Goal: Task Accomplishment & Management: Manage account settings

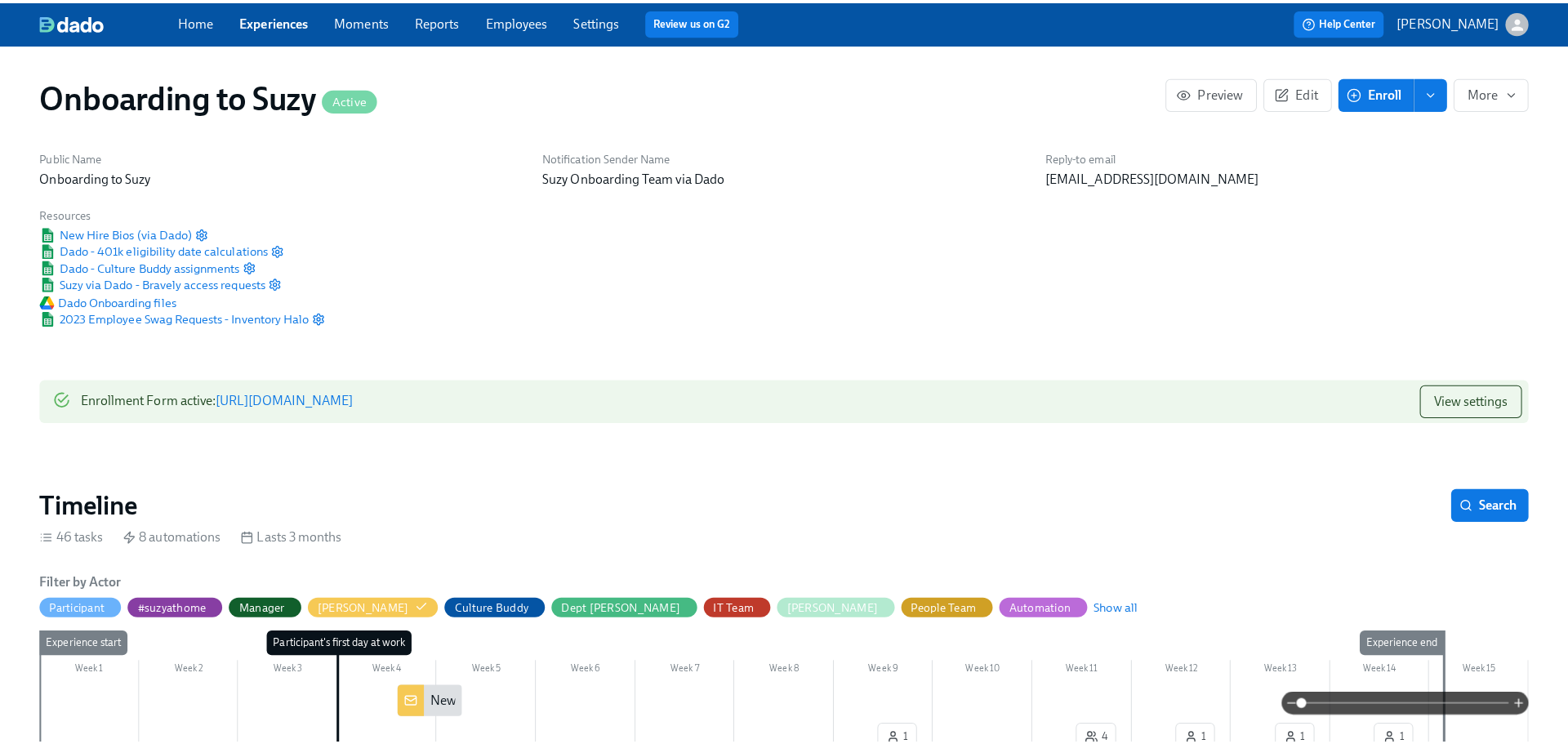
scroll to position [0, 11915]
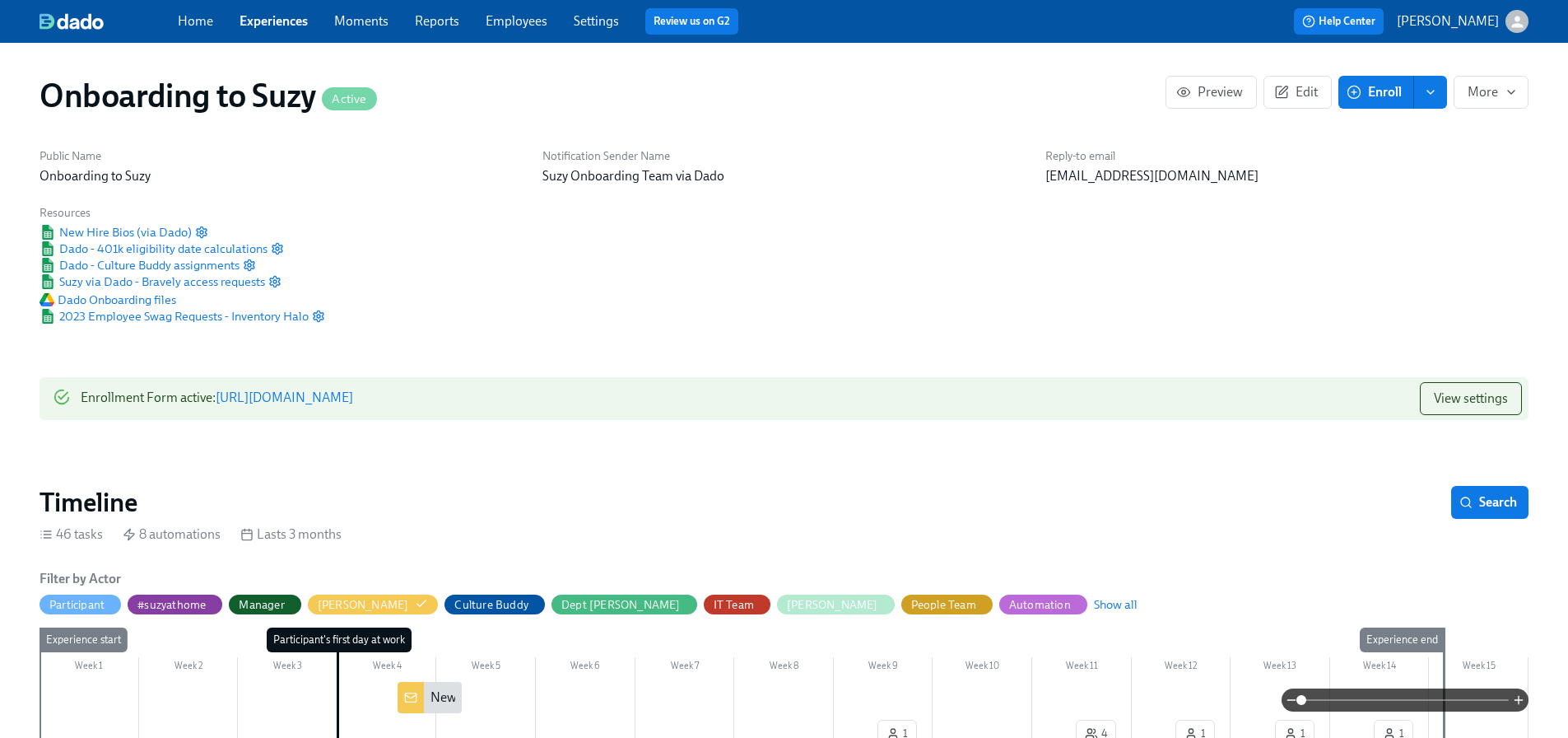
click at [525, 26] on link "Employees" at bounding box center [516, 20] width 62 height 16
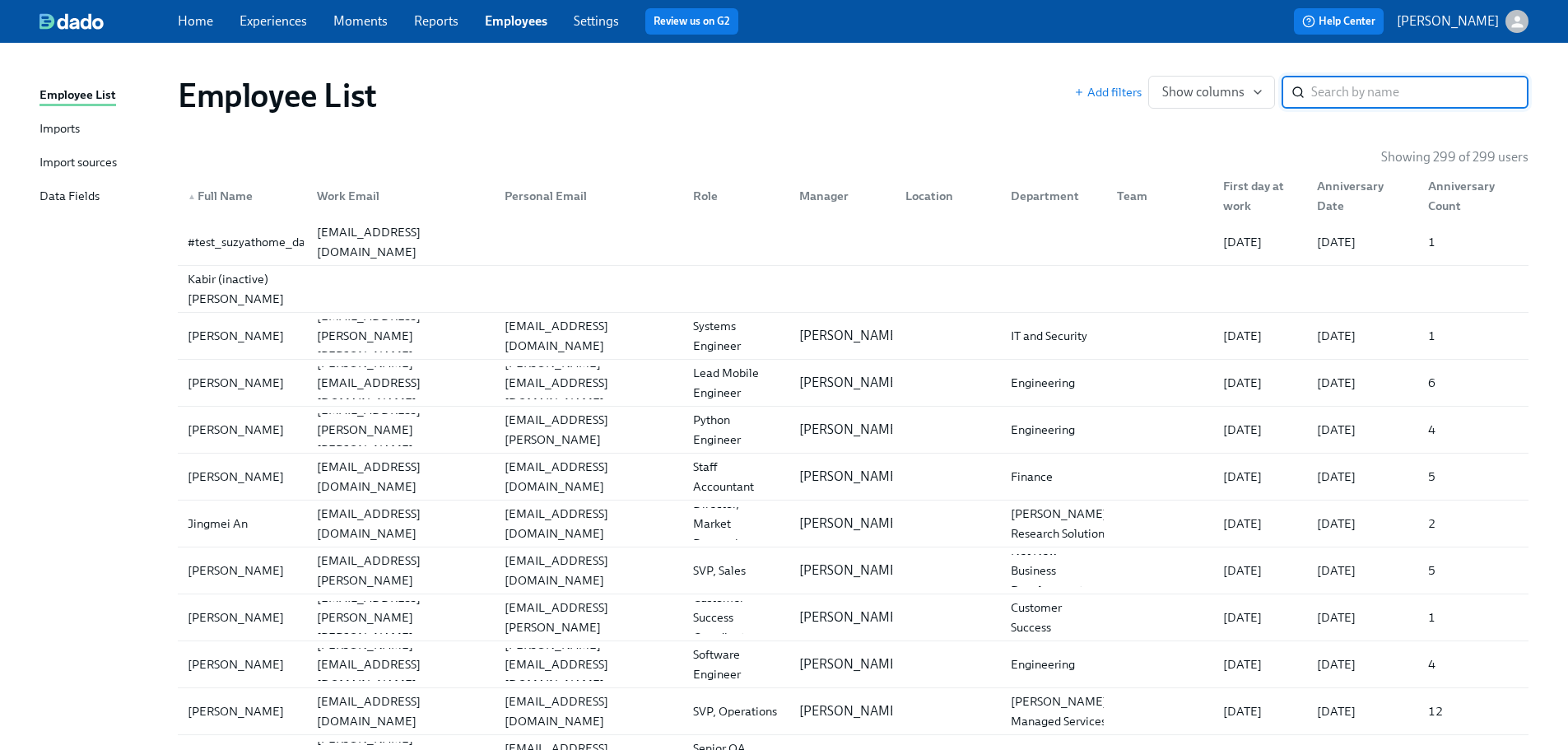
click at [1393, 90] on input "search" at bounding box center [1420, 92] width 217 height 32
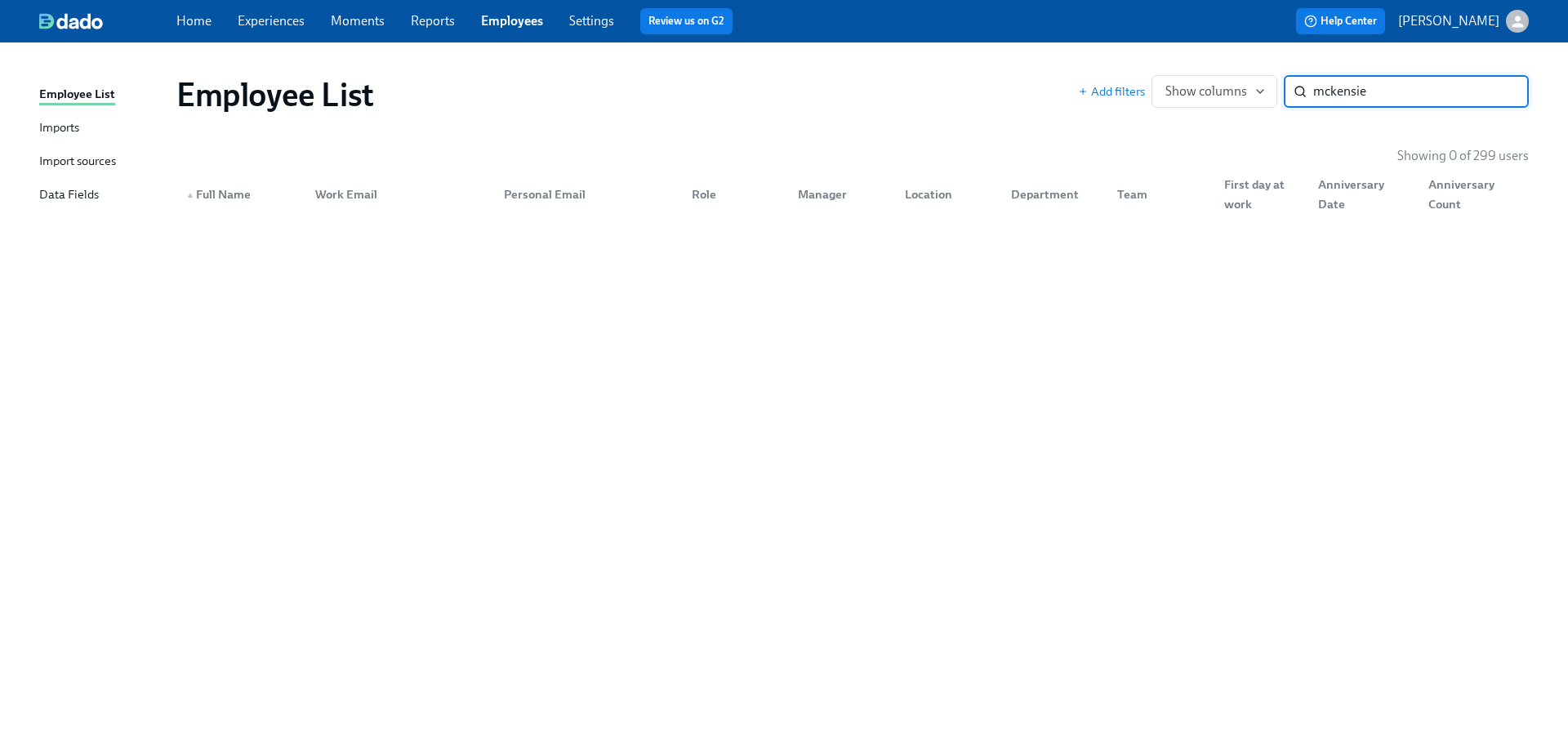
drag, startPoint x: 1353, startPoint y: 99, endPoint x: 1188, endPoint y: 64, distance: 168.7
click at [1188, 64] on div "Employee List Add filters Show columns mckensie ​" at bounding box center [852, 94] width 1378 height 65
paste input "McKenz"
click at [1386, 89] on input "[PERSON_NAME]" at bounding box center [1421, 91] width 215 height 32
drag, startPoint x: 1430, startPoint y: 97, endPoint x: 926, endPoint y: 109, distance: 504.1
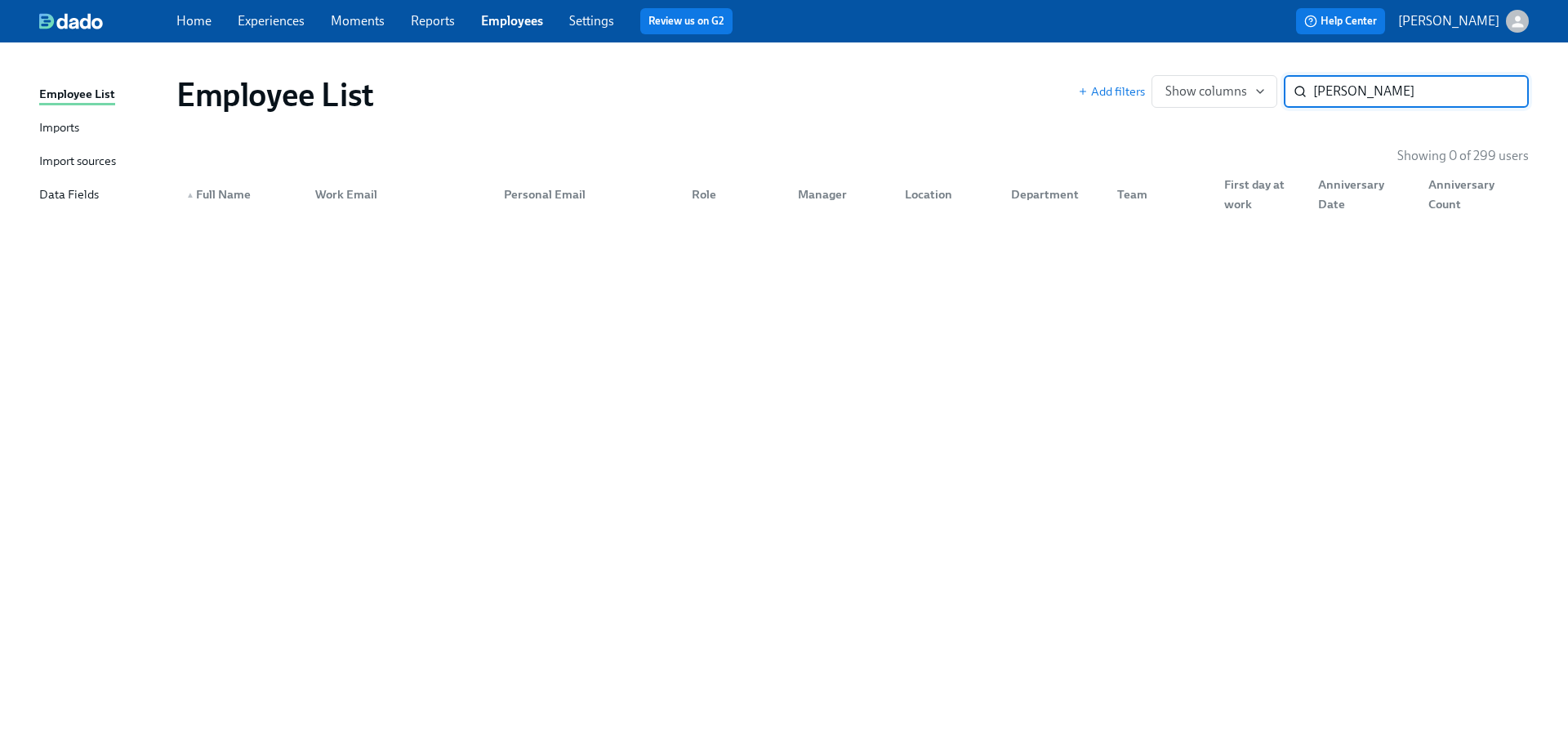
click at [968, 105] on div "Employee List Add filters Show columns [PERSON_NAME] ​" at bounding box center [853, 95] width 1353 height 40
type input "[PERSON_NAME]"
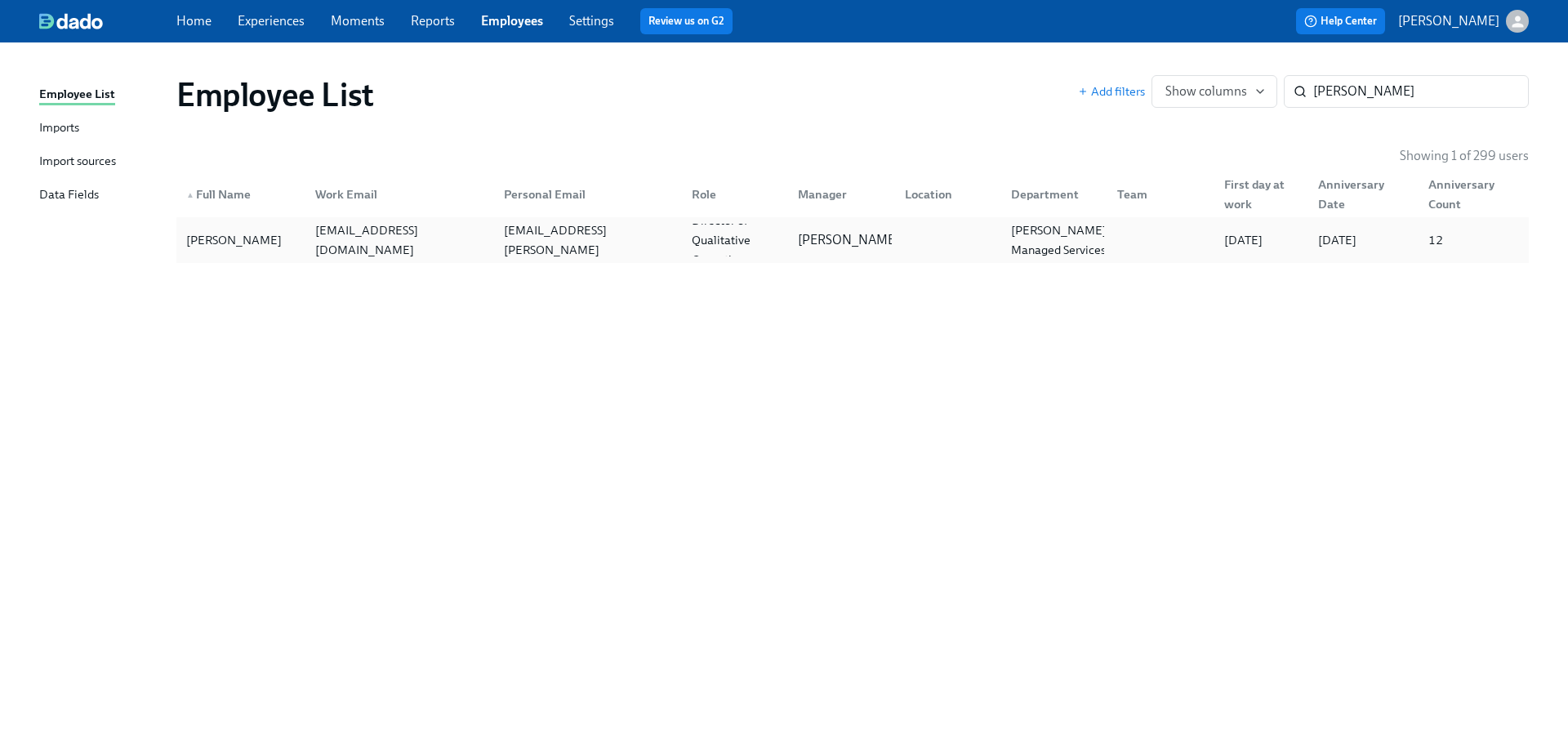
click at [214, 243] on div "[PERSON_NAME]" at bounding box center [234, 239] width 109 height 19
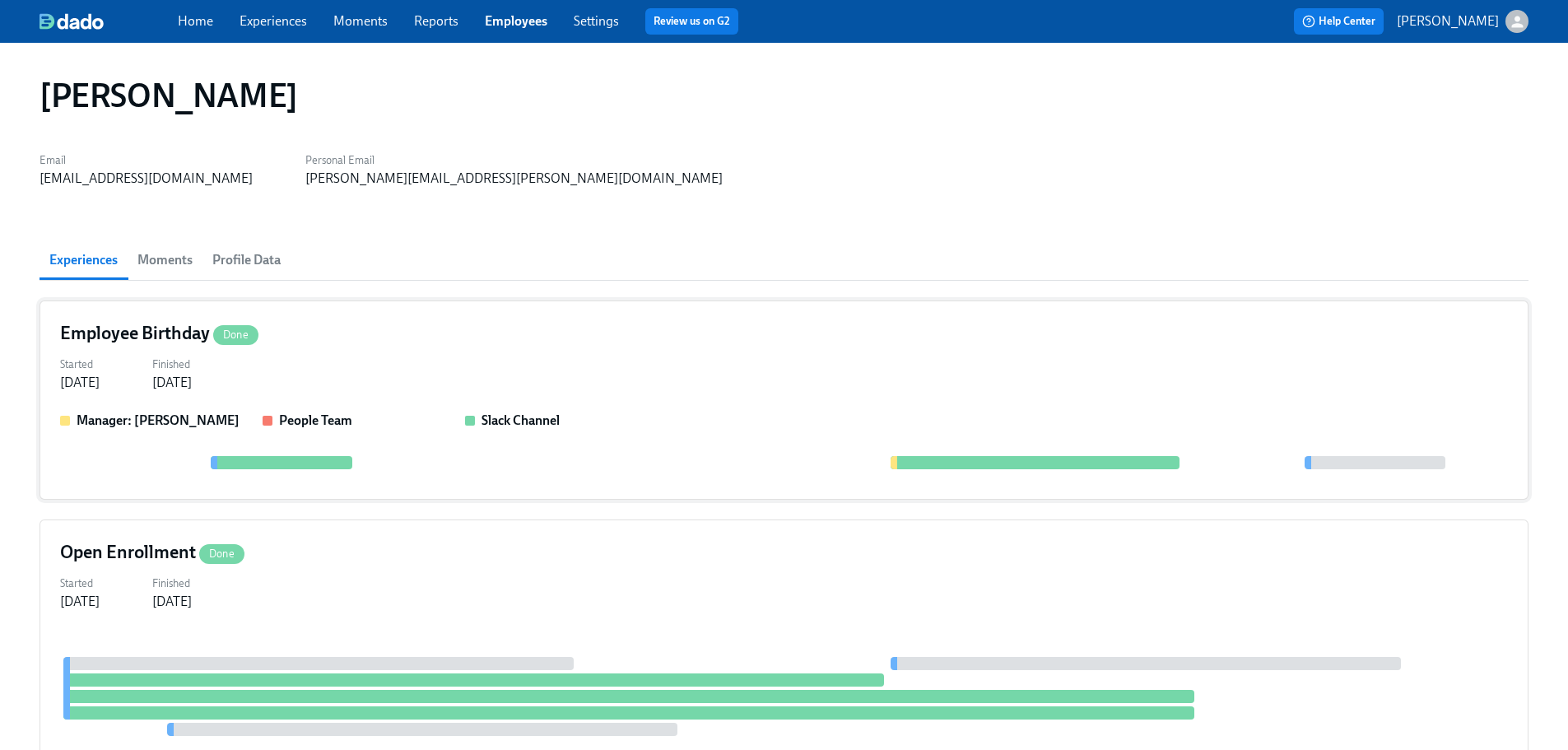
click at [472, 329] on div "Employee Birthday Done" at bounding box center [784, 333] width 1448 height 25
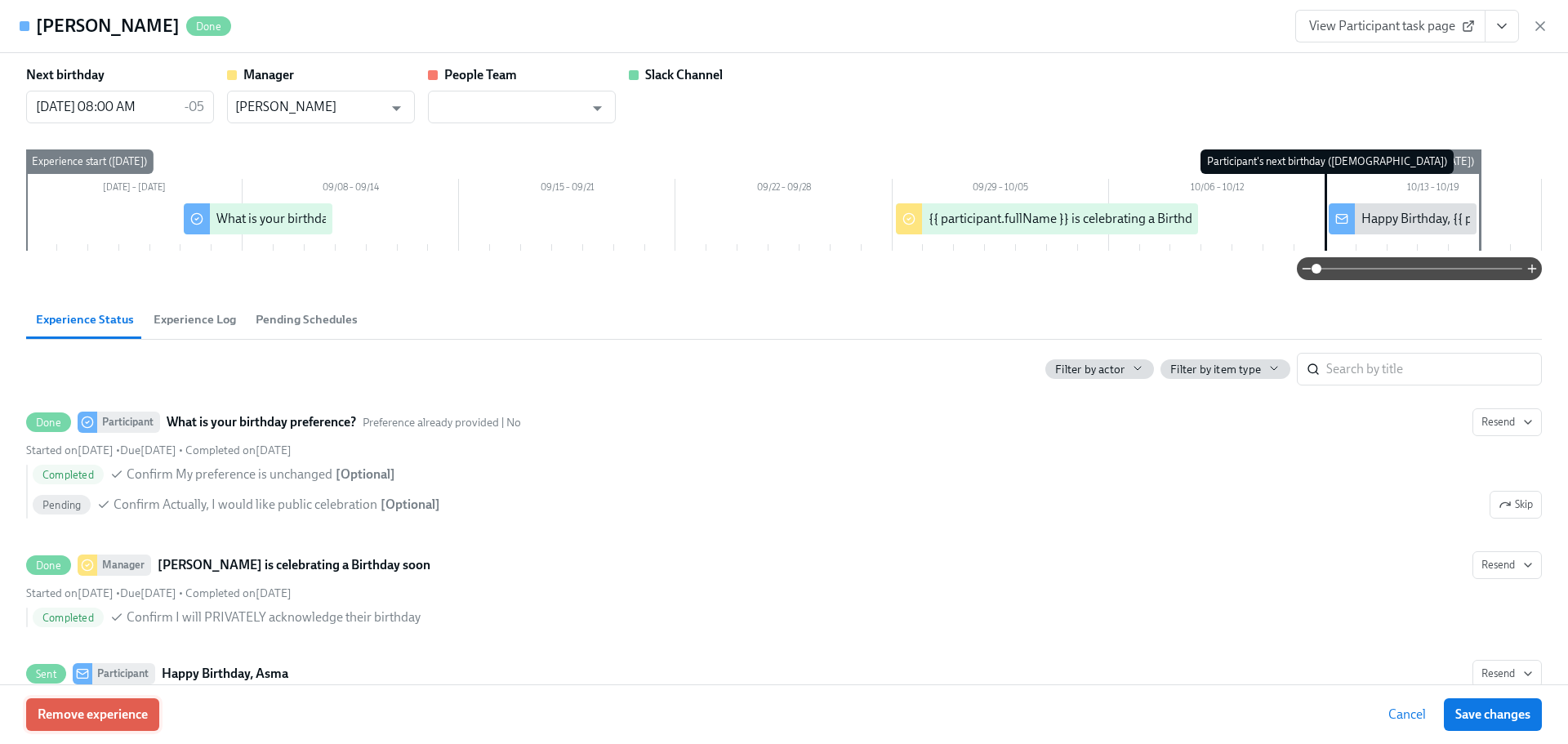
click at [156, 706] on button "Remove experience" at bounding box center [92, 714] width 134 height 32
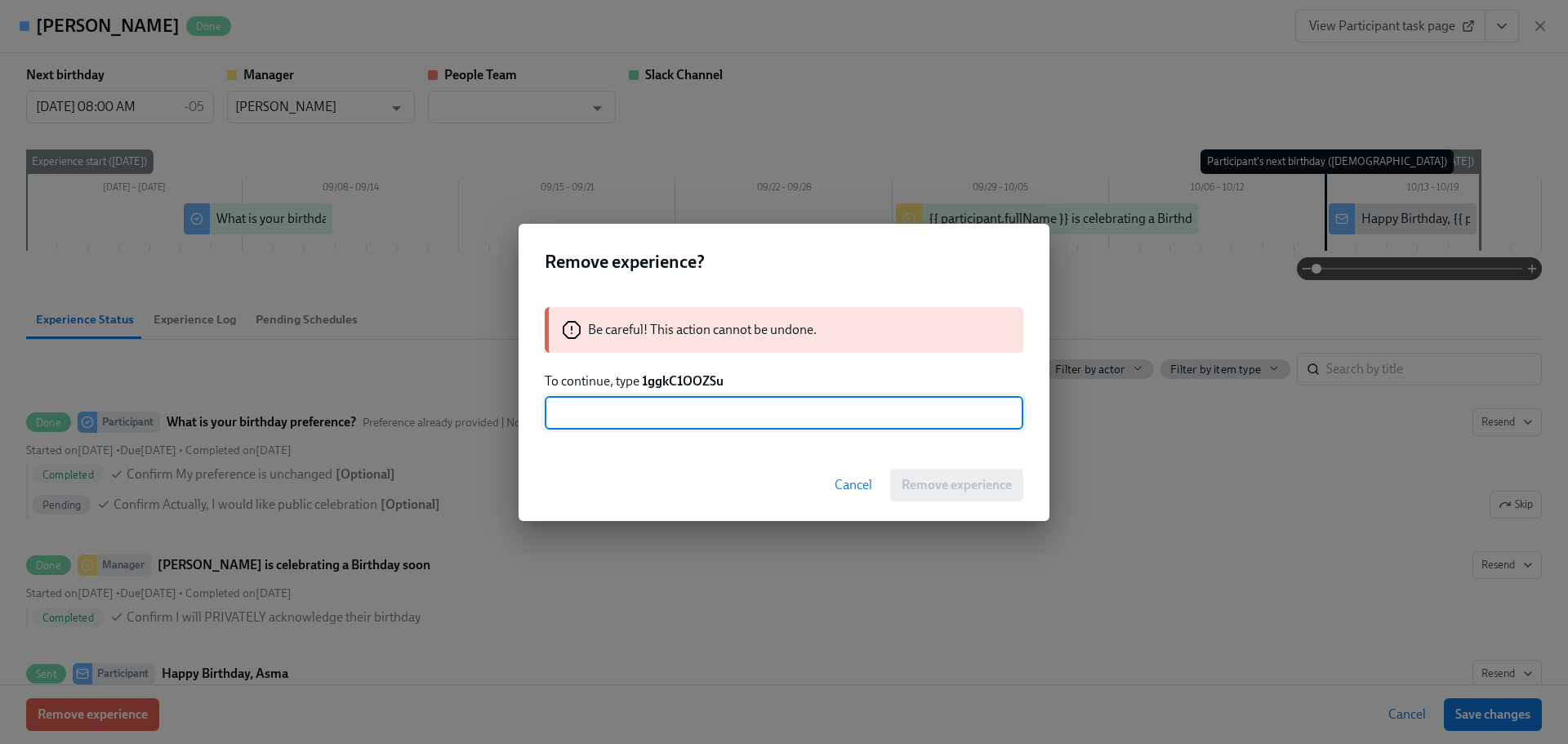
click at [855, 490] on span "Cancel" at bounding box center [853, 485] width 38 height 17
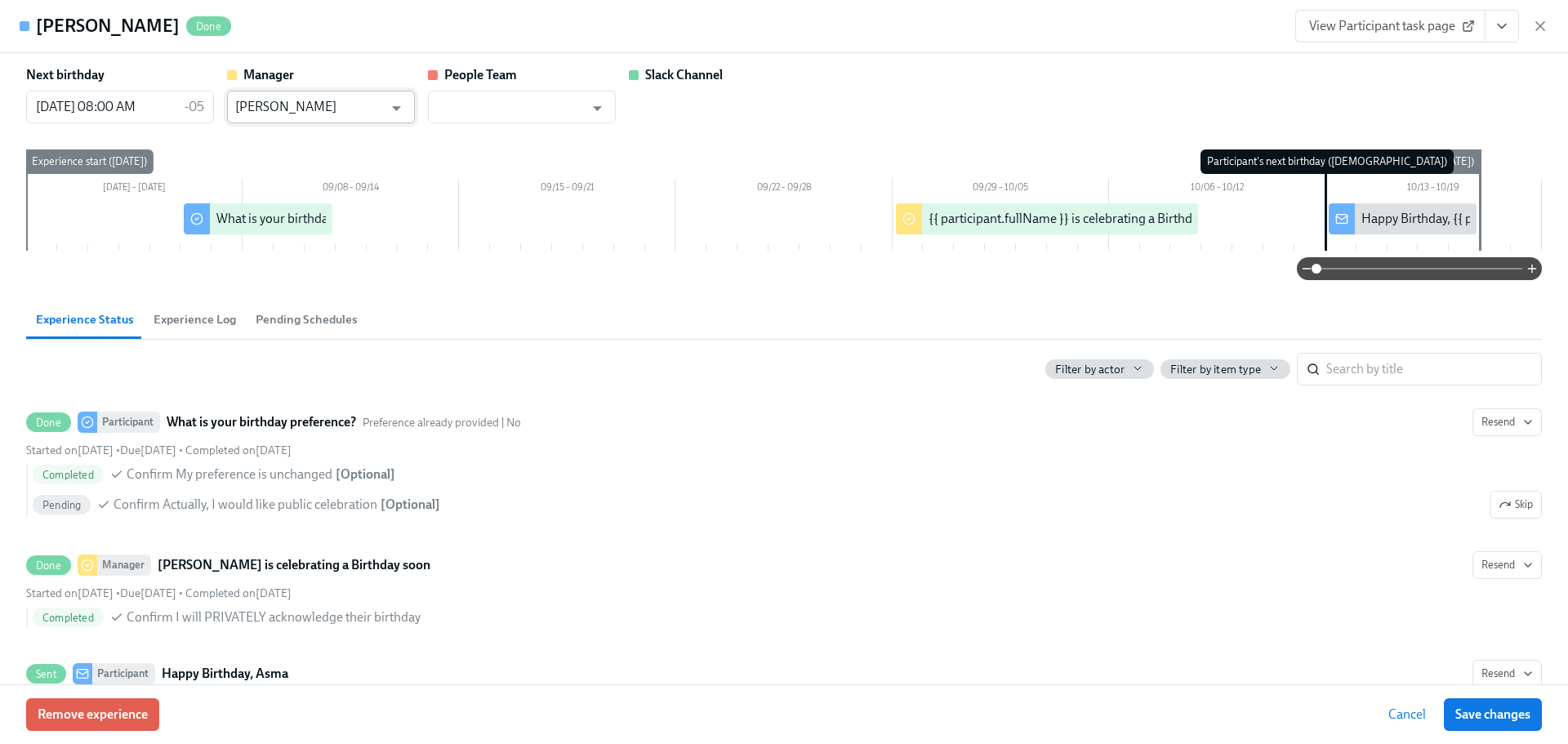
click at [364, 117] on input "[PERSON_NAME]" at bounding box center [308, 106] width 148 height 32
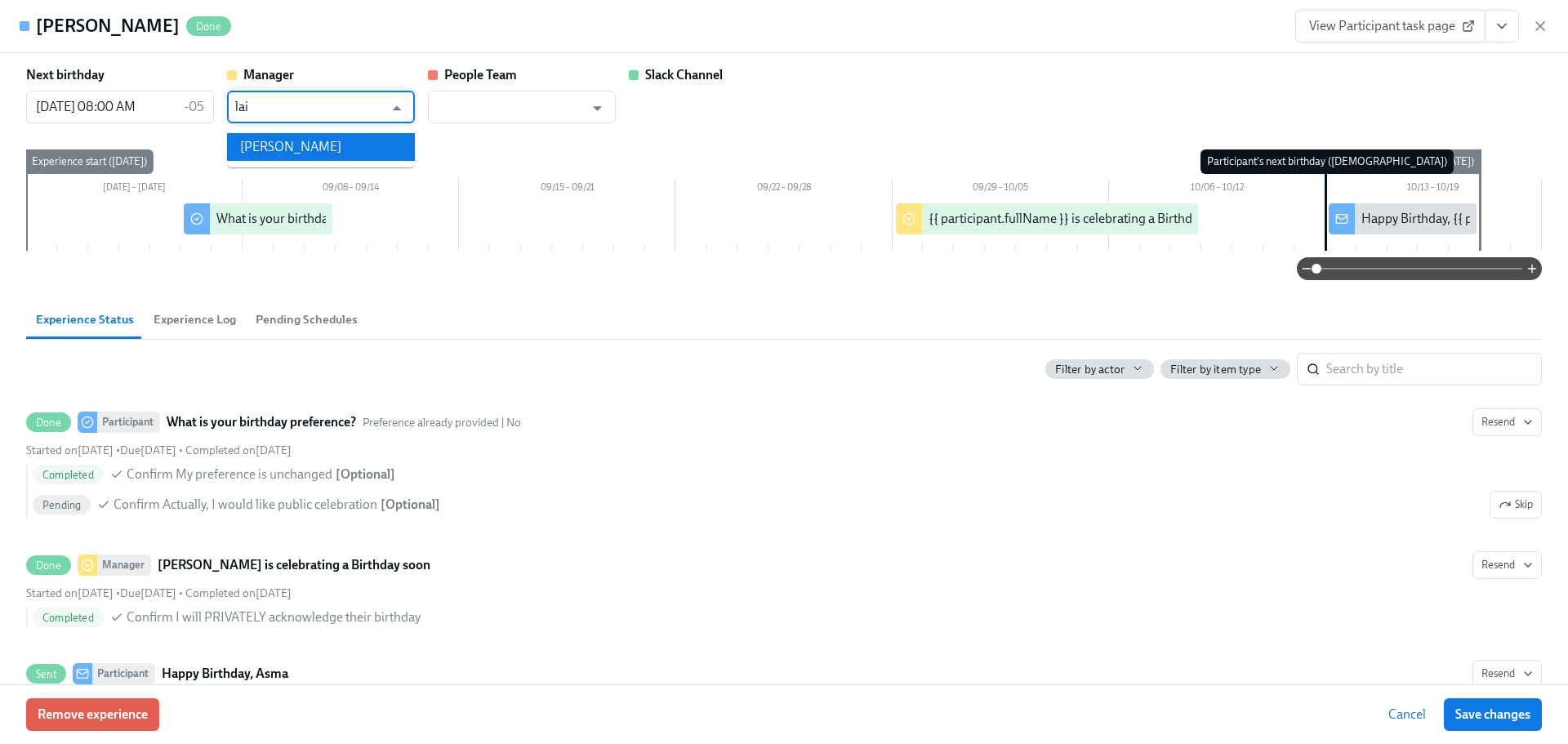
click at [381, 130] on ul "[PERSON_NAME]" at bounding box center [321, 146] width 188 height 41
click at [384, 150] on li "[PERSON_NAME]" at bounding box center [321, 147] width 188 height 28
type input "[PERSON_NAME]"
click at [1515, 727] on button "Save changes" at bounding box center [1493, 714] width 98 height 32
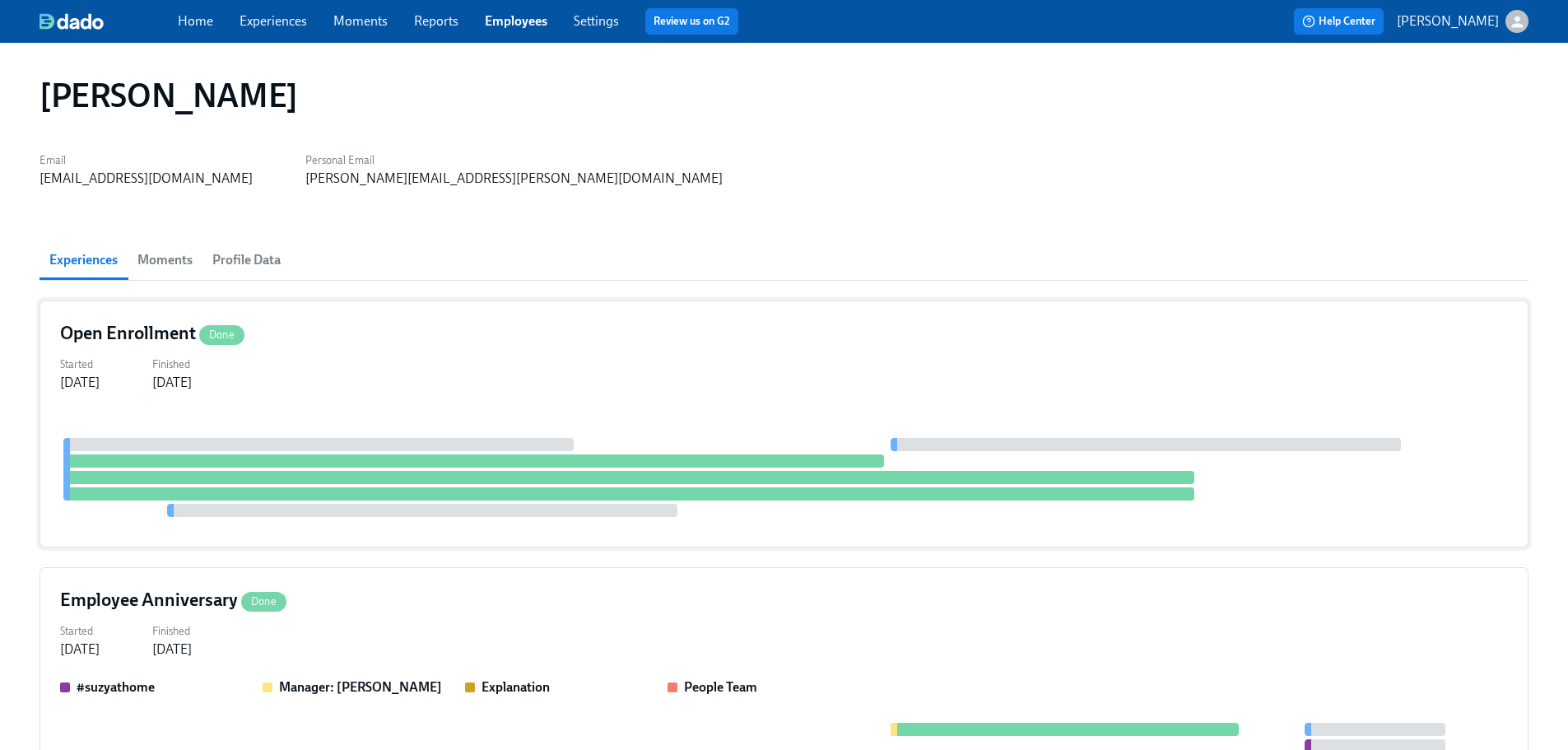
click at [408, 354] on div "Started [DATE] Finished [DATE]" at bounding box center [784, 372] width 1448 height 40
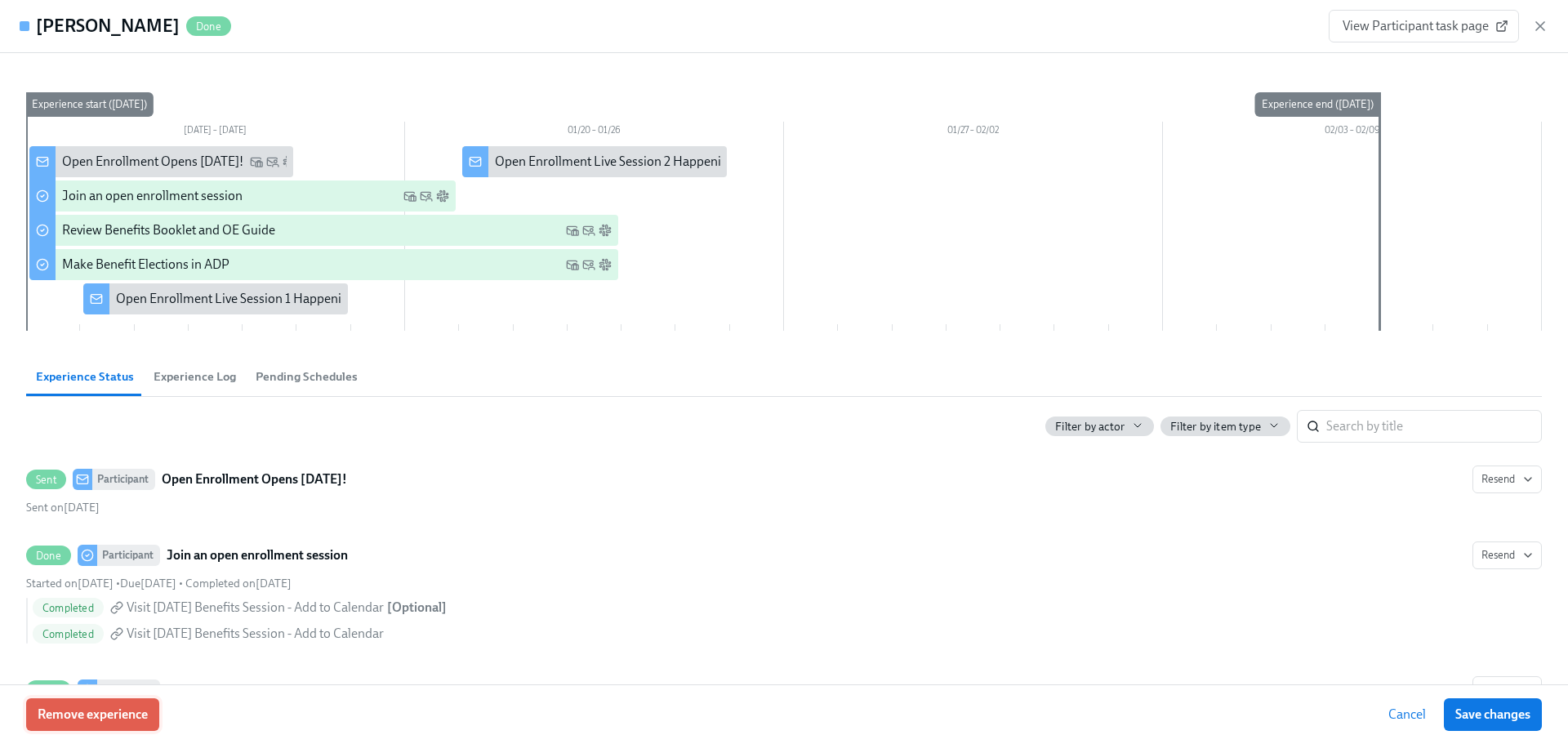
click at [105, 707] on span "Remove experience" at bounding box center [93, 715] width 110 height 17
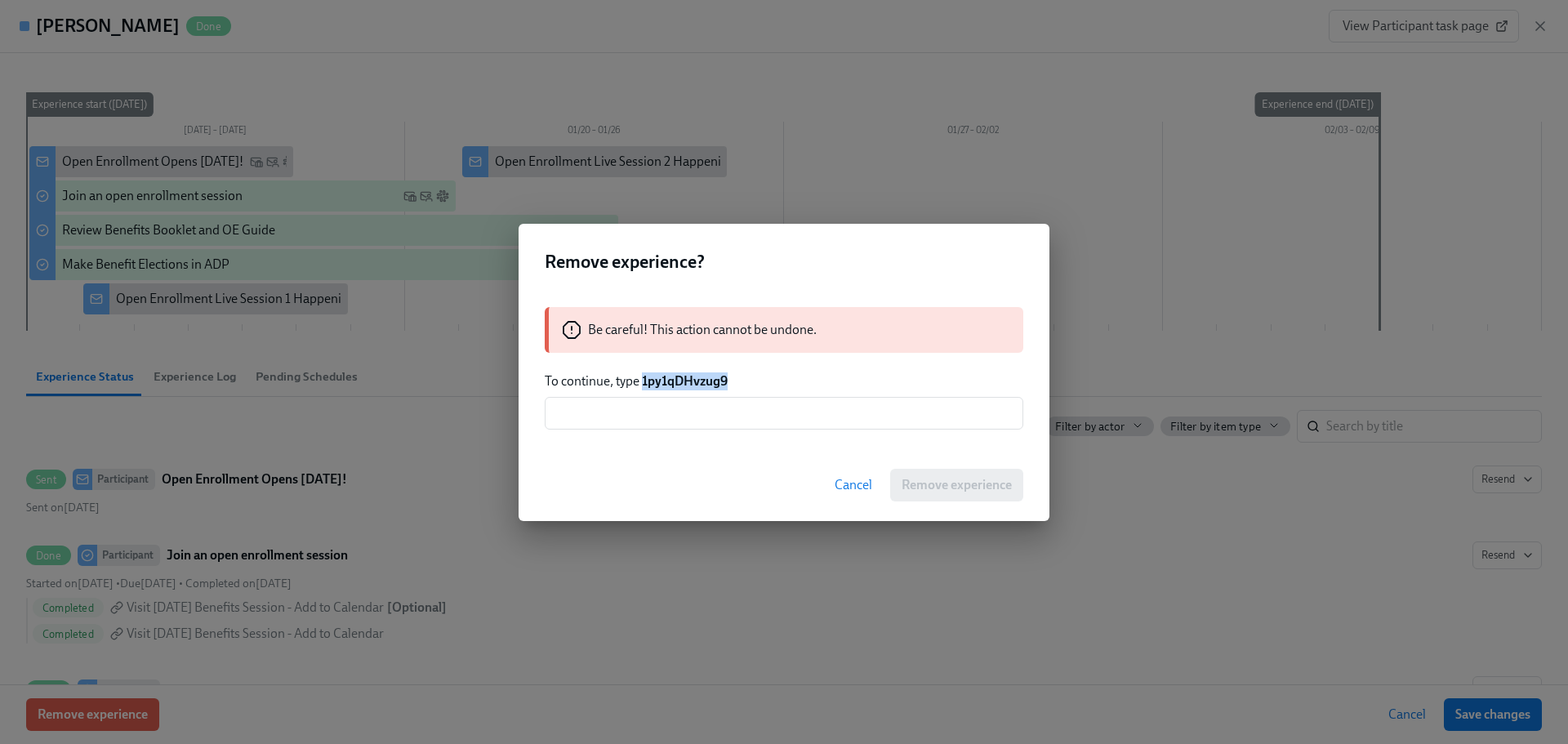
drag, startPoint x: 731, startPoint y: 378, endPoint x: 644, endPoint y: 384, distance: 87.2
click at [644, 384] on p "To continue, type 1py1qDHvzug9" at bounding box center [784, 381] width 479 height 18
copy strong "1py1qDHvzug9"
click at [650, 408] on input "text" at bounding box center [784, 413] width 479 height 32
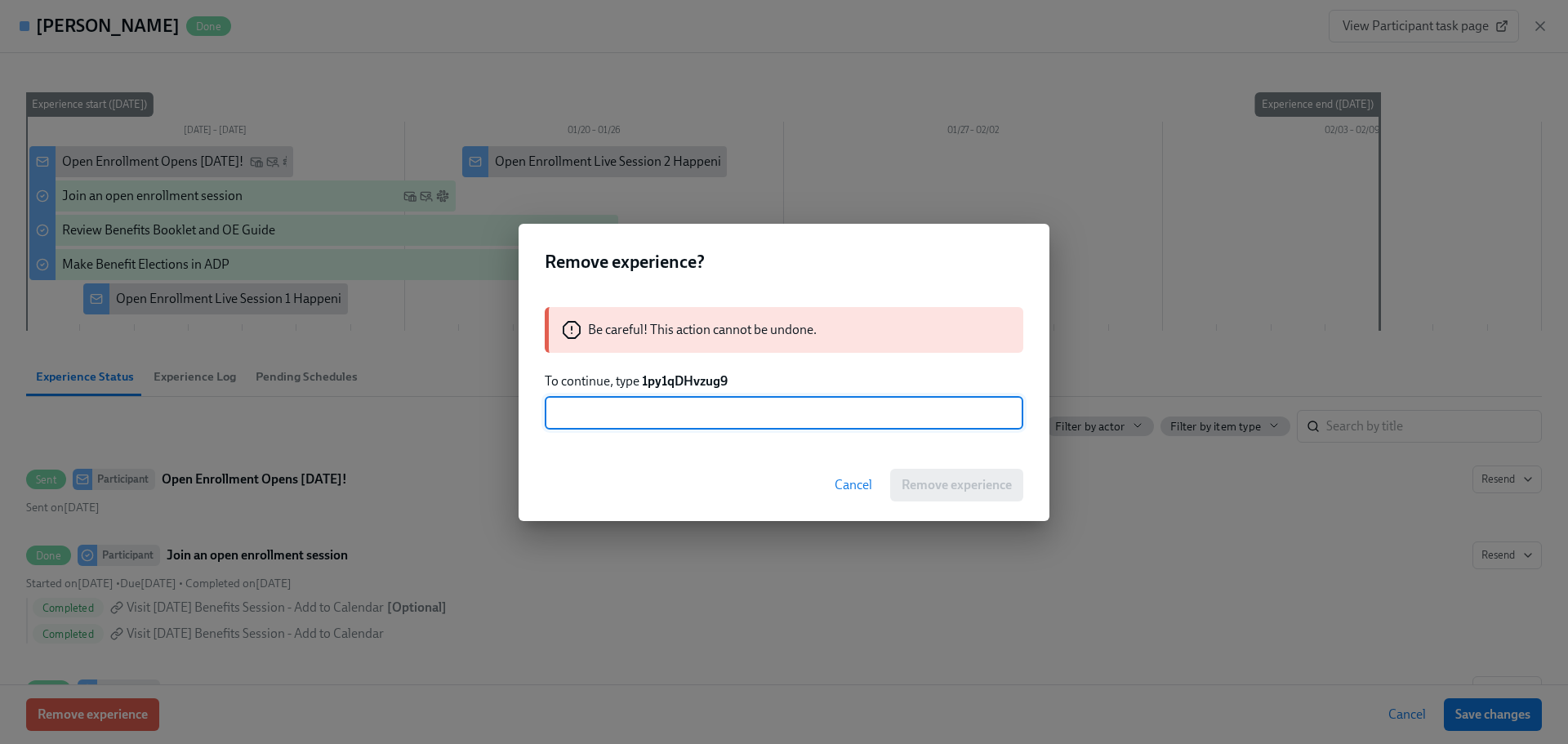
paste input "1py1qDHvzug9"
type input "1py1qDHvzug9"
click at [938, 480] on span "Remove experience" at bounding box center [957, 485] width 110 height 17
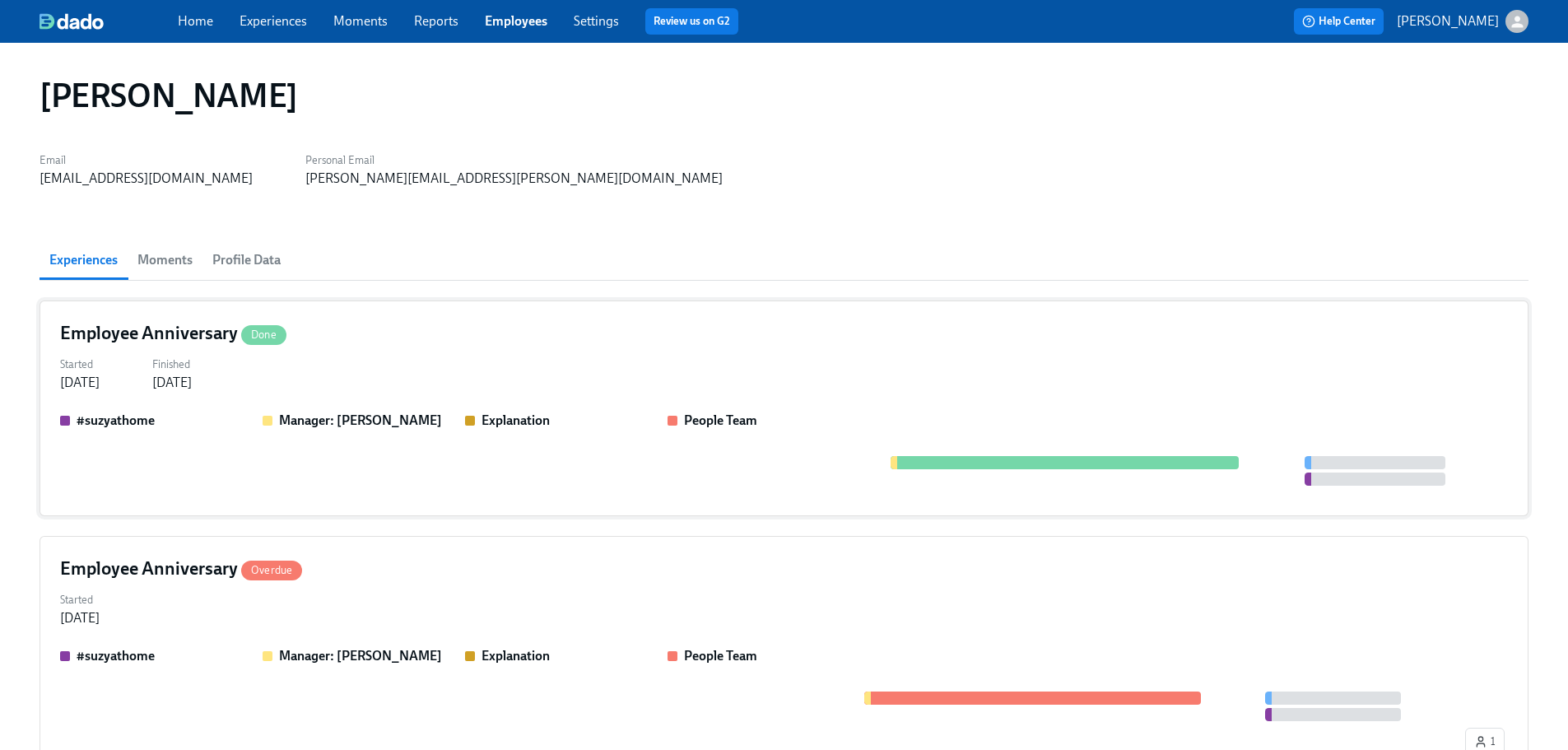
click at [421, 343] on div "Employee Anniversary Done" at bounding box center [784, 333] width 1448 height 25
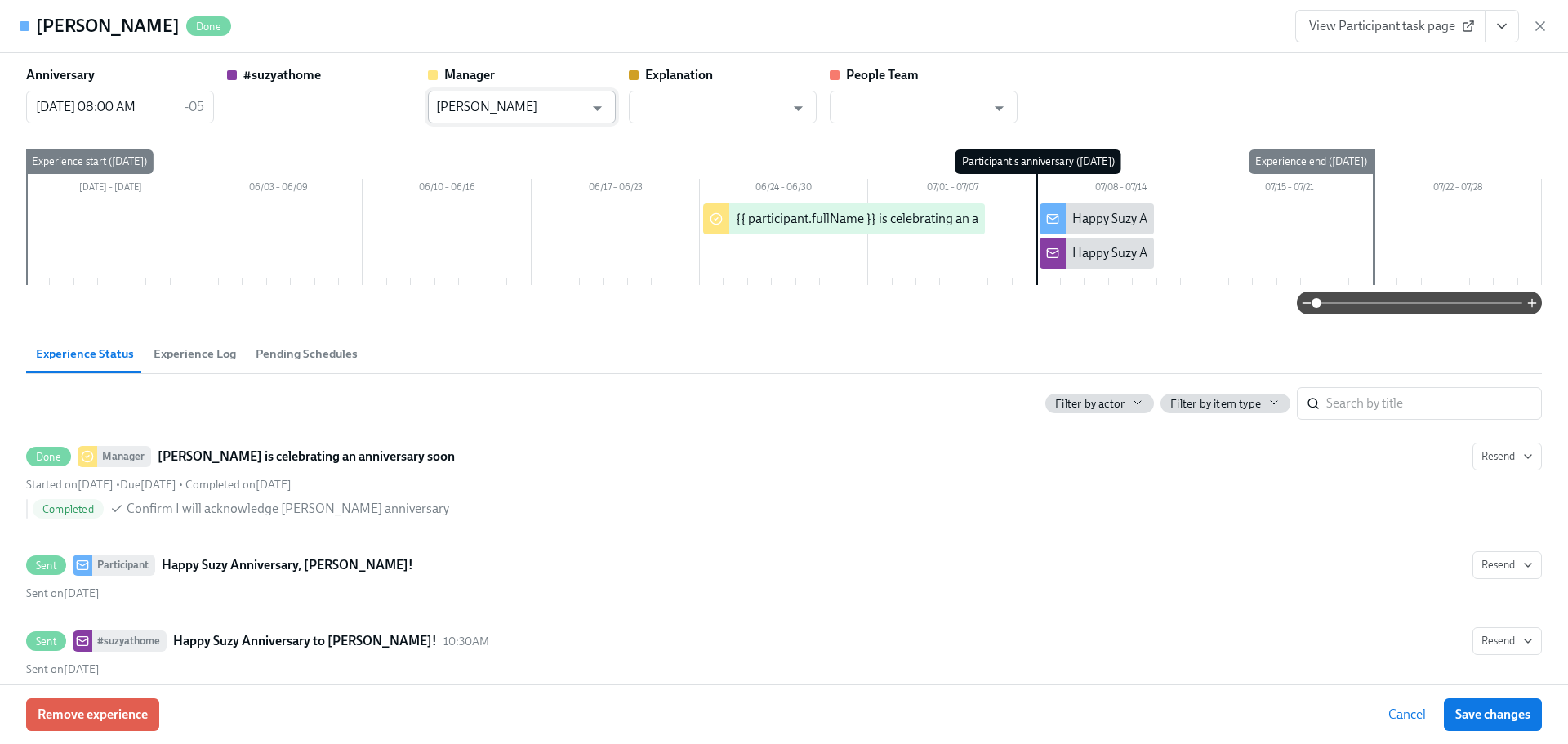
click at [518, 110] on input "[PERSON_NAME]" at bounding box center [510, 106] width 148 height 32
click at [534, 130] on ul "[PERSON_NAME]" at bounding box center [522, 146] width 188 height 41
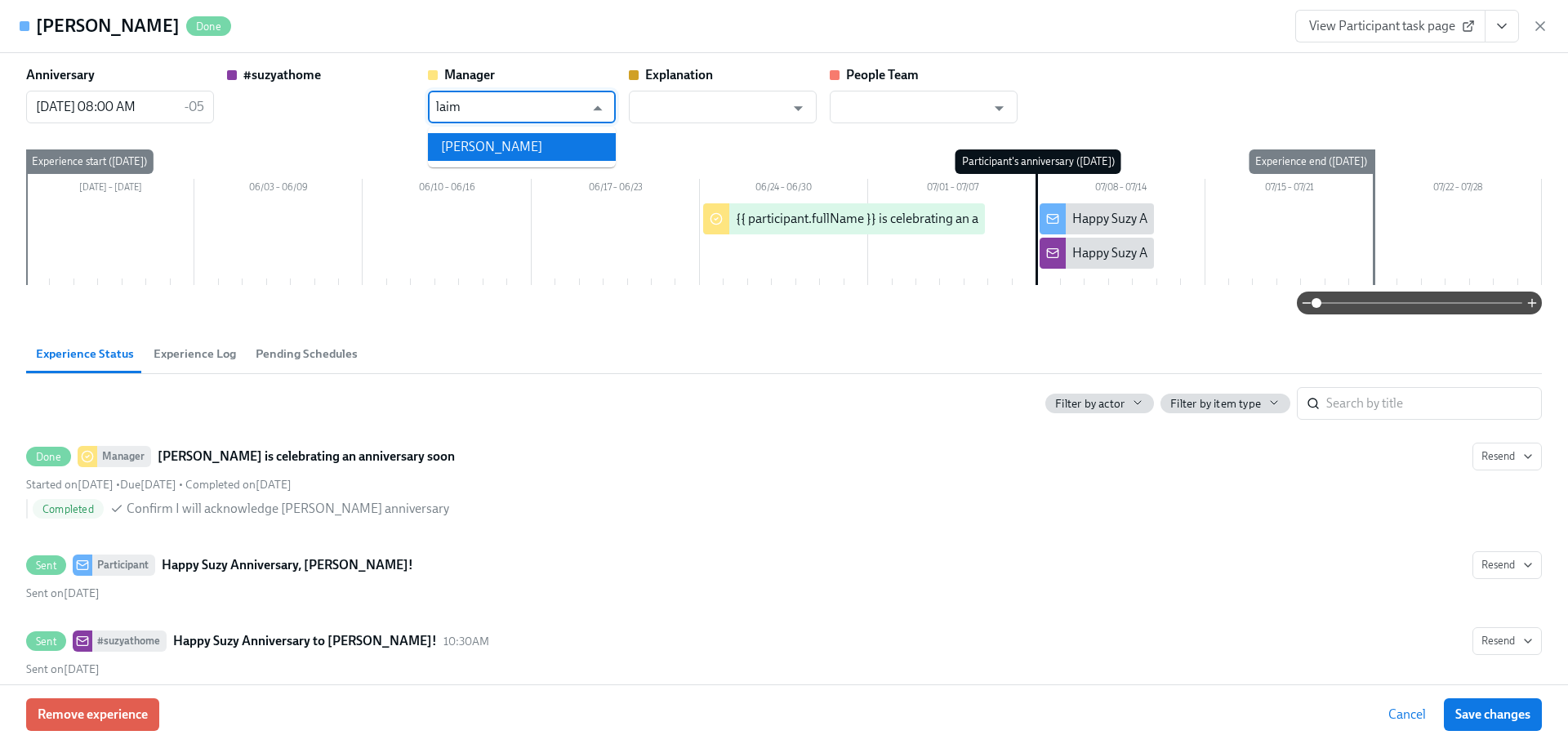
click at [530, 153] on li "[PERSON_NAME]" at bounding box center [522, 147] width 188 height 28
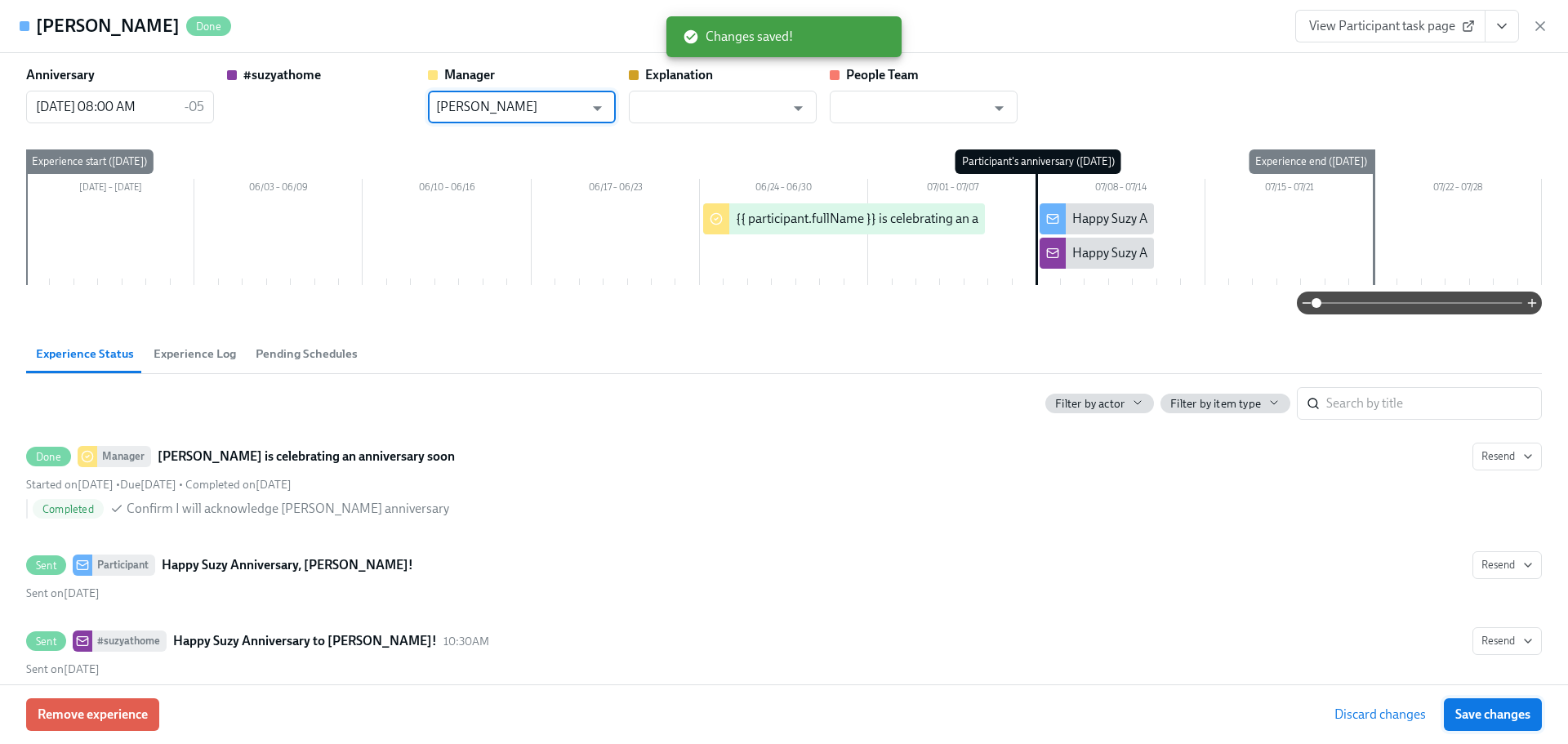
type input "[PERSON_NAME]"
click at [1536, 715] on button "Save changes" at bounding box center [1493, 714] width 98 height 32
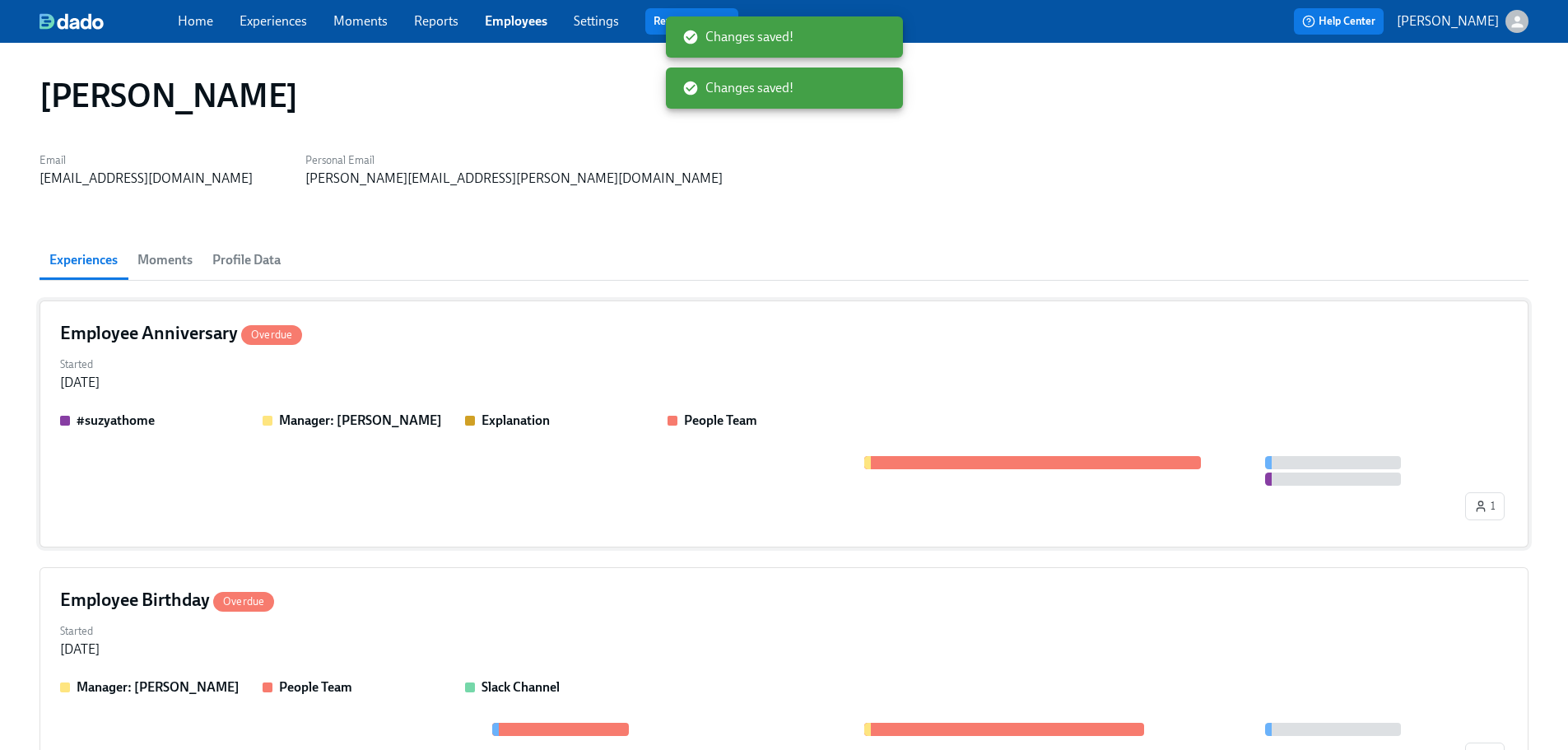
click at [492, 340] on div "Employee Anniversary Overdue" at bounding box center [784, 333] width 1448 height 25
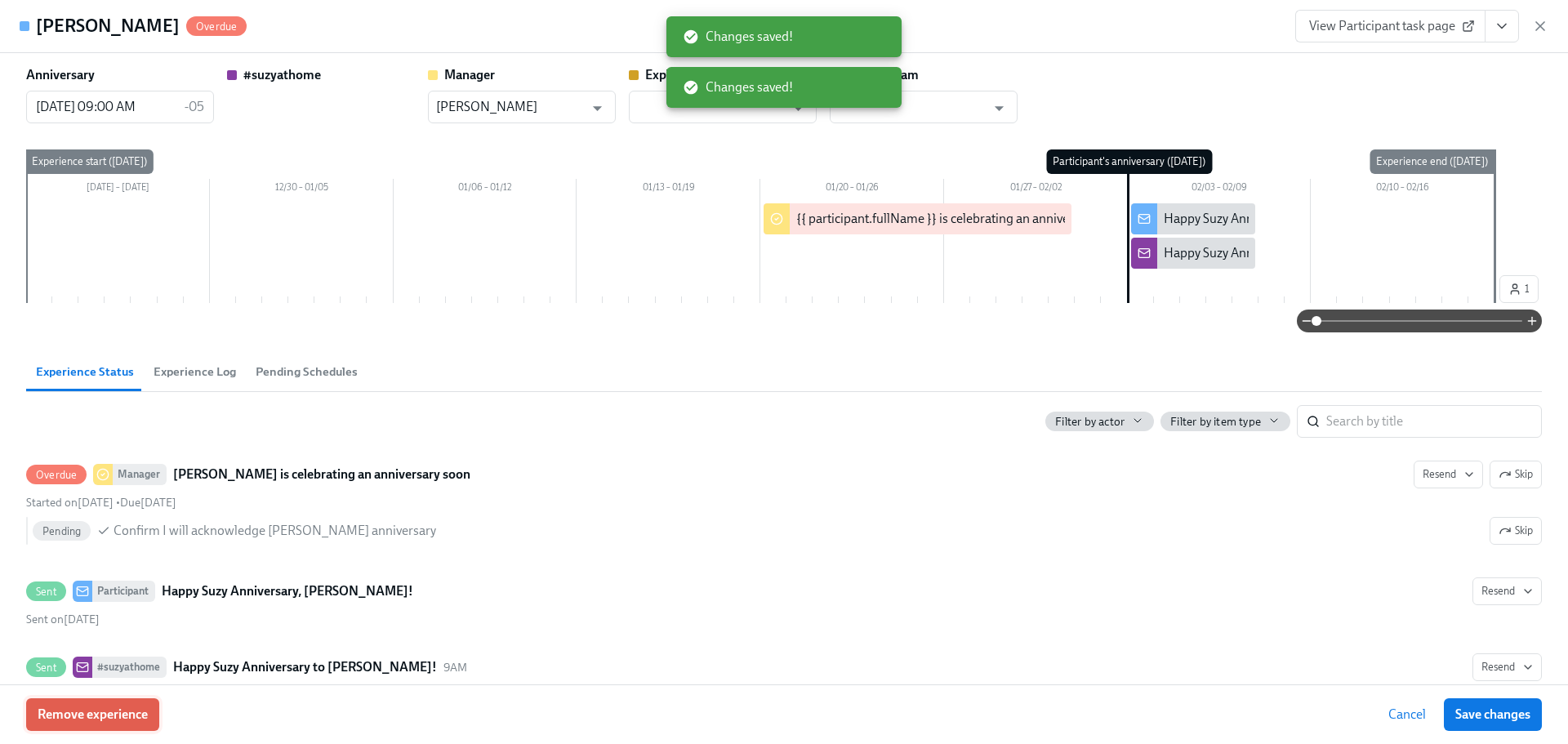
click at [133, 710] on span "Remove experience" at bounding box center [93, 715] width 110 height 17
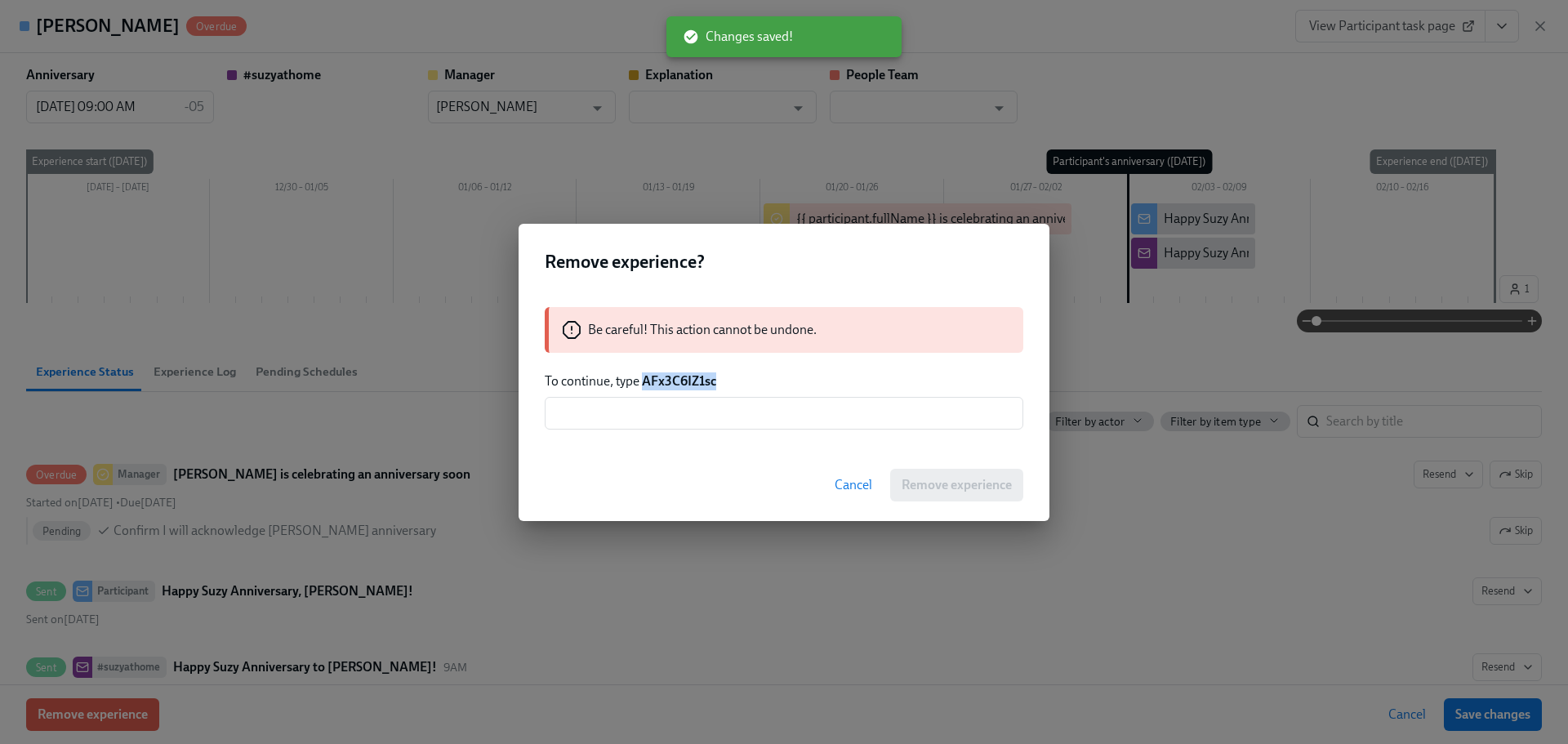
drag, startPoint x: 717, startPoint y: 379, endPoint x: 645, endPoint y: 380, distance: 72.0
click at [645, 380] on p "To continue, type AFx3C6IZ1sc" at bounding box center [784, 381] width 479 height 18
copy strong "AFx3C6IZ1sc"
click at [676, 415] on input "text" at bounding box center [784, 413] width 479 height 32
paste input "AFx3C6IZ1sc"
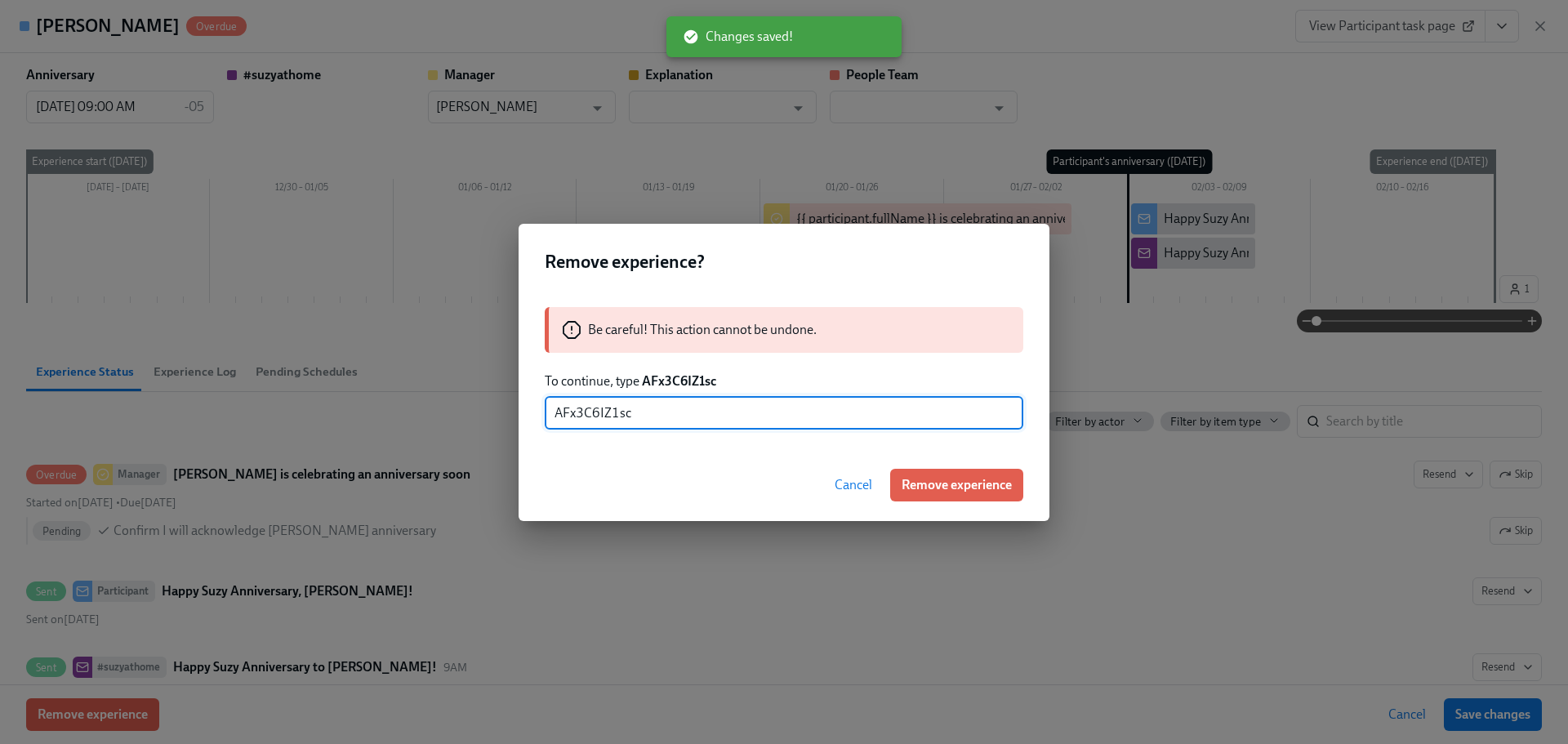
type input "AFx3C6IZ1sc"
click at [904, 502] on div "Cancel Remove experience" at bounding box center [784, 485] width 530 height 72
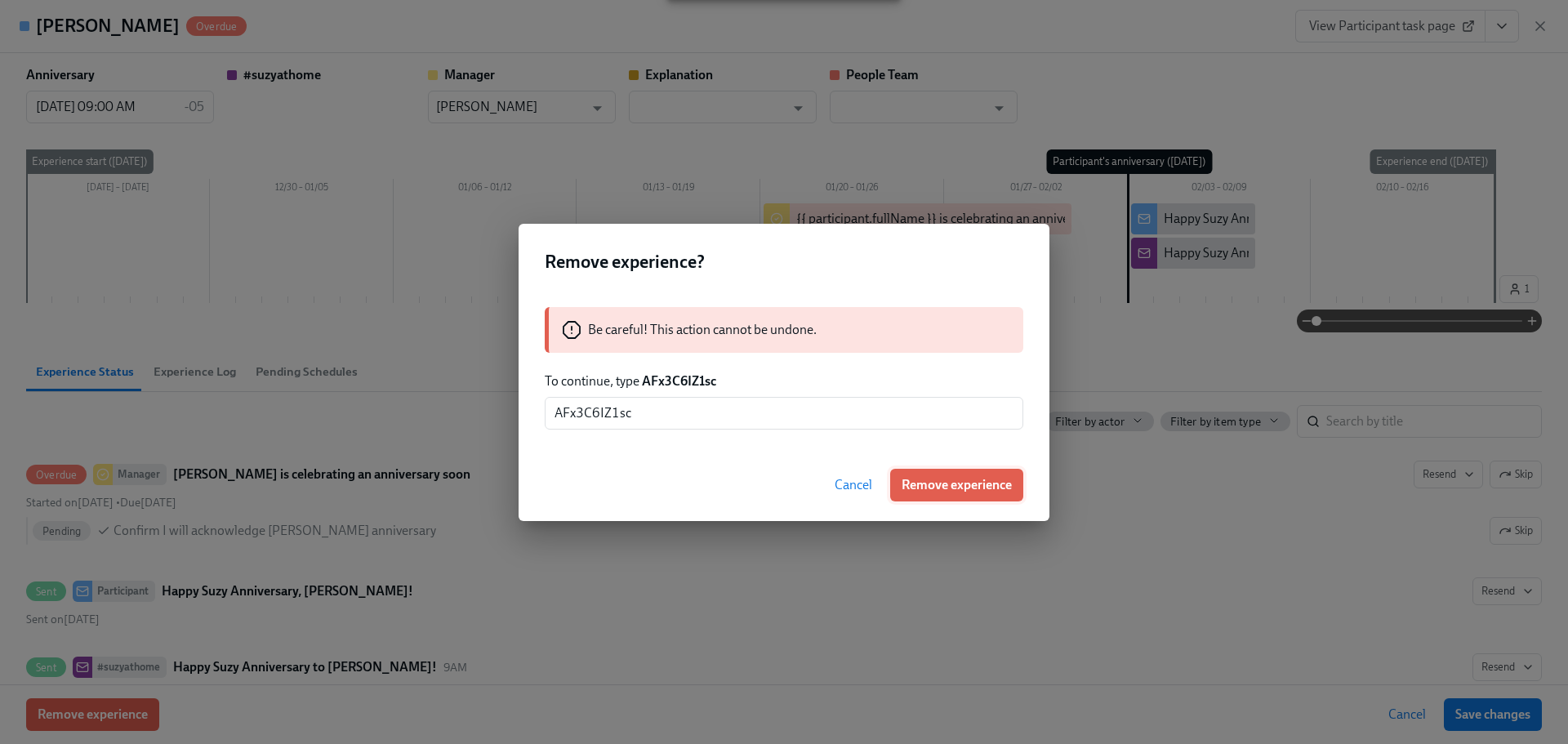
click at [917, 482] on span "Remove experience" at bounding box center [957, 485] width 110 height 17
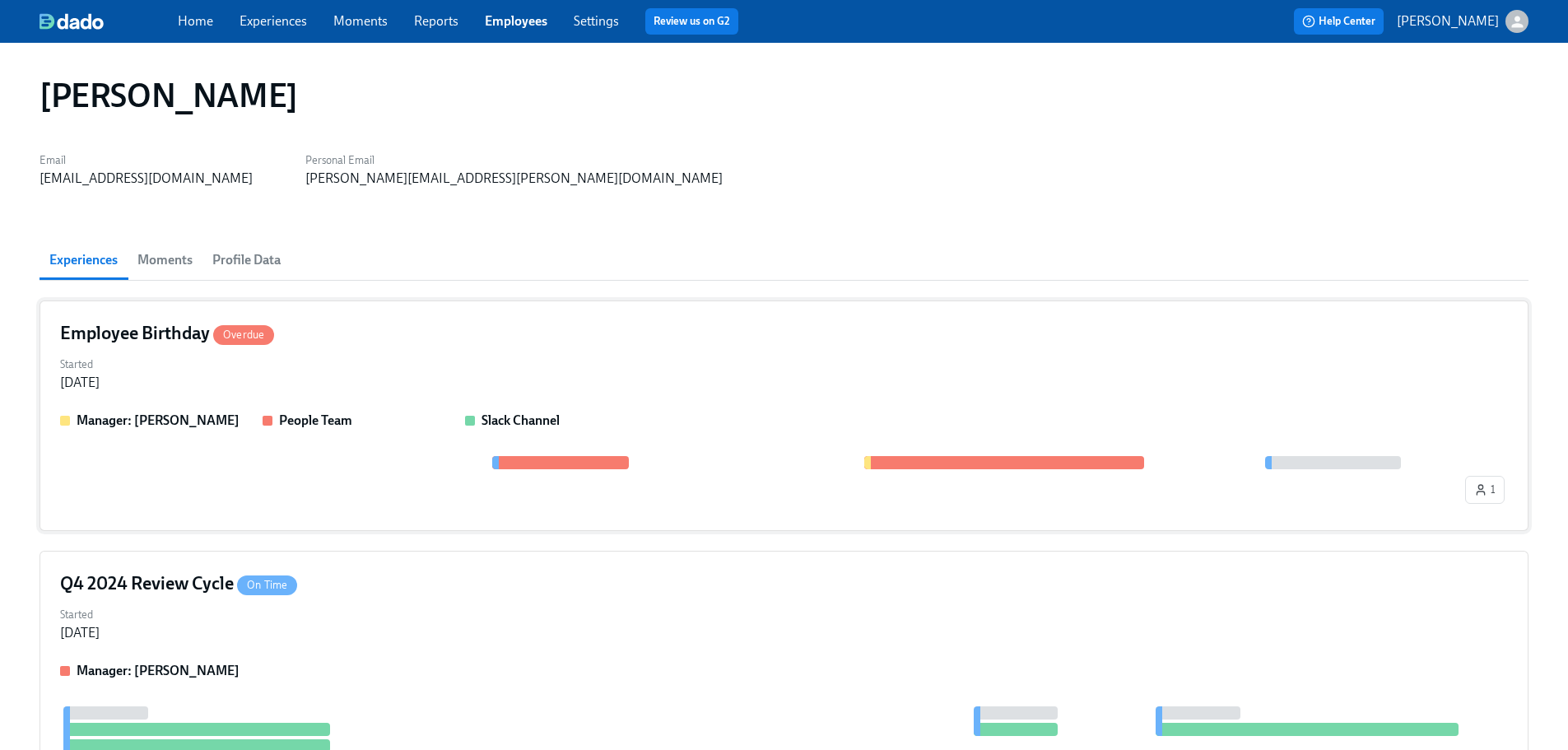
click at [471, 356] on div "Started [DATE]" at bounding box center [784, 372] width 1448 height 40
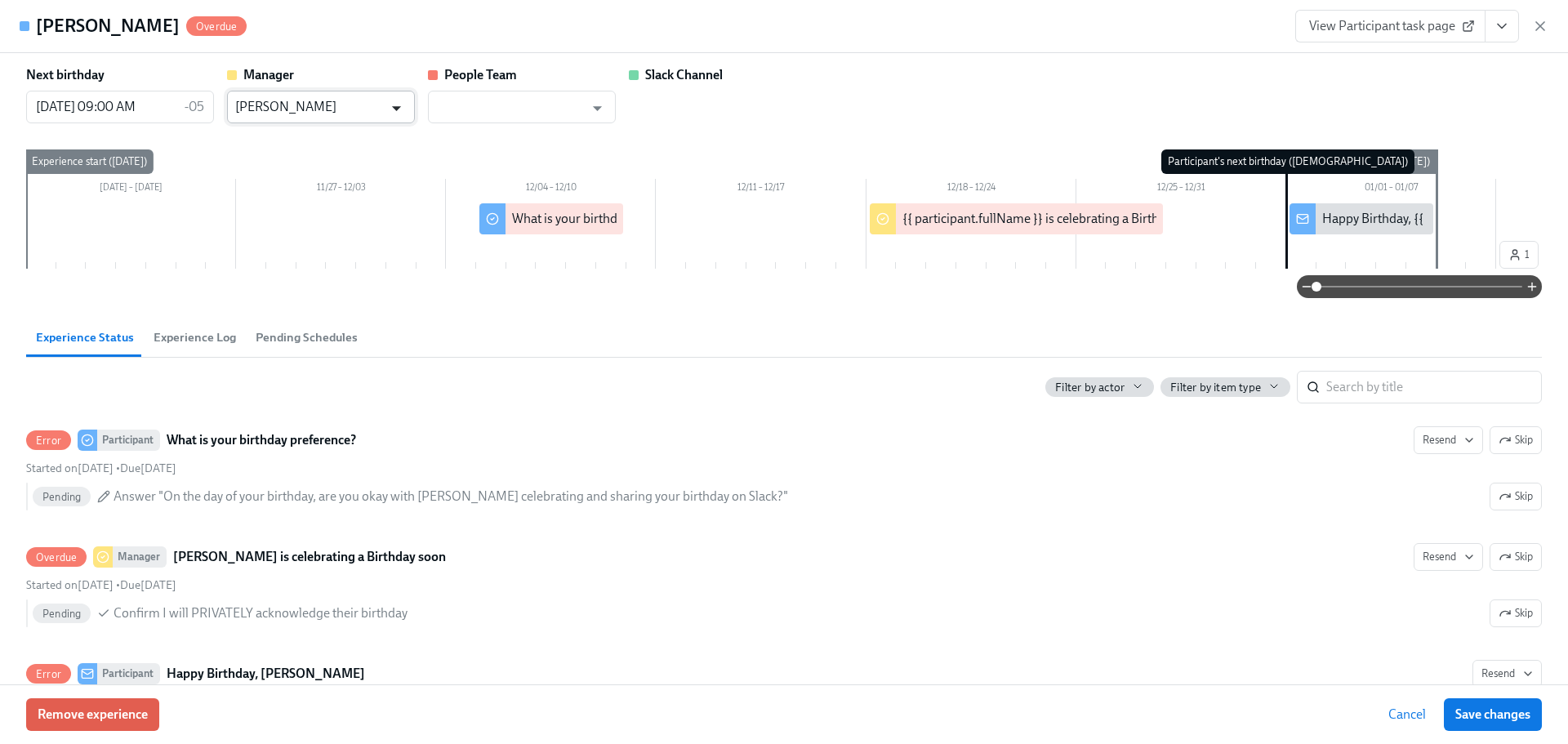
click at [406, 105] on icon "Open" at bounding box center [397, 109] width 22 height 22
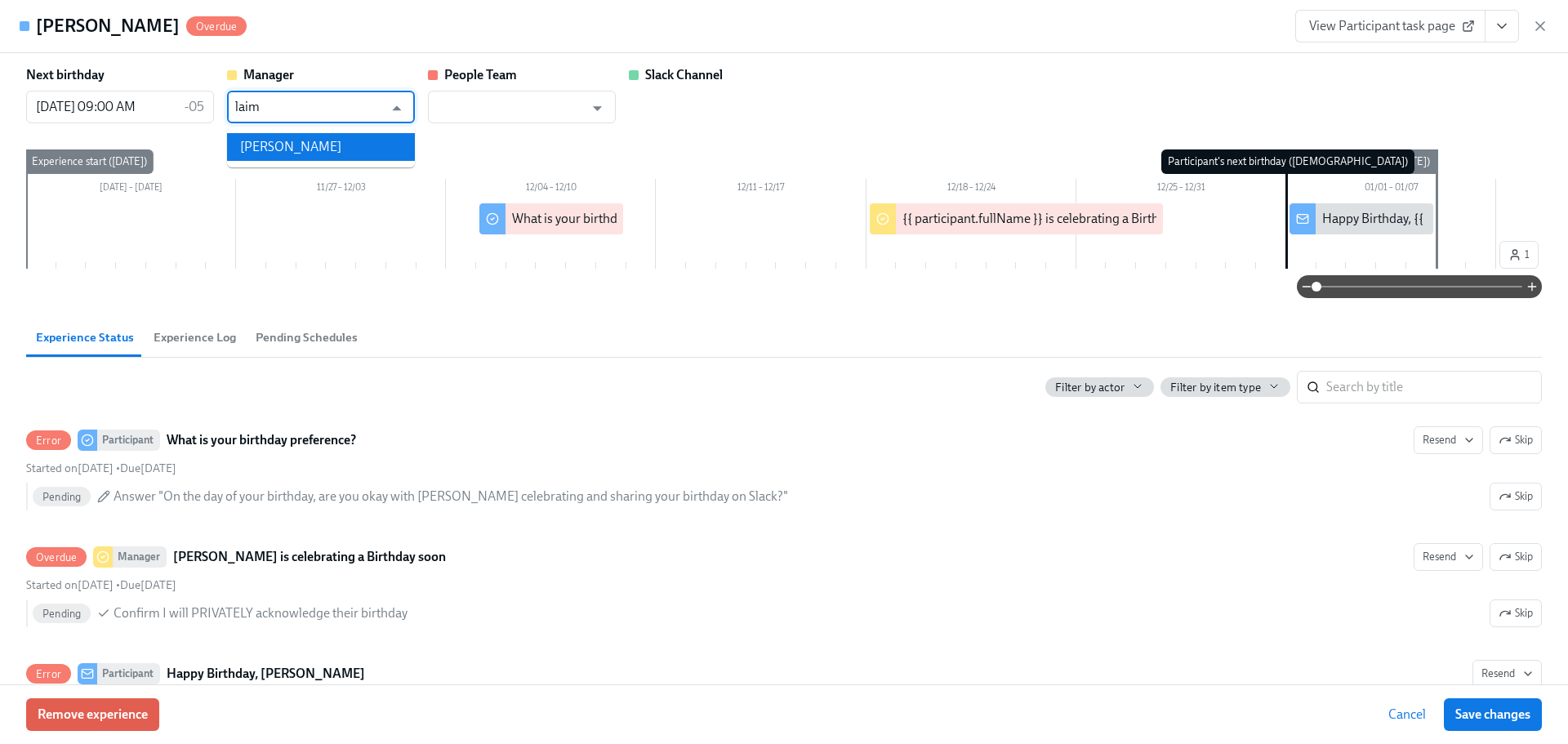
click at [383, 145] on li "[PERSON_NAME]" at bounding box center [321, 147] width 188 height 28
type input "[PERSON_NAME]"
click at [1480, 713] on span "Save changes" at bounding box center [1493, 715] width 75 height 17
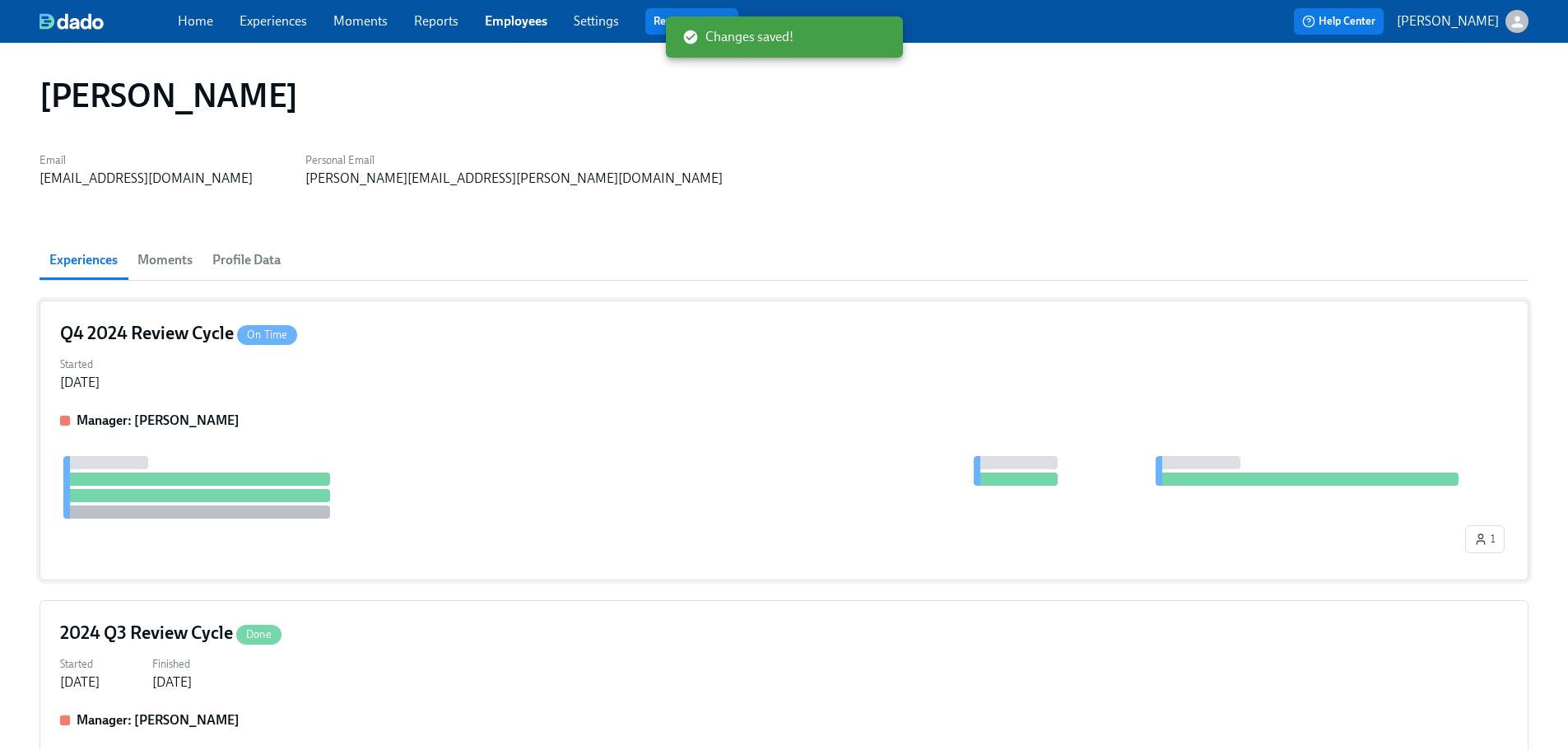
click at [486, 396] on div "Q4 2024 Review Cycle On Time Started [DATE] Manager: [PERSON_NAME] 1" at bounding box center [784, 441] width 1489 height 280
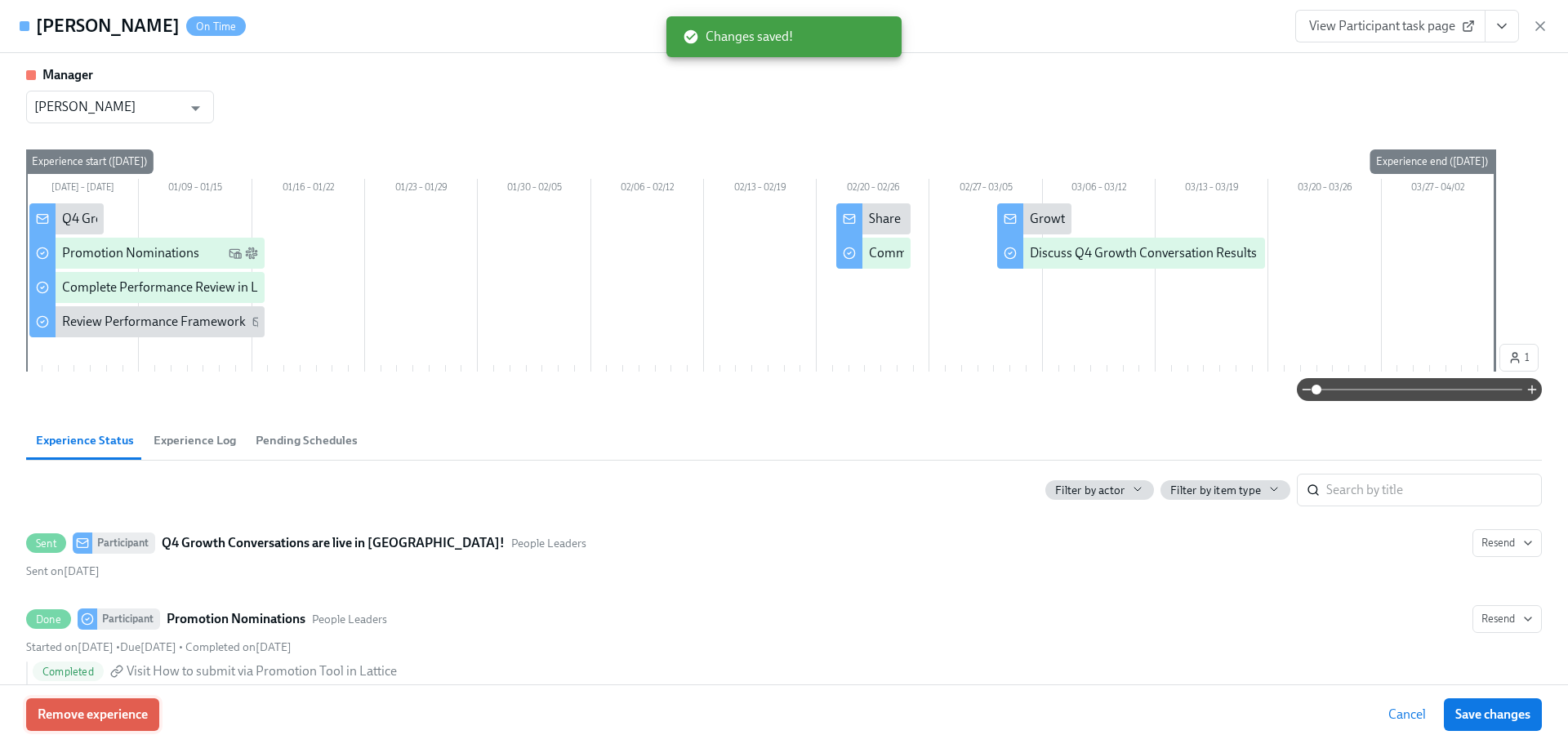
click at [124, 714] on span "Remove experience" at bounding box center [93, 715] width 110 height 17
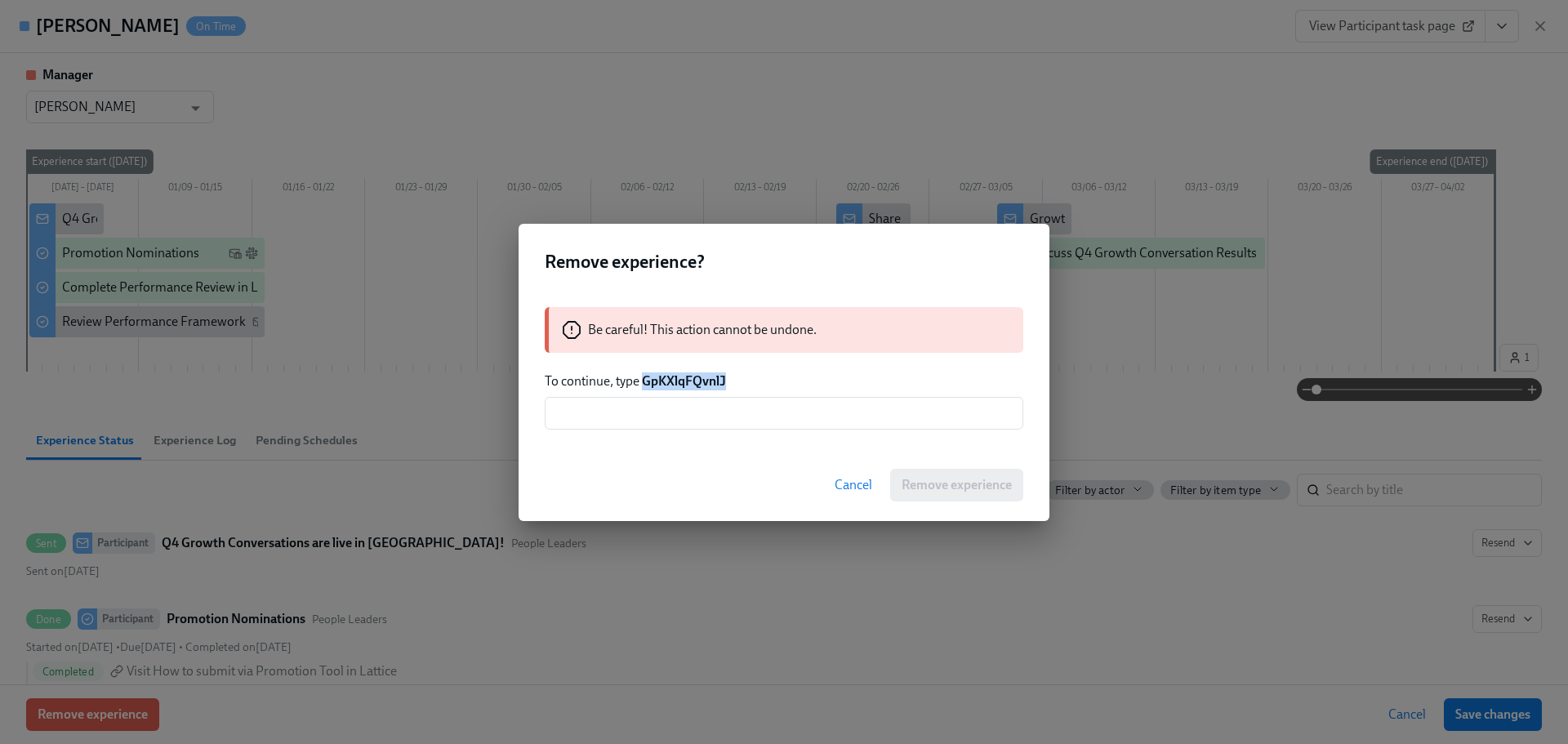
drag, startPoint x: 731, startPoint y: 384, endPoint x: 645, endPoint y: 384, distance: 86.0
click at [645, 384] on p "To continue, type GpKXlqFQvnlJ" at bounding box center [784, 381] width 479 height 18
copy strong "GpKXlqFQvnlJ"
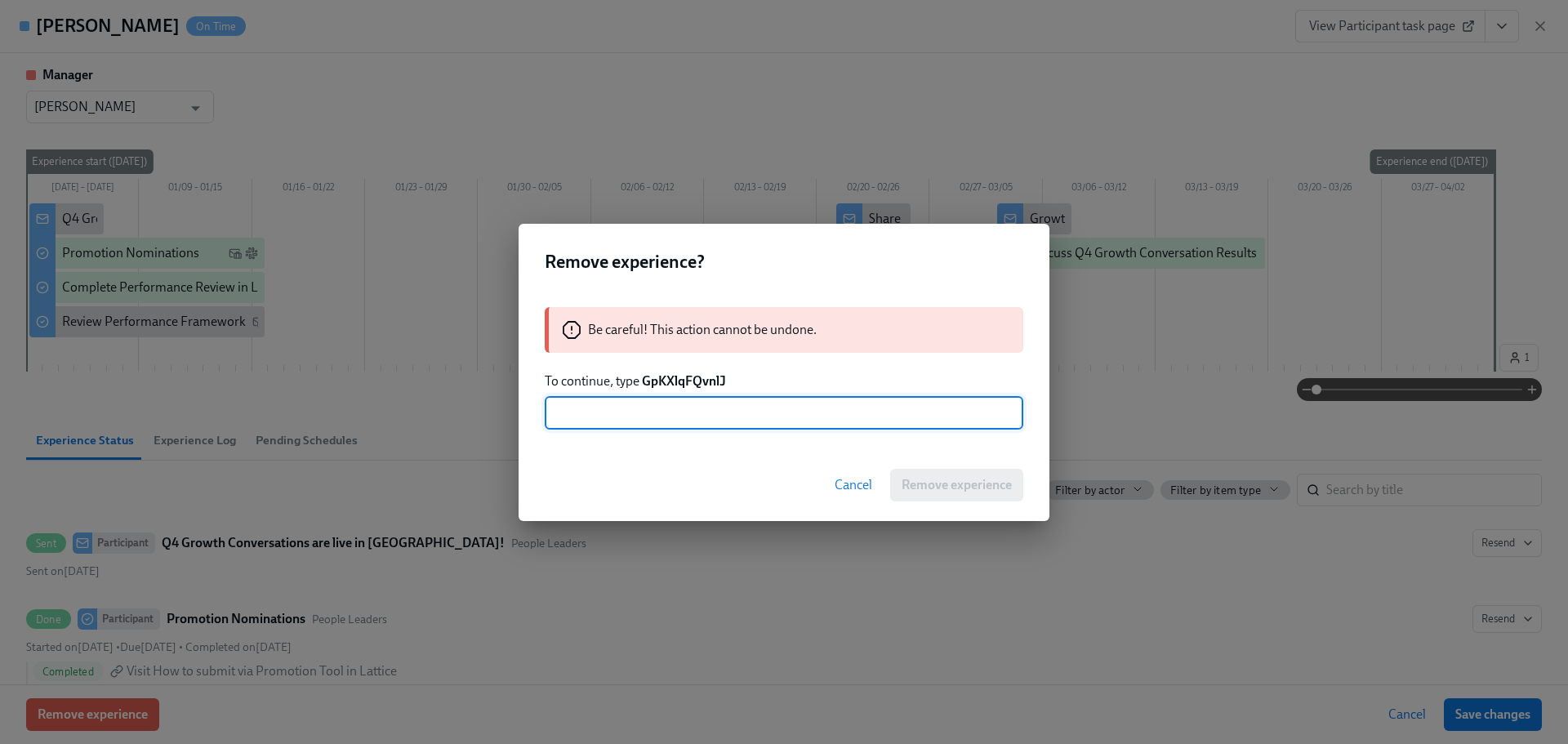
click at [645, 418] on input "text" at bounding box center [784, 413] width 479 height 32
paste input "GpKXlqFQvnlJ"
type input "GpKXlqFQvnlJ"
click at [966, 493] on span "Remove experience" at bounding box center [957, 485] width 110 height 17
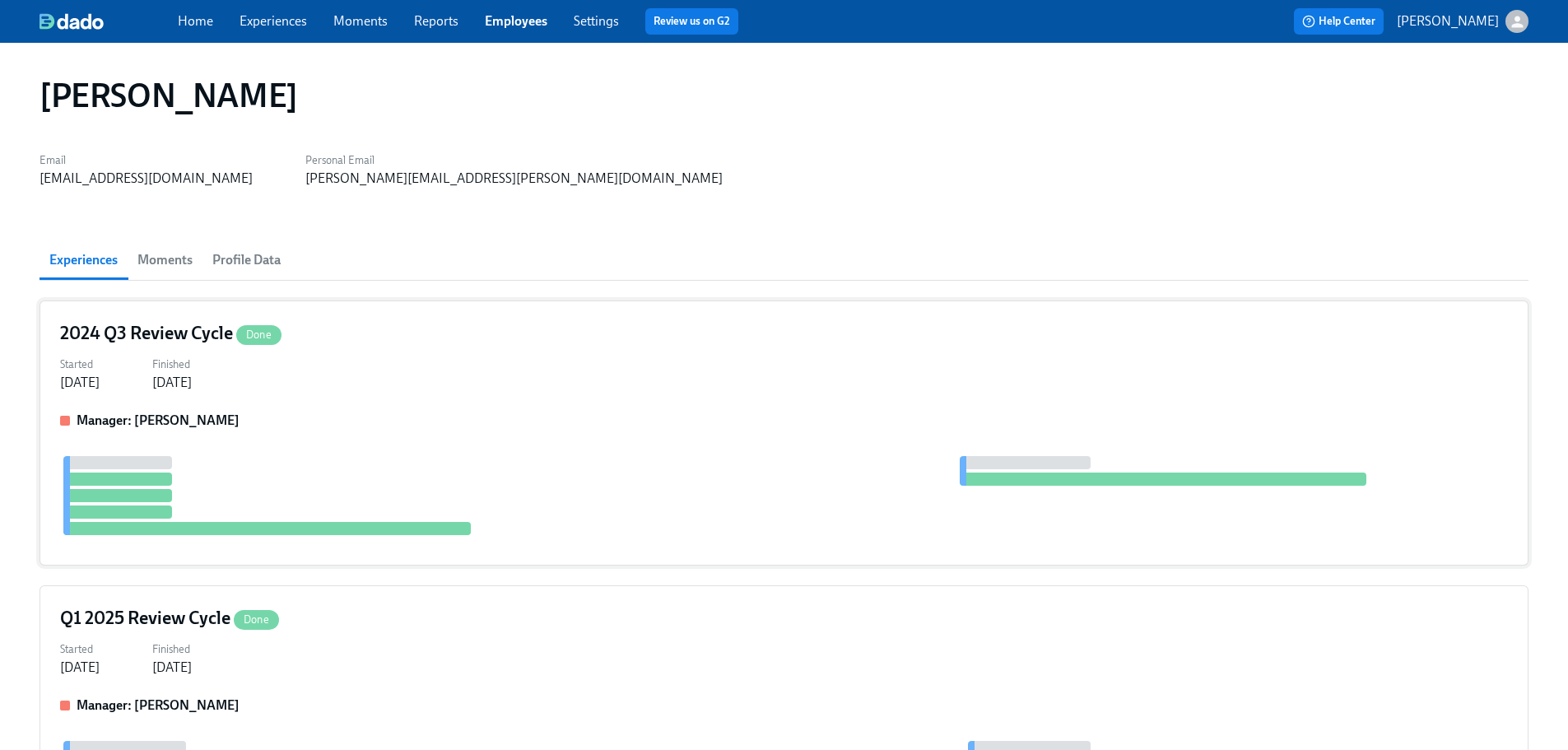
click at [374, 370] on div "Started [DATE] Finished [DATE]" at bounding box center [784, 372] width 1448 height 40
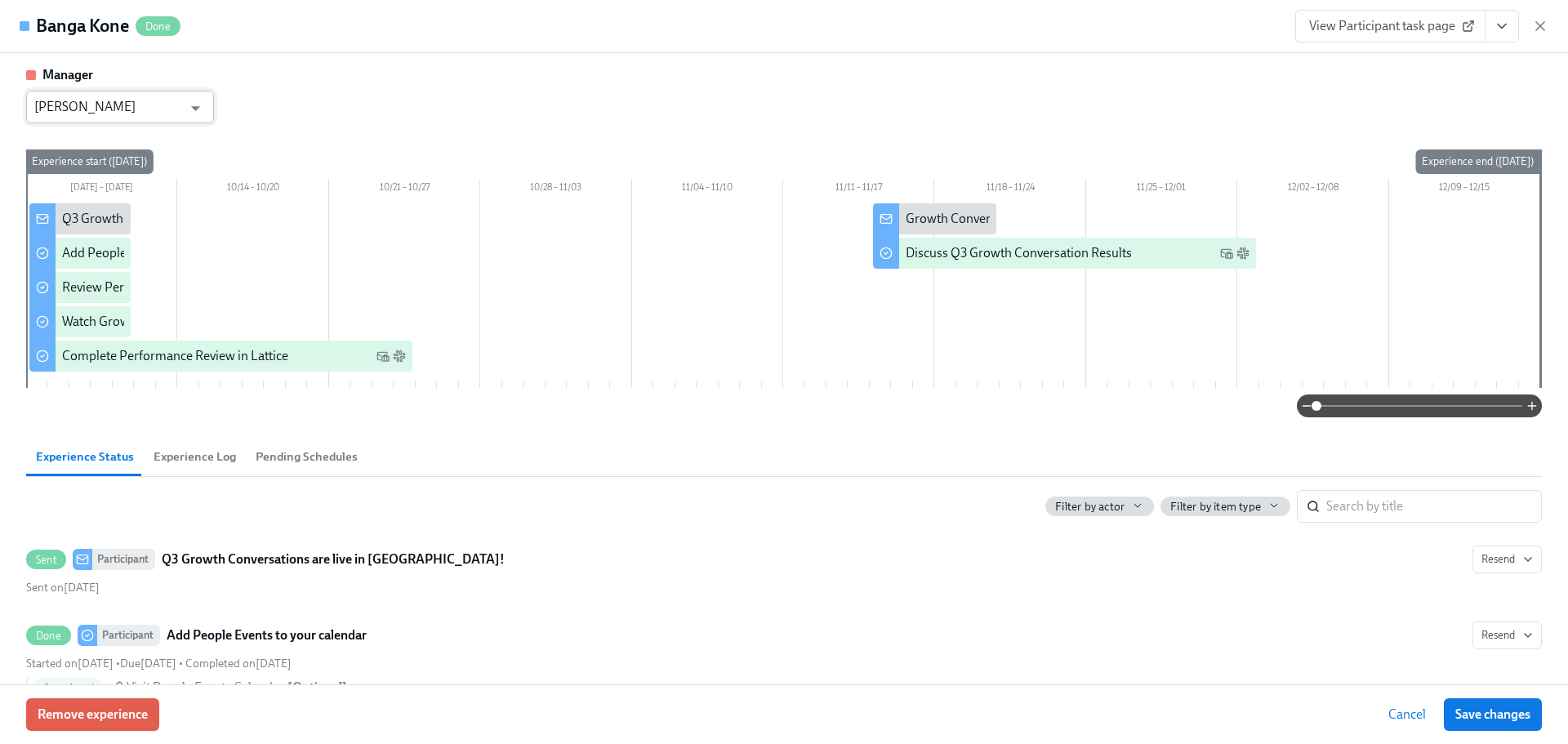
click at [165, 119] on input "[PERSON_NAME]" at bounding box center [108, 106] width 148 height 32
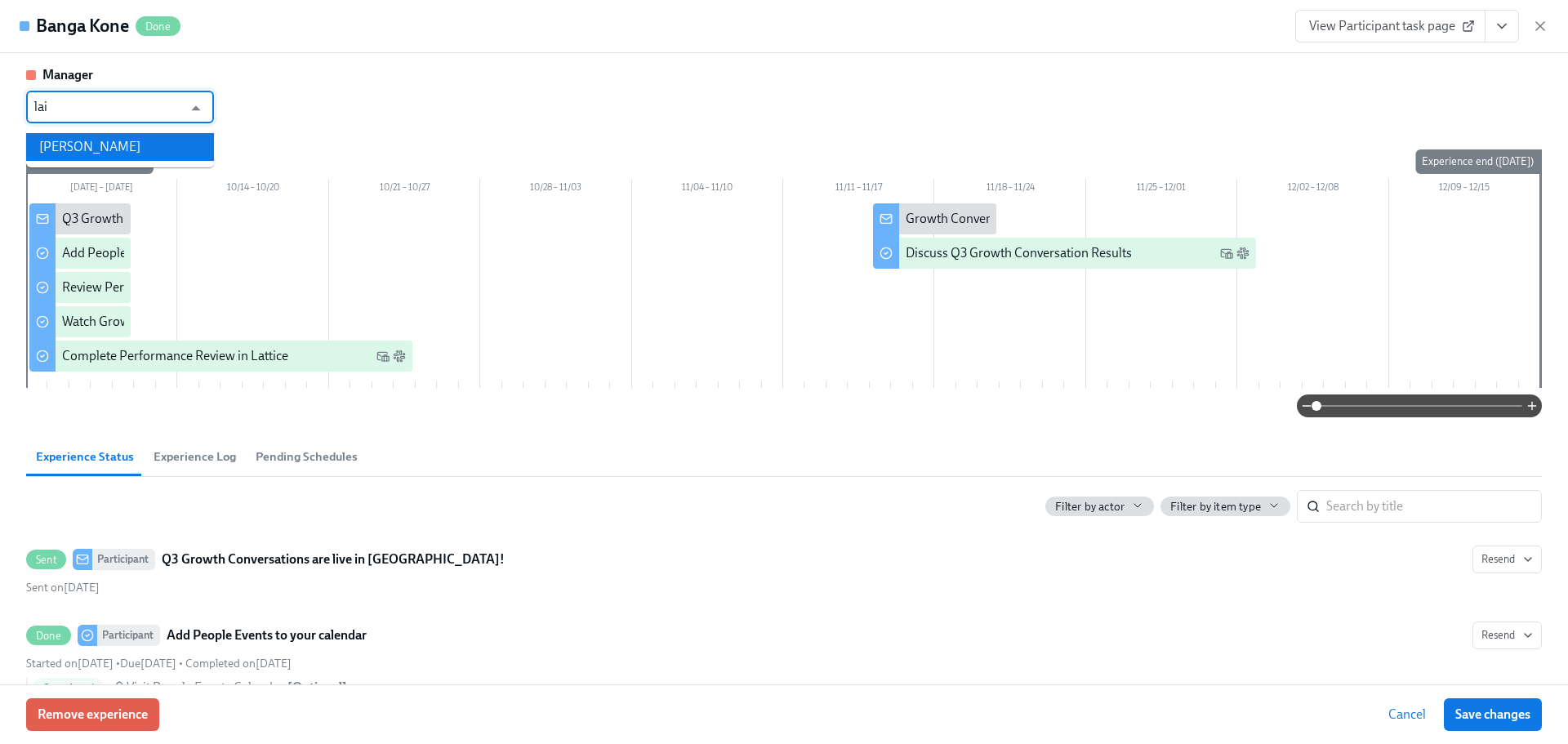
click at [117, 157] on li "[PERSON_NAME]" at bounding box center [120, 147] width 188 height 28
type input "[PERSON_NAME]"
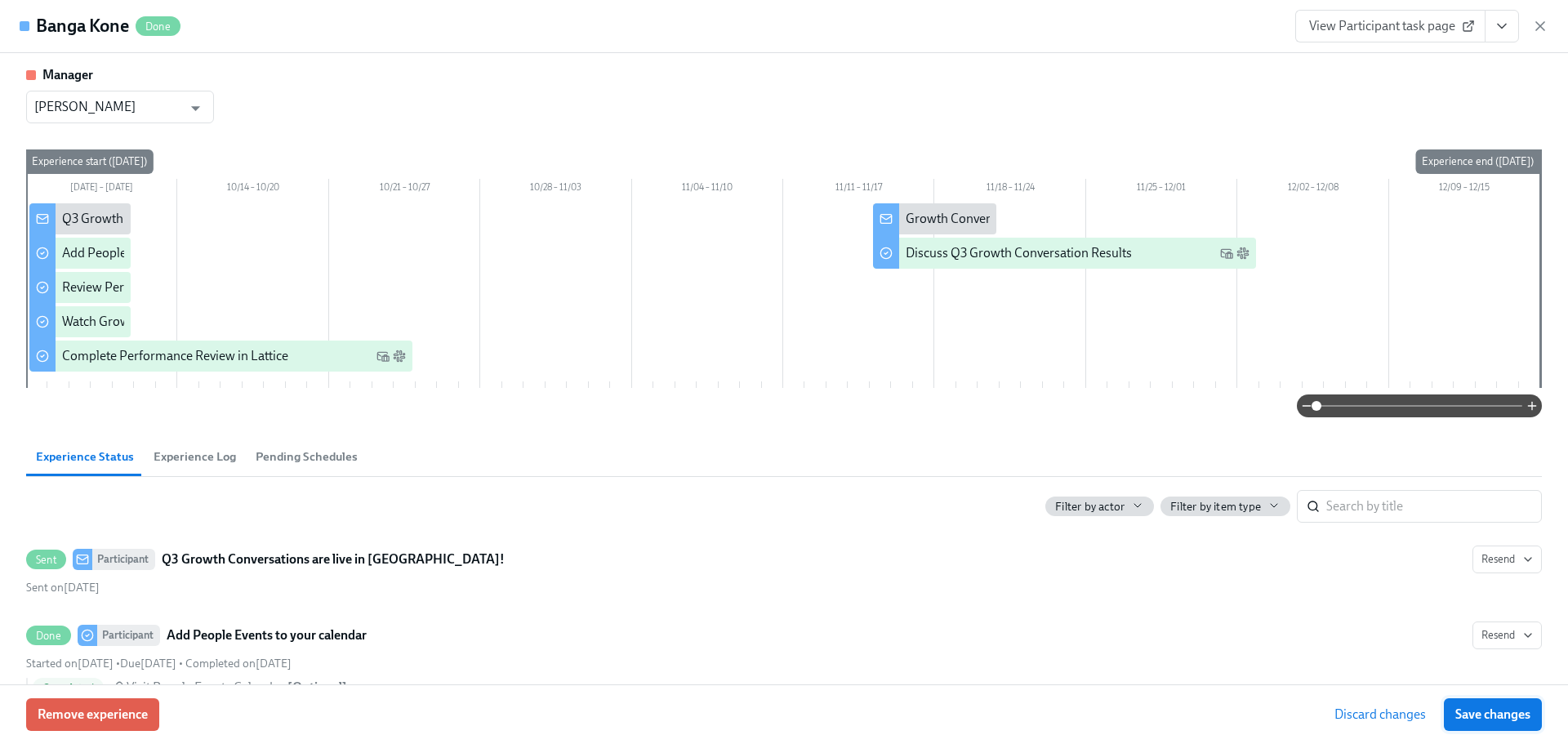
click at [1507, 714] on span "Save changes" at bounding box center [1493, 715] width 75 height 17
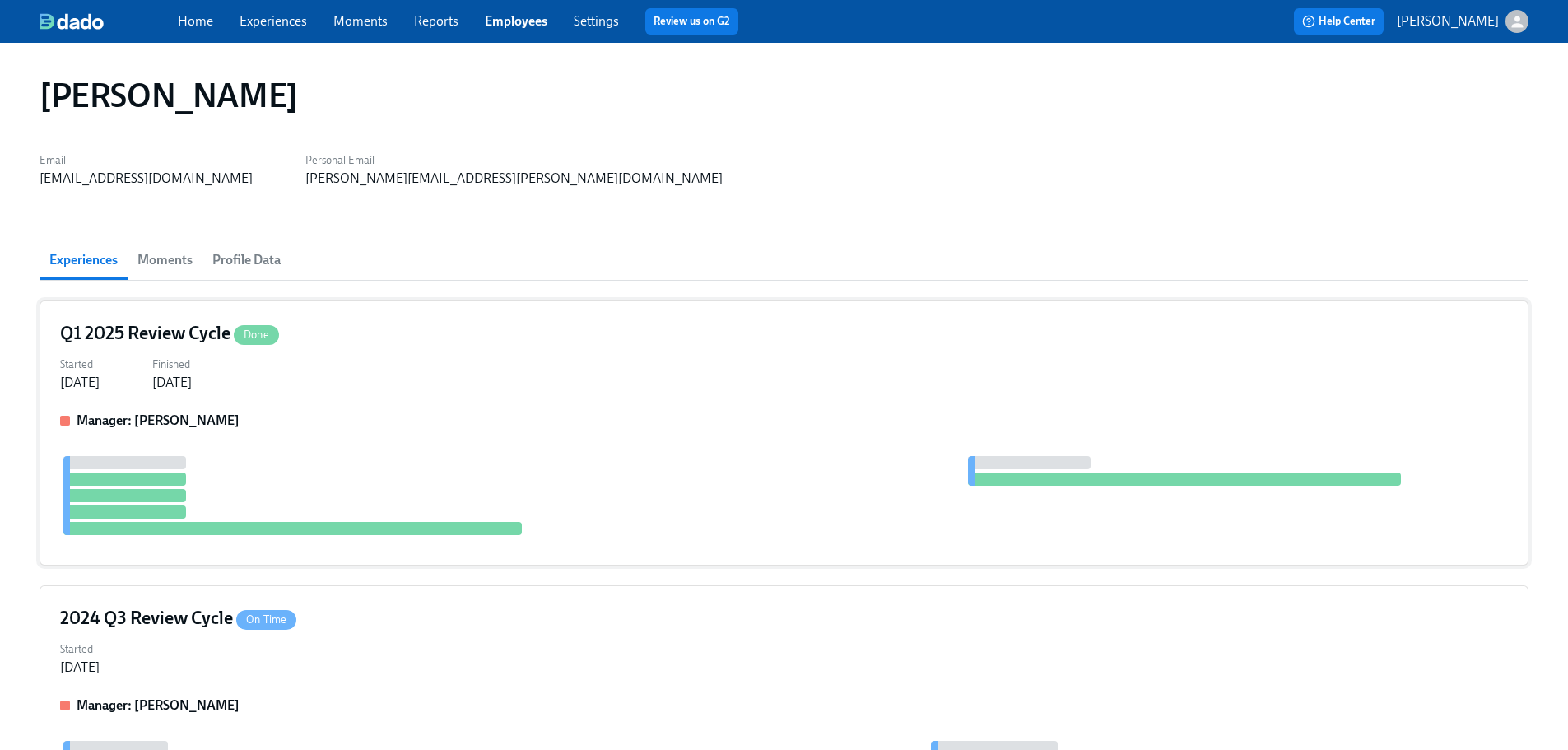
click at [389, 354] on div "Started [DATE] Finished [DATE]" at bounding box center [784, 372] width 1448 height 40
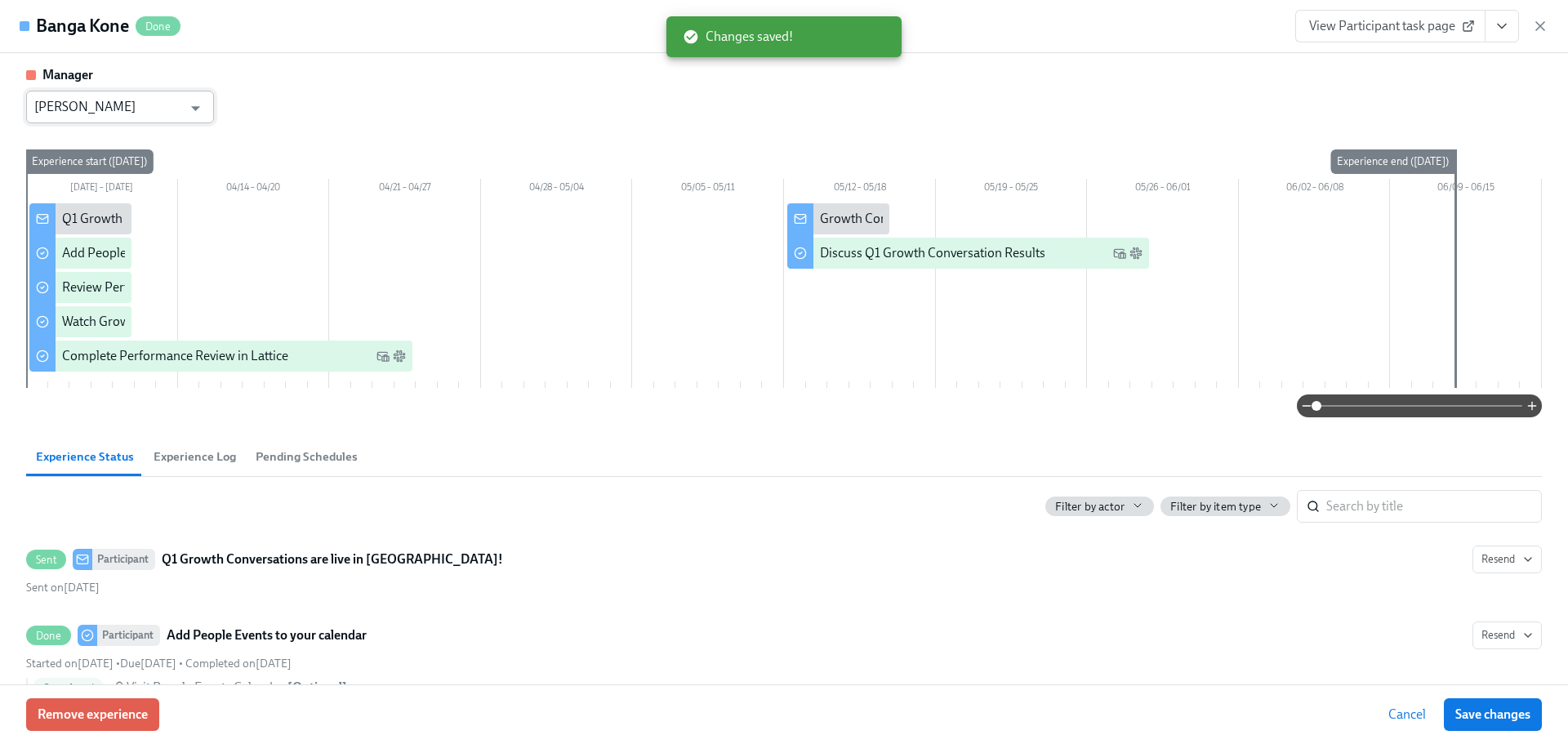
click at [179, 118] on input "[PERSON_NAME]" at bounding box center [108, 106] width 148 height 32
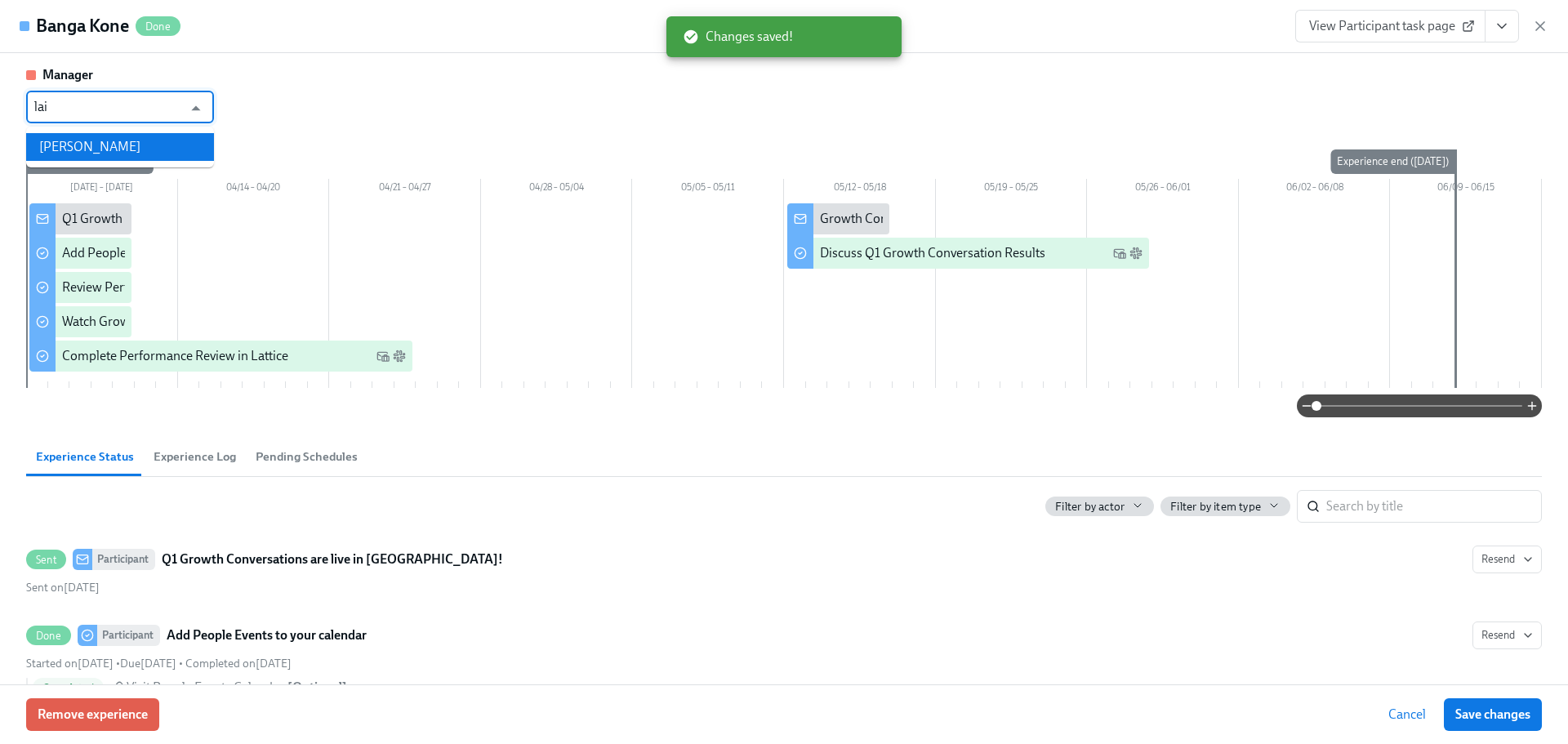
click at [178, 145] on li "[PERSON_NAME]" at bounding box center [120, 147] width 188 height 28
type input "[PERSON_NAME]"
click at [1487, 715] on span "Save changes" at bounding box center [1493, 715] width 75 height 17
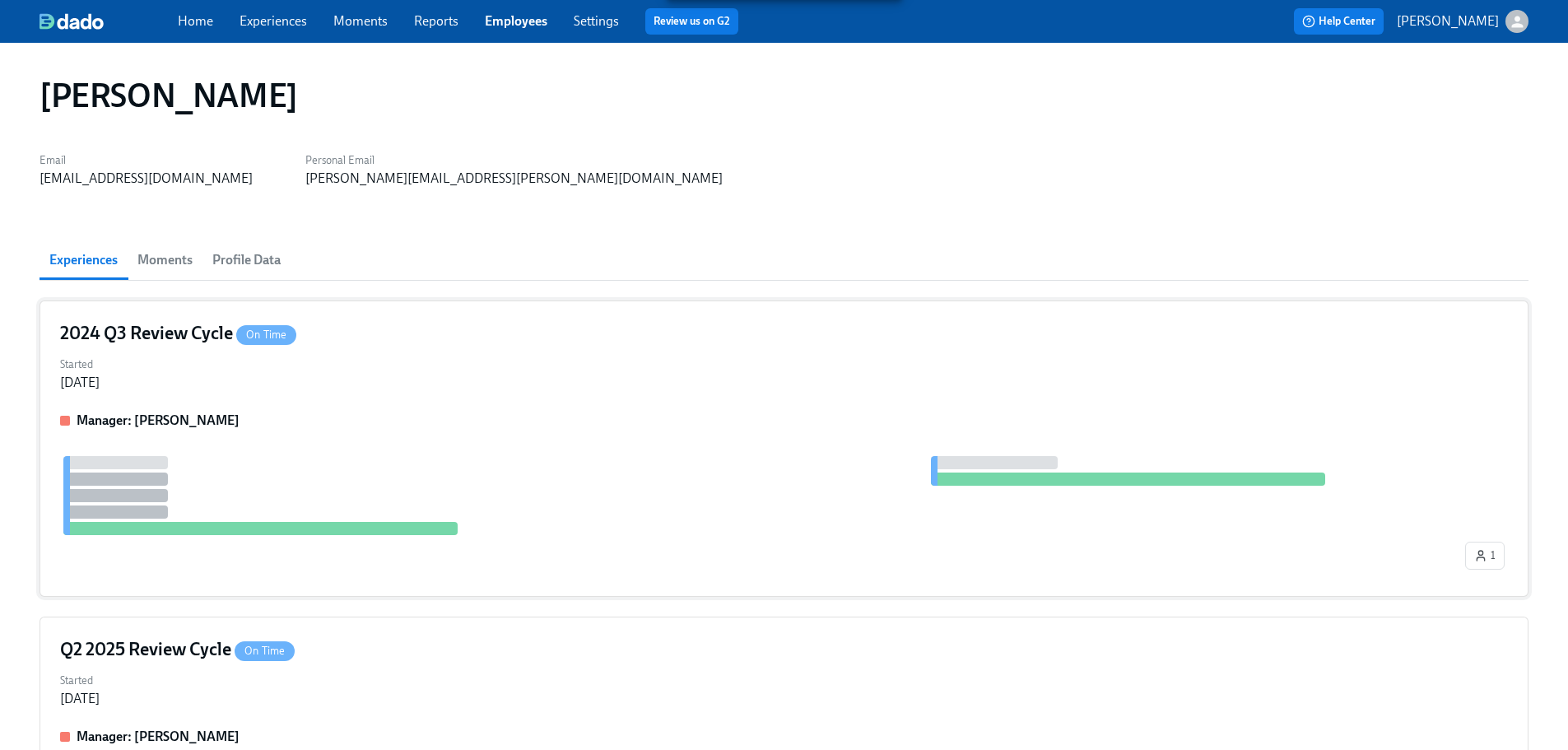
click at [360, 371] on div "Started [DATE]" at bounding box center [784, 372] width 1448 height 40
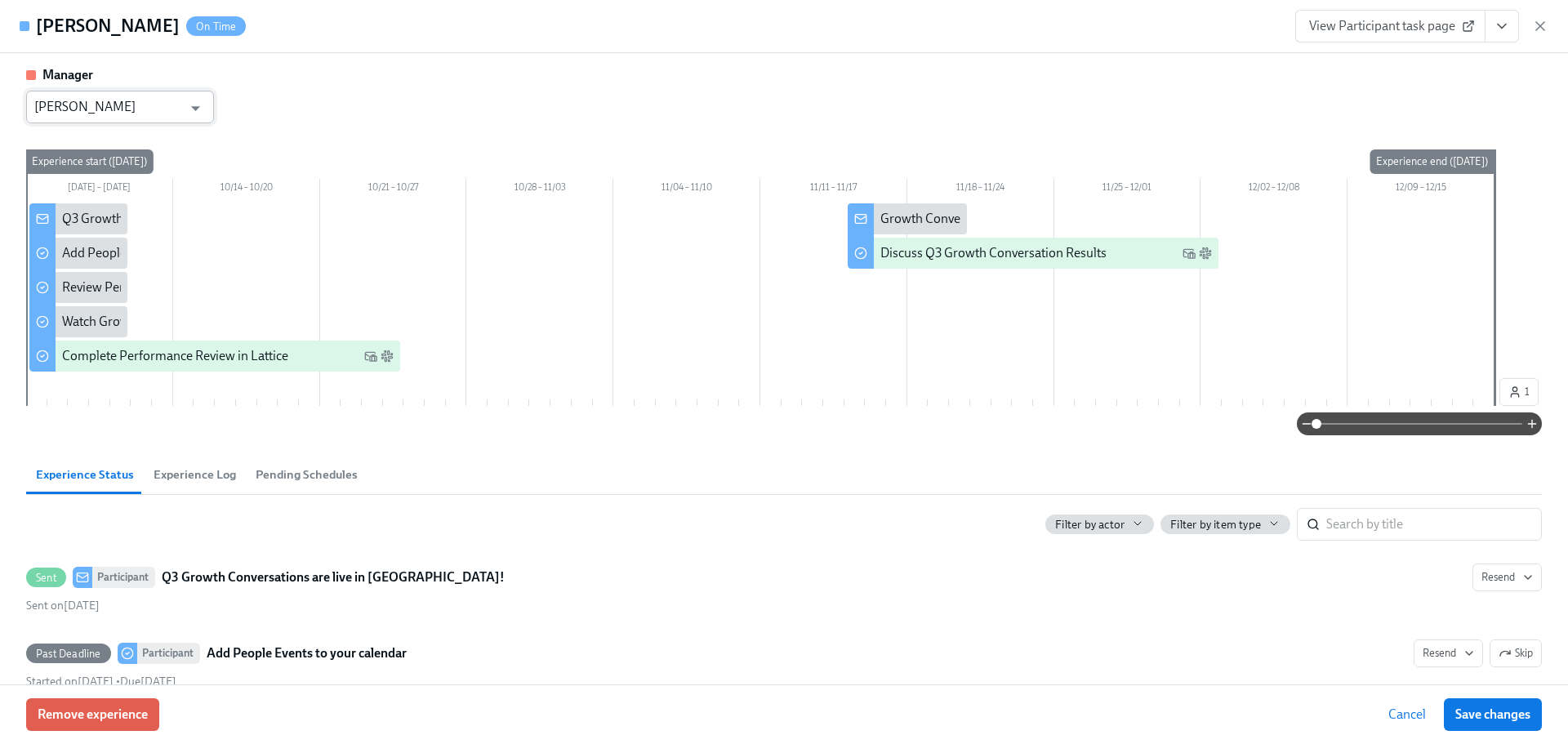
click at [179, 122] on input "[PERSON_NAME]" at bounding box center [108, 106] width 148 height 32
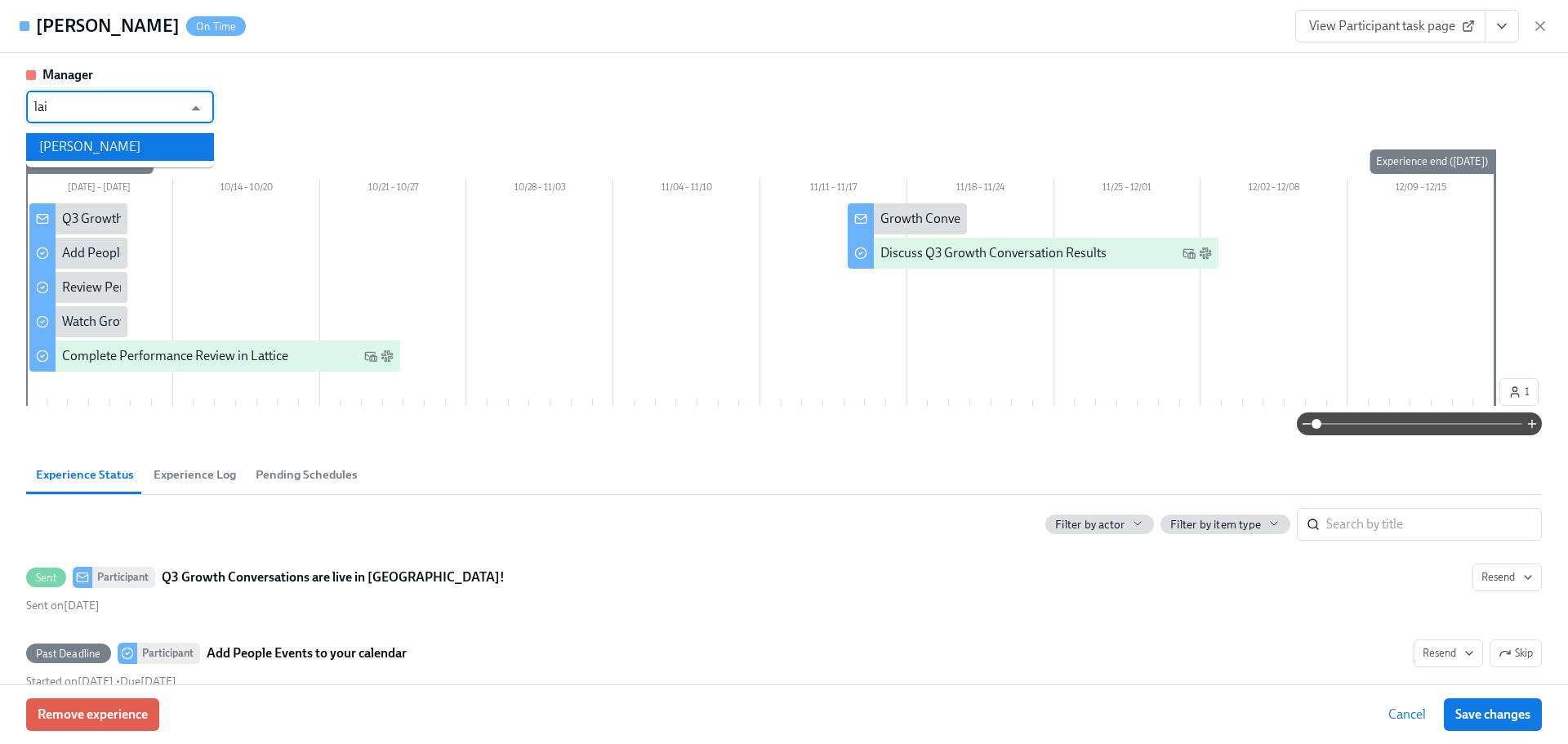
click at [156, 153] on li "[PERSON_NAME]" at bounding box center [120, 147] width 188 height 28
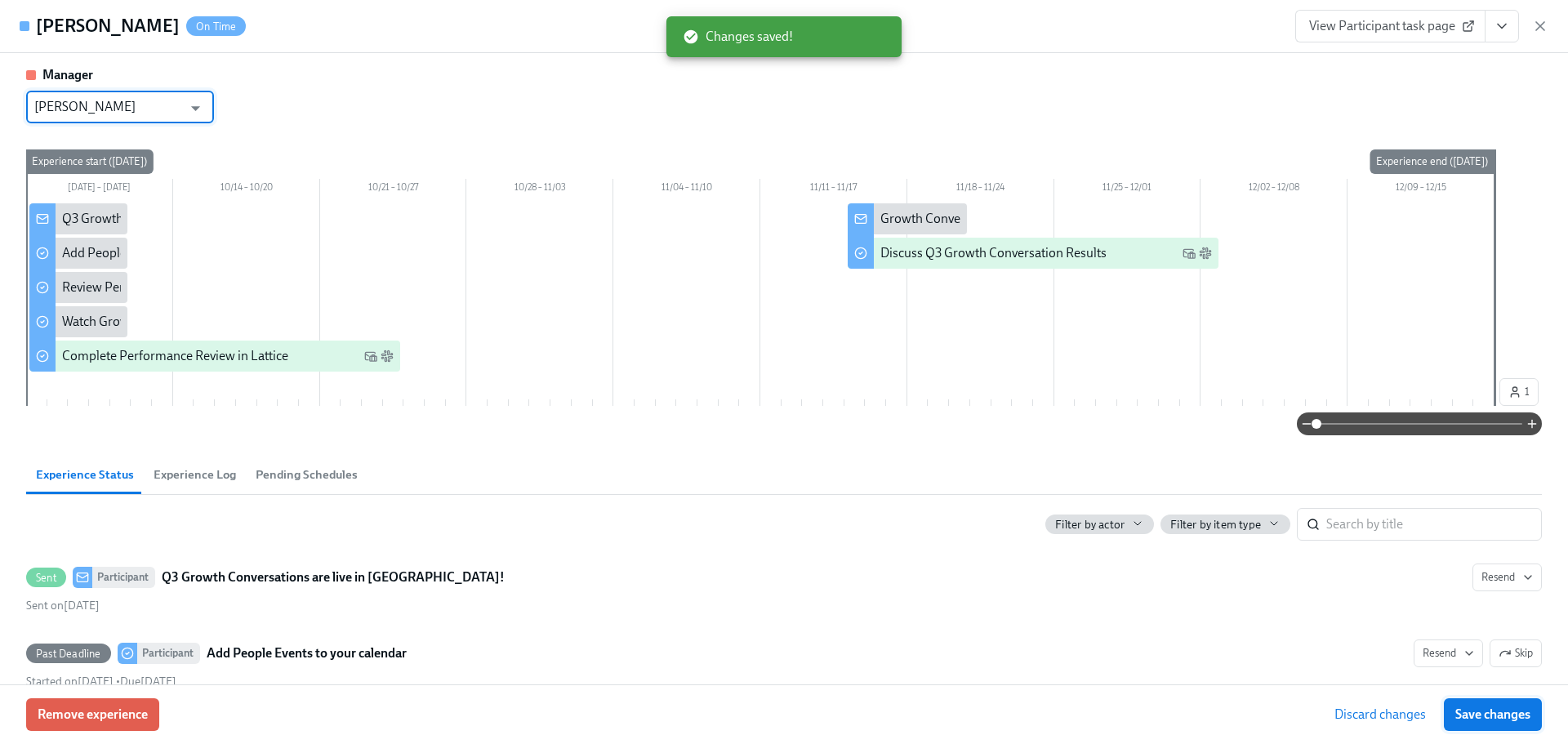
type input "[PERSON_NAME]"
click at [1459, 727] on button "Save changes" at bounding box center [1493, 714] width 98 height 32
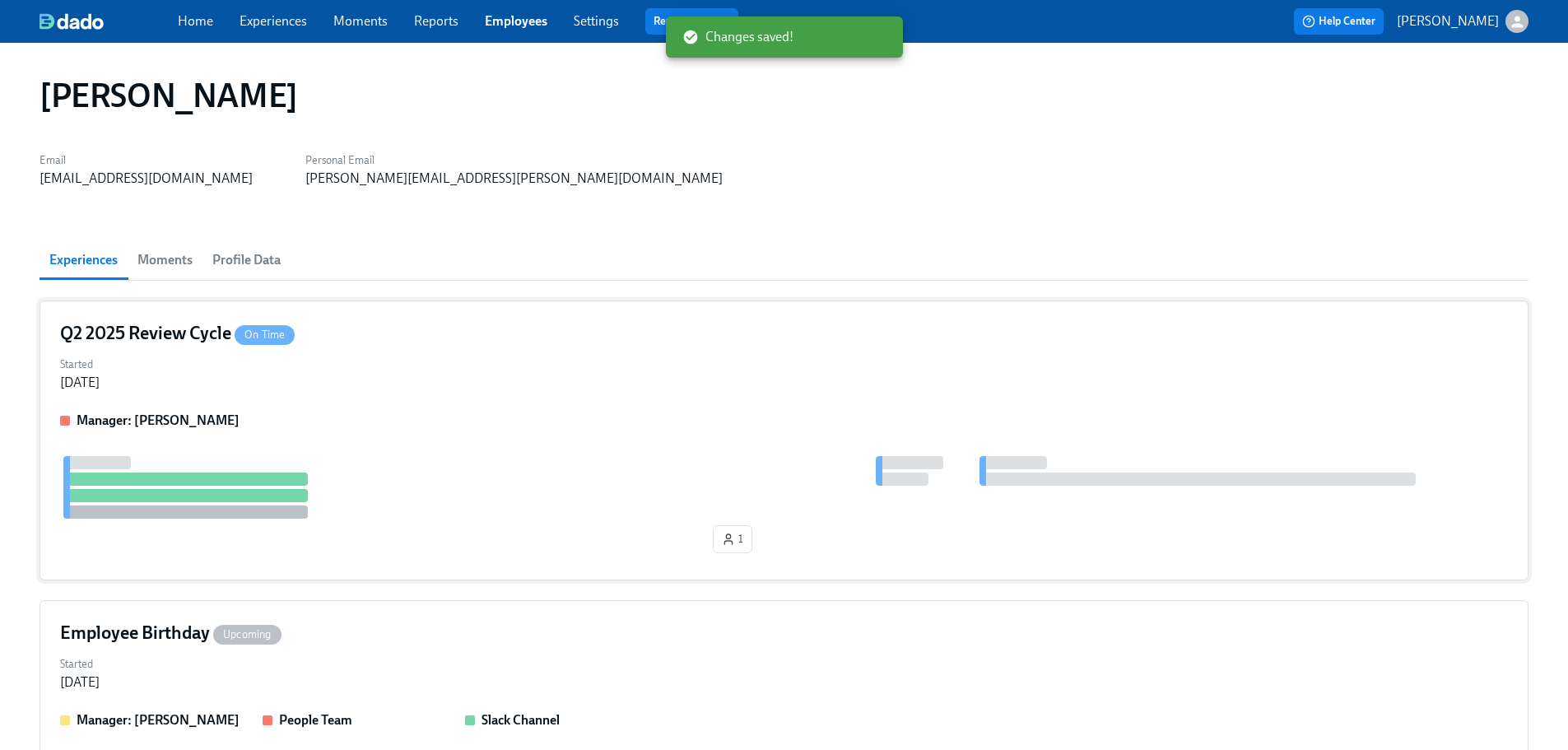
click at [369, 368] on div "Started [DATE]" at bounding box center [784, 372] width 1448 height 40
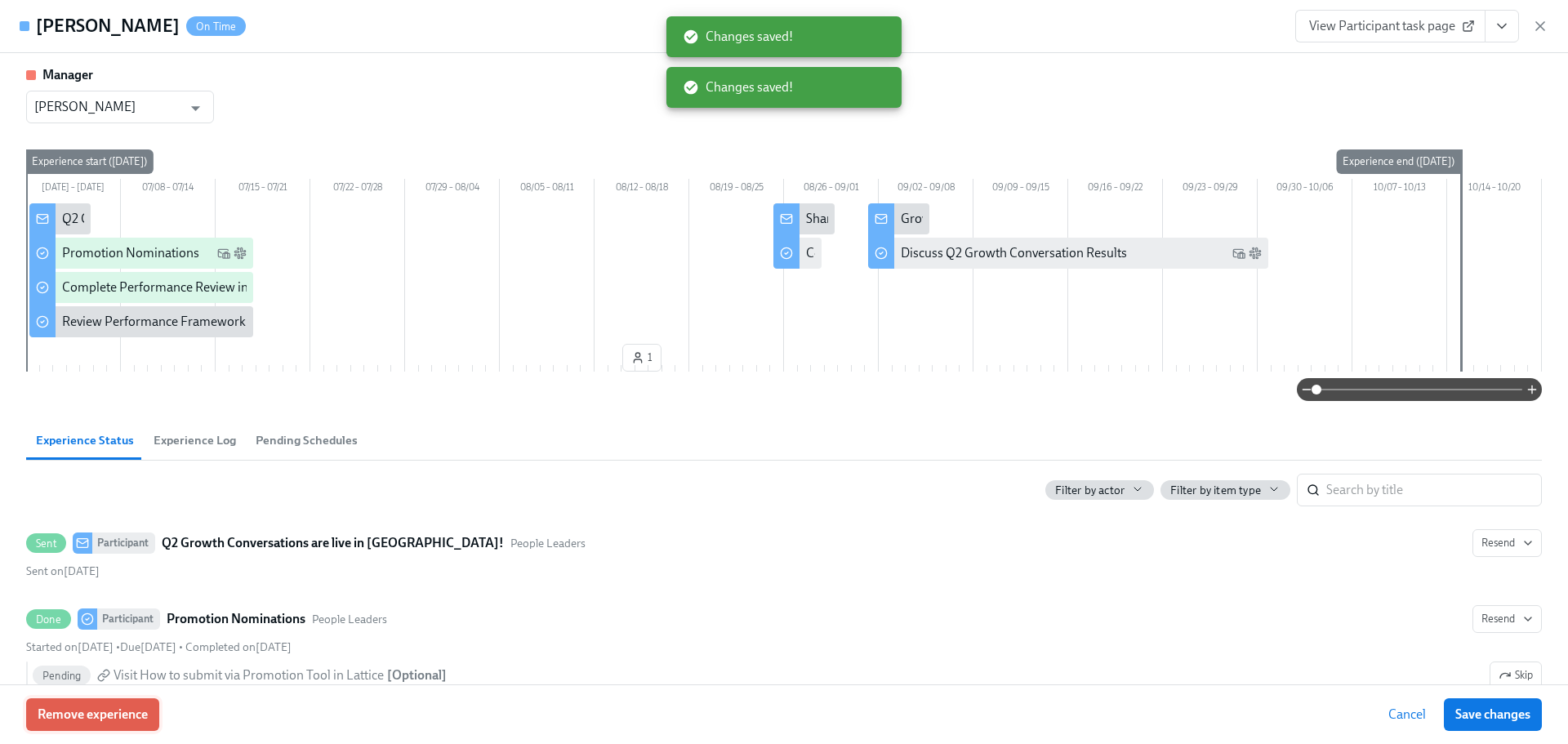
click at [145, 711] on span "Remove experience" at bounding box center [93, 715] width 110 height 17
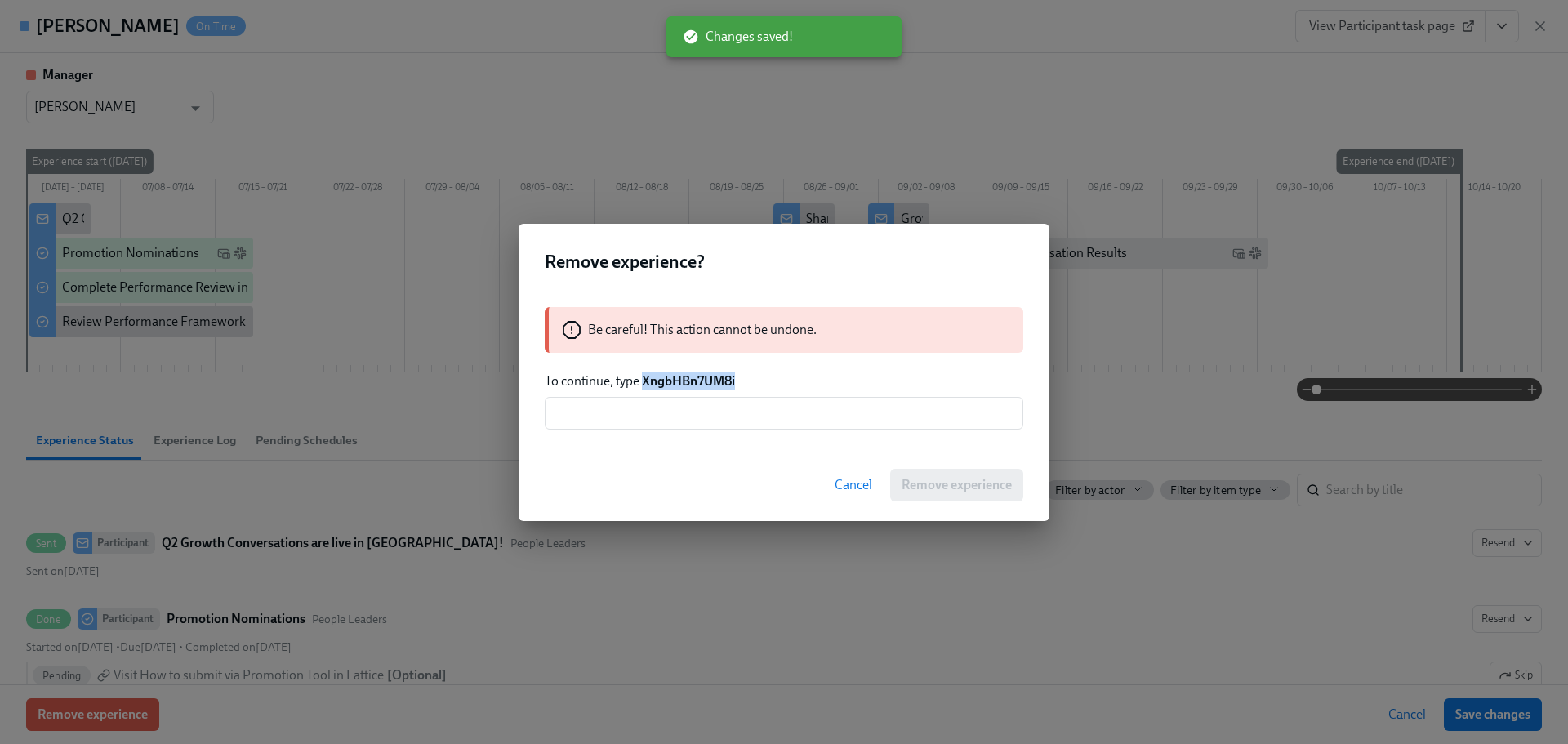
drag, startPoint x: 743, startPoint y: 387, endPoint x: 646, endPoint y: 383, distance: 97.1
click at [646, 383] on p "To continue, type XngbHBn7UM8i" at bounding box center [784, 381] width 479 height 18
copy strong "XngbHBn7UM8i"
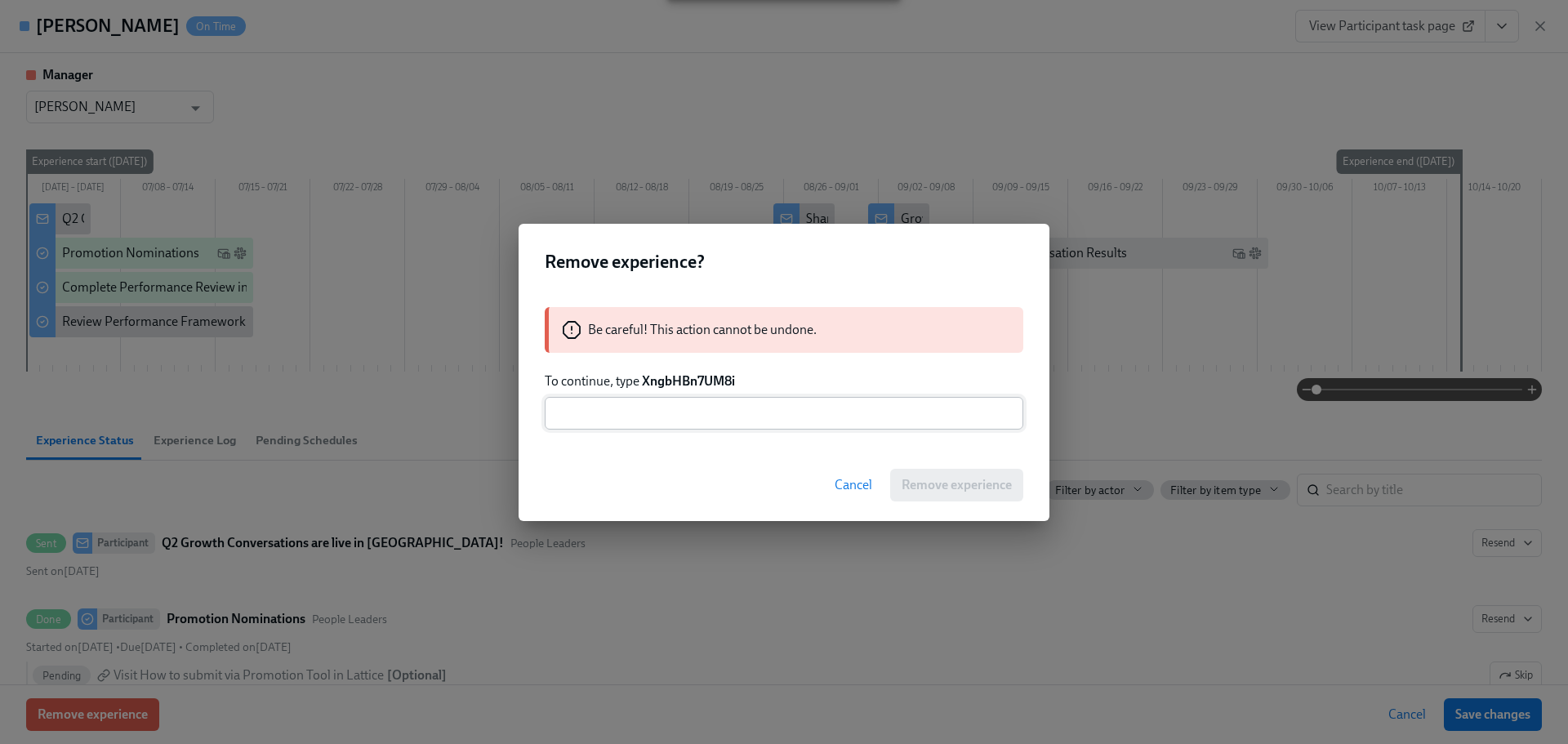
click at [666, 408] on input "text" at bounding box center [784, 413] width 479 height 32
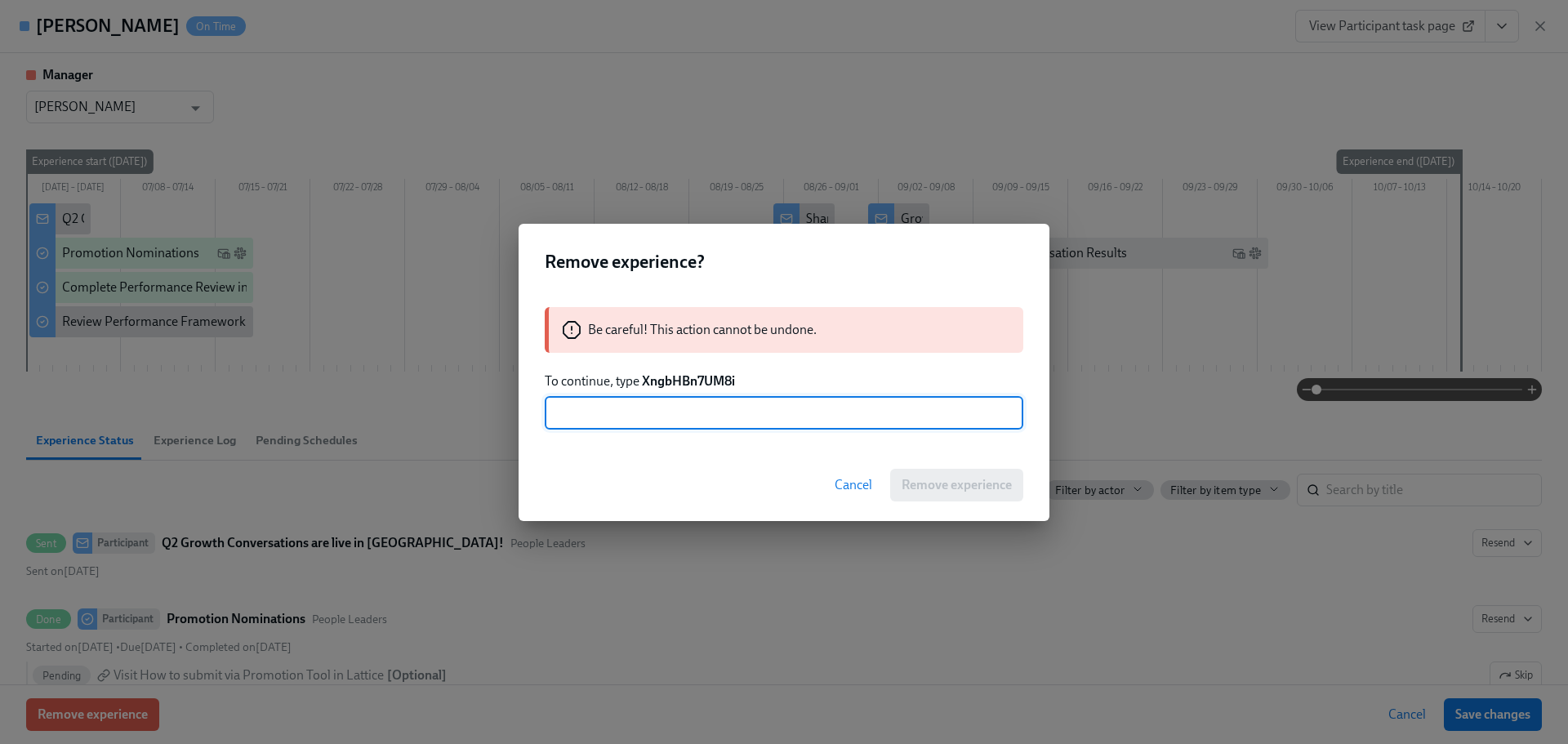
paste input "XngbHBn7UM8i"
type input "XngbHBn7UM8i"
click at [1005, 509] on div "Cancel Remove experience" at bounding box center [784, 485] width 530 height 72
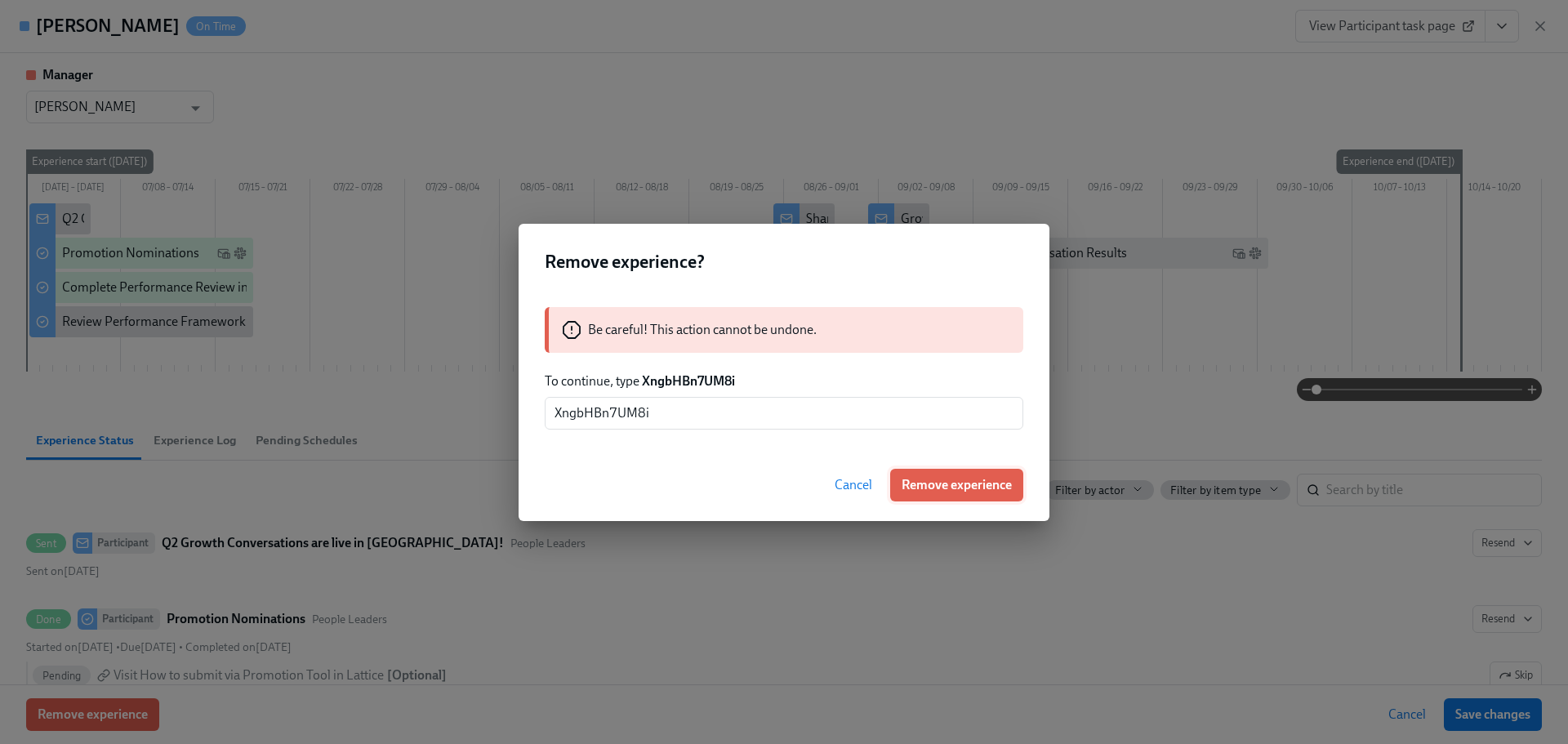
click at [995, 485] on span "Remove experience" at bounding box center [957, 485] width 110 height 17
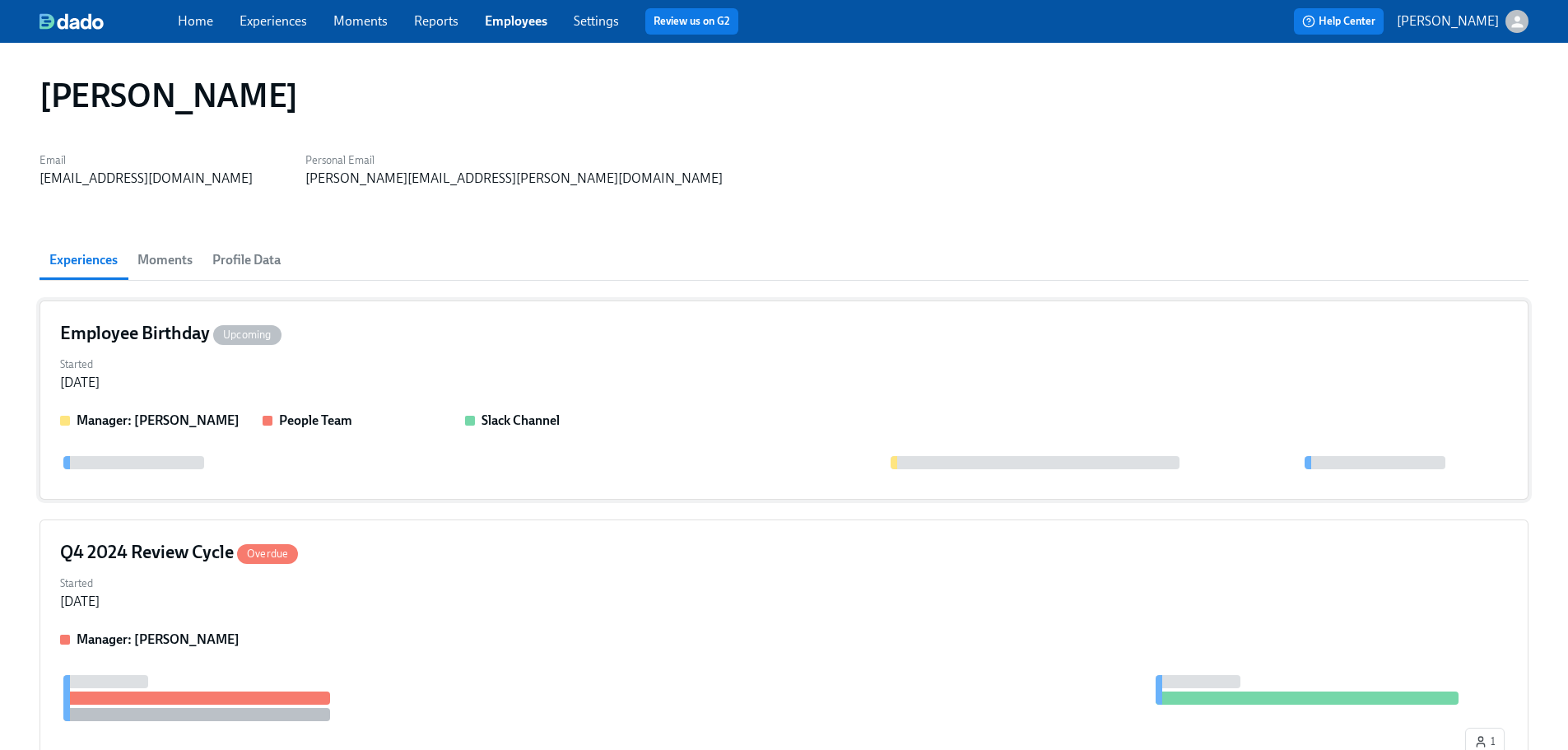
click at [443, 354] on div "Started [DATE]" at bounding box center [784, 372] width 1448 height 40
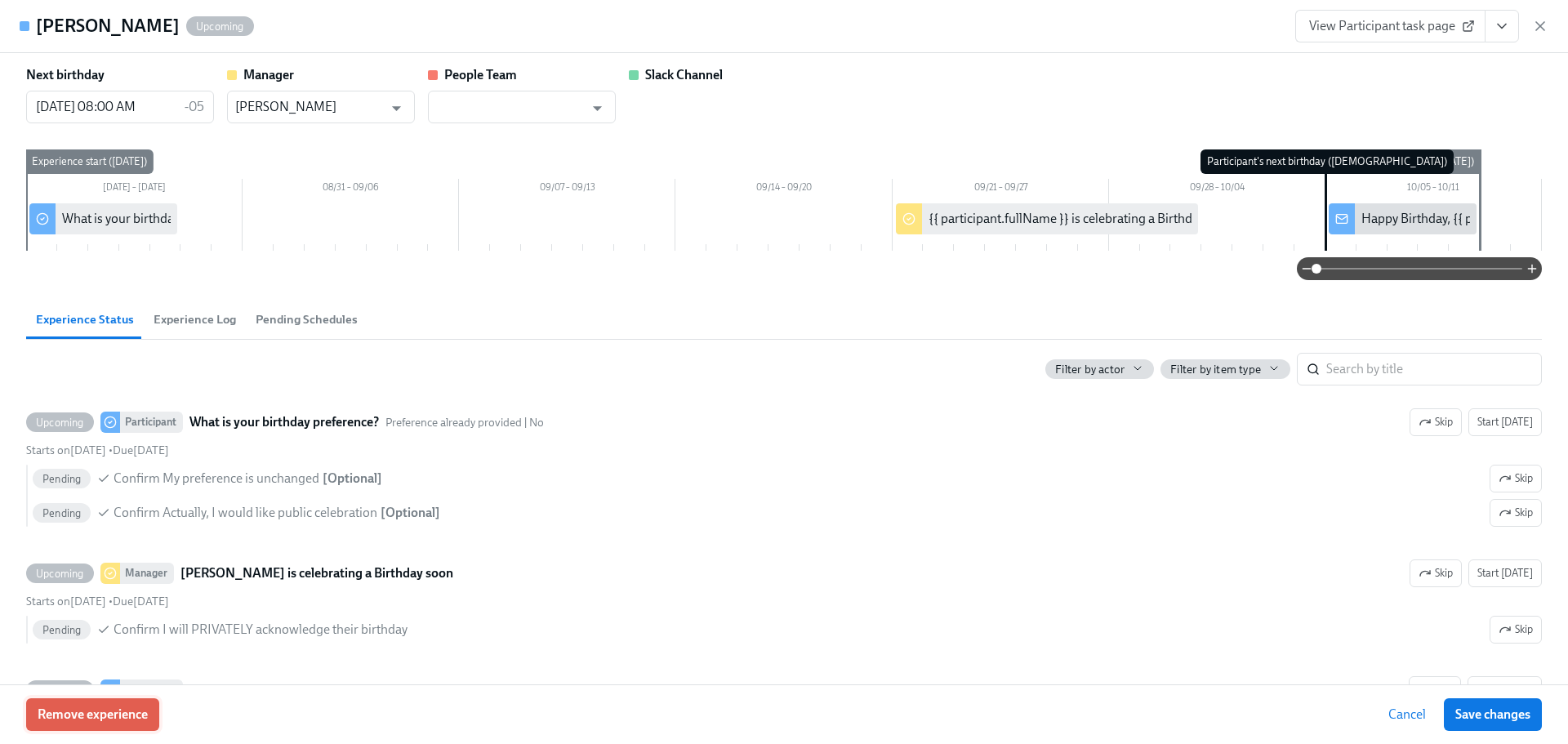
click at [109, 718] on span "Remove experience" at bounding box center [93, 715] width 110 height 17
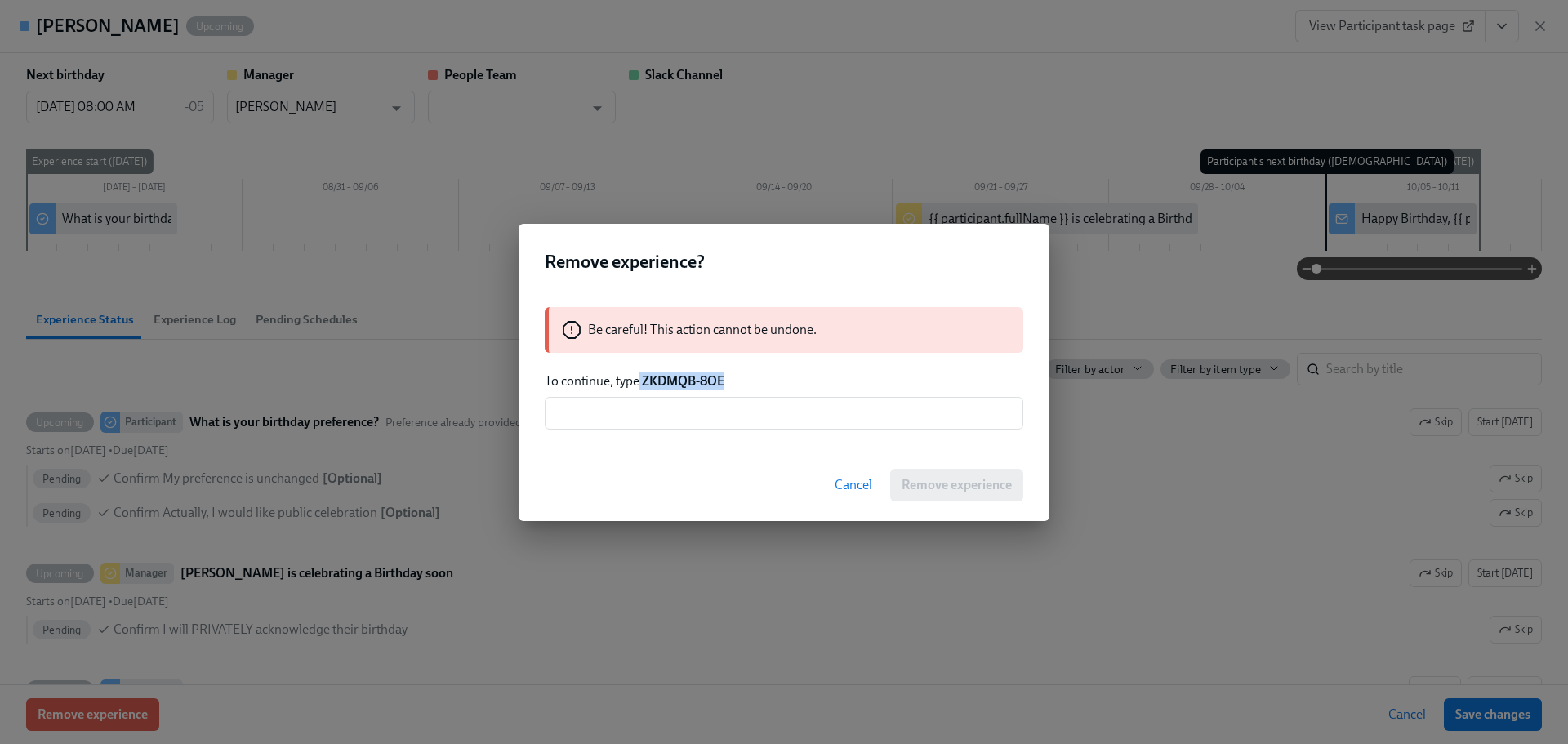
drag, startPoint x: 736, startPoint y: 378, endPoint x: 640, endPoint y: 378, distance: 96.0
click at [640, 378] on p "To continue, type ZKDMQB-8OE" at bounding box center [784, 381] width 479 height 18
click at [776, 379] on p "To continue, type ZKDMQB-8OE" at bounding box center [784, 381] width 479 height 18
drag, startPoint x: 739, startPoint y: 382, endPoint x: 642, endPoint y: 382, distance: 97.0
click at [642, 382] on p "To continue, type ZKDMQB-8OE" at bounding box center [784, 381] width 479 height 18
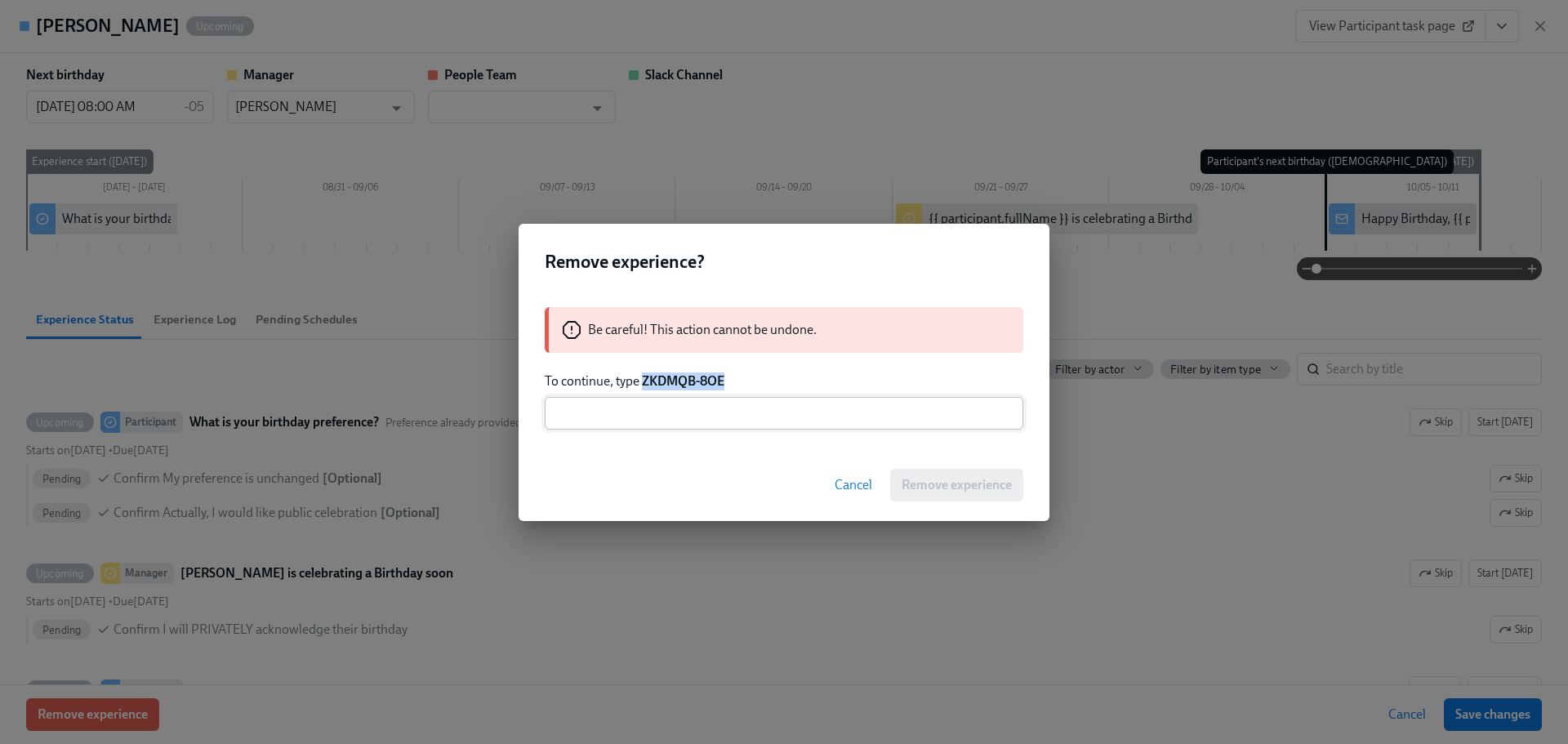
copy strong "ZKDMQB-8OE"
click at [657, 413] on input "text" at bounding box center [784, 413] width 479 height 32
paste input "ZKDMQB-8OE"
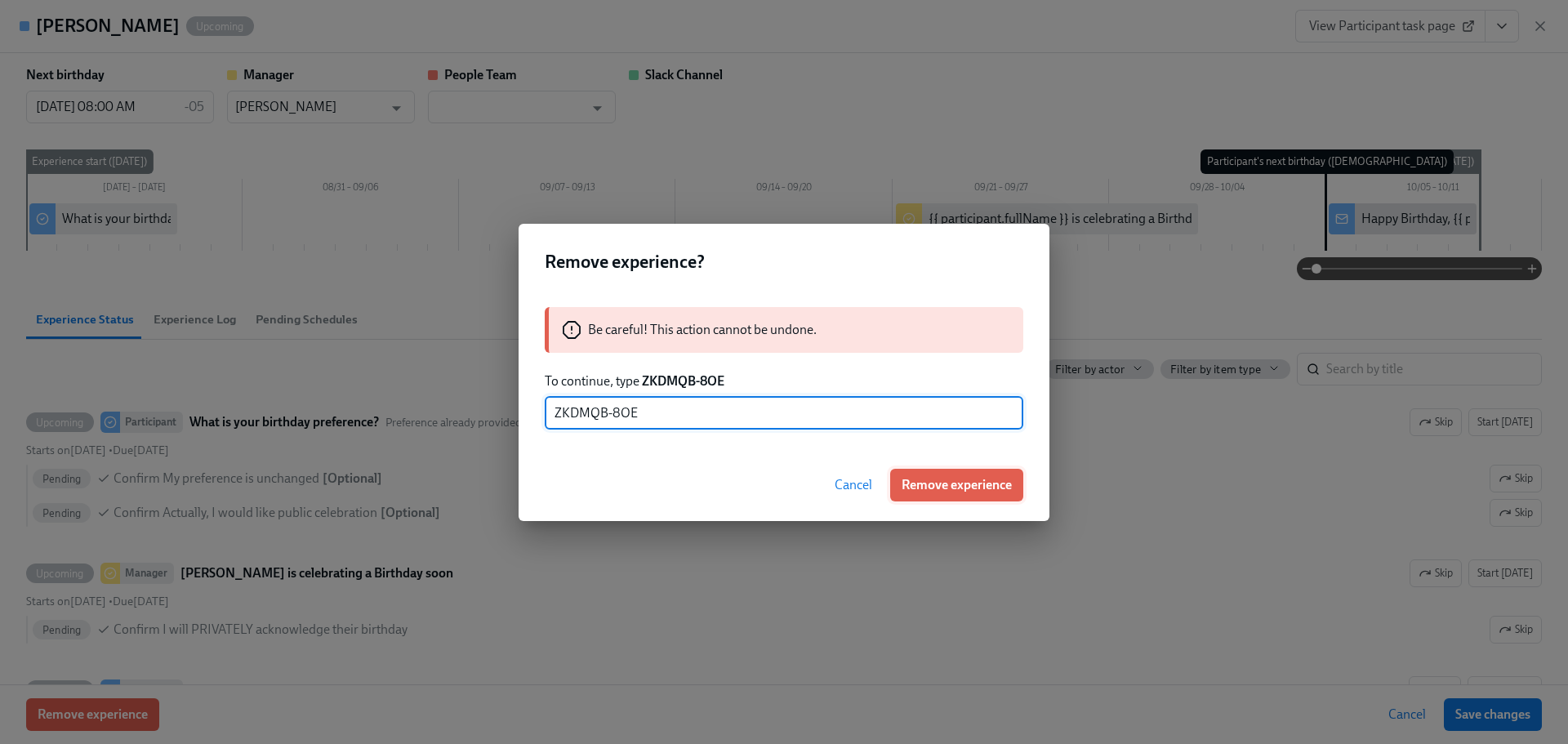
type input "ZKDMQB-8OE"
click at [913, 477] on span "Remove experience" at bounding box center [957, 485] width 110 height 17
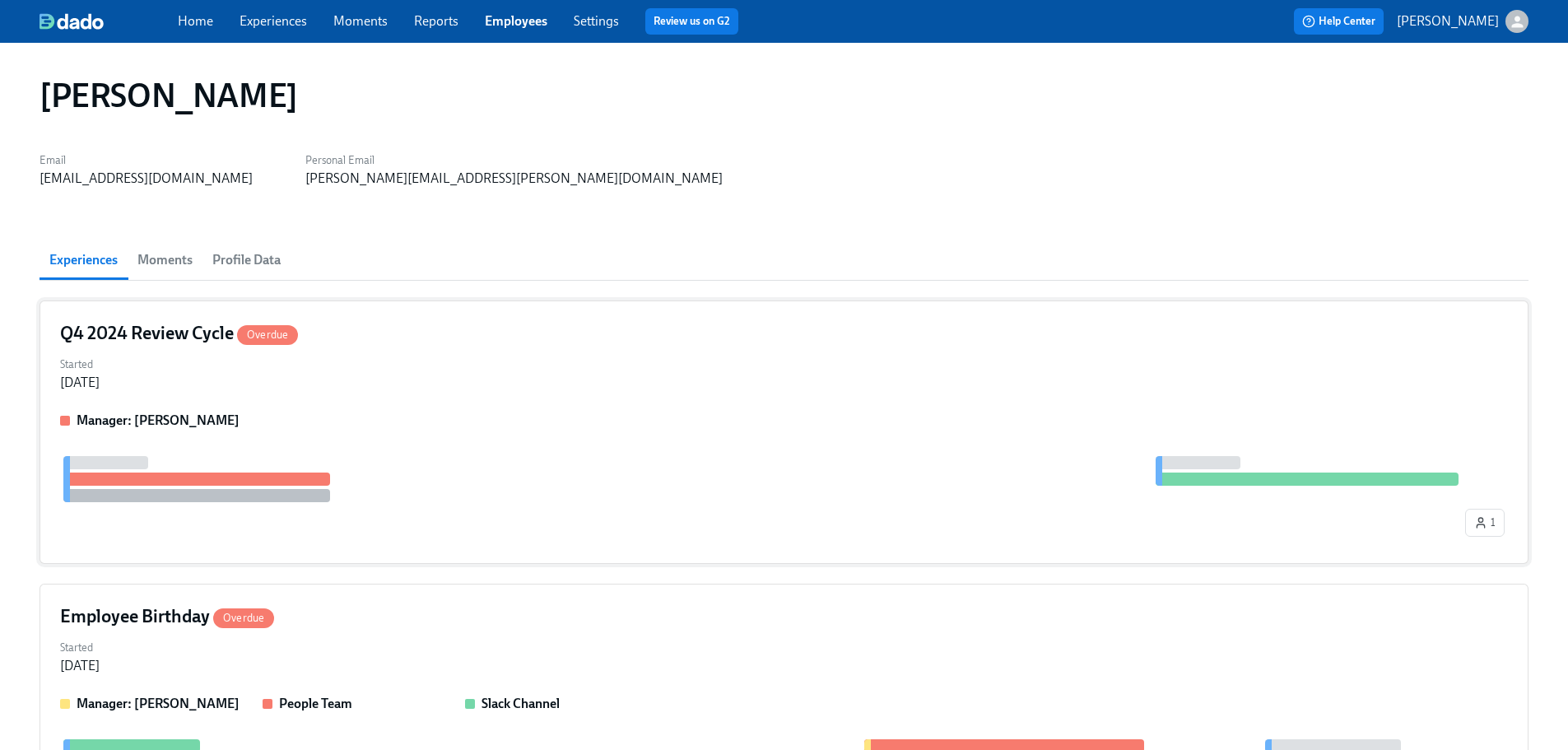
click at [532, 382] on div "Started [DATE]" at bounding box center [784, 372] width 1448 height 40
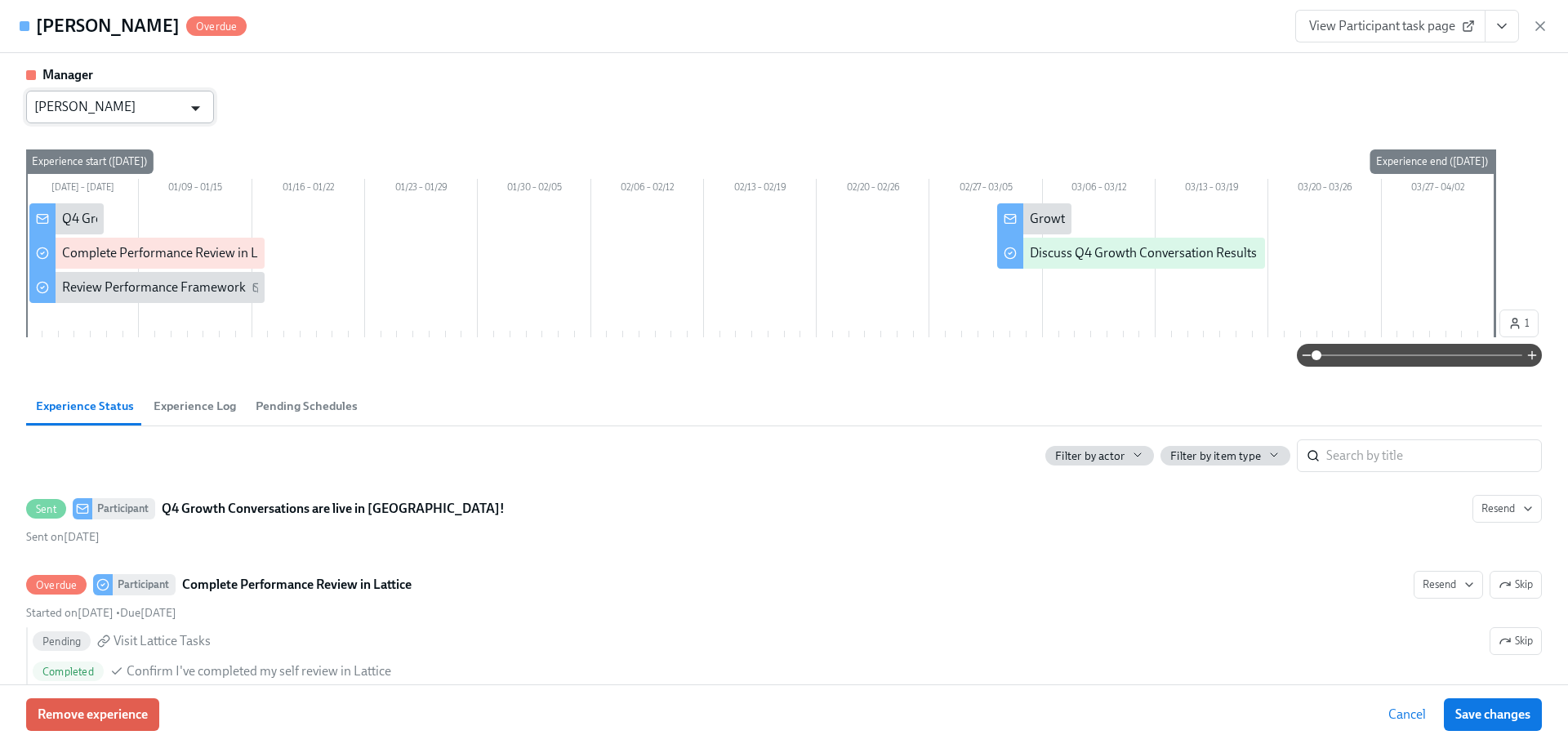
click at [186, 105] on icon "Open" at bounding box center [195, 109] width 22 height 22
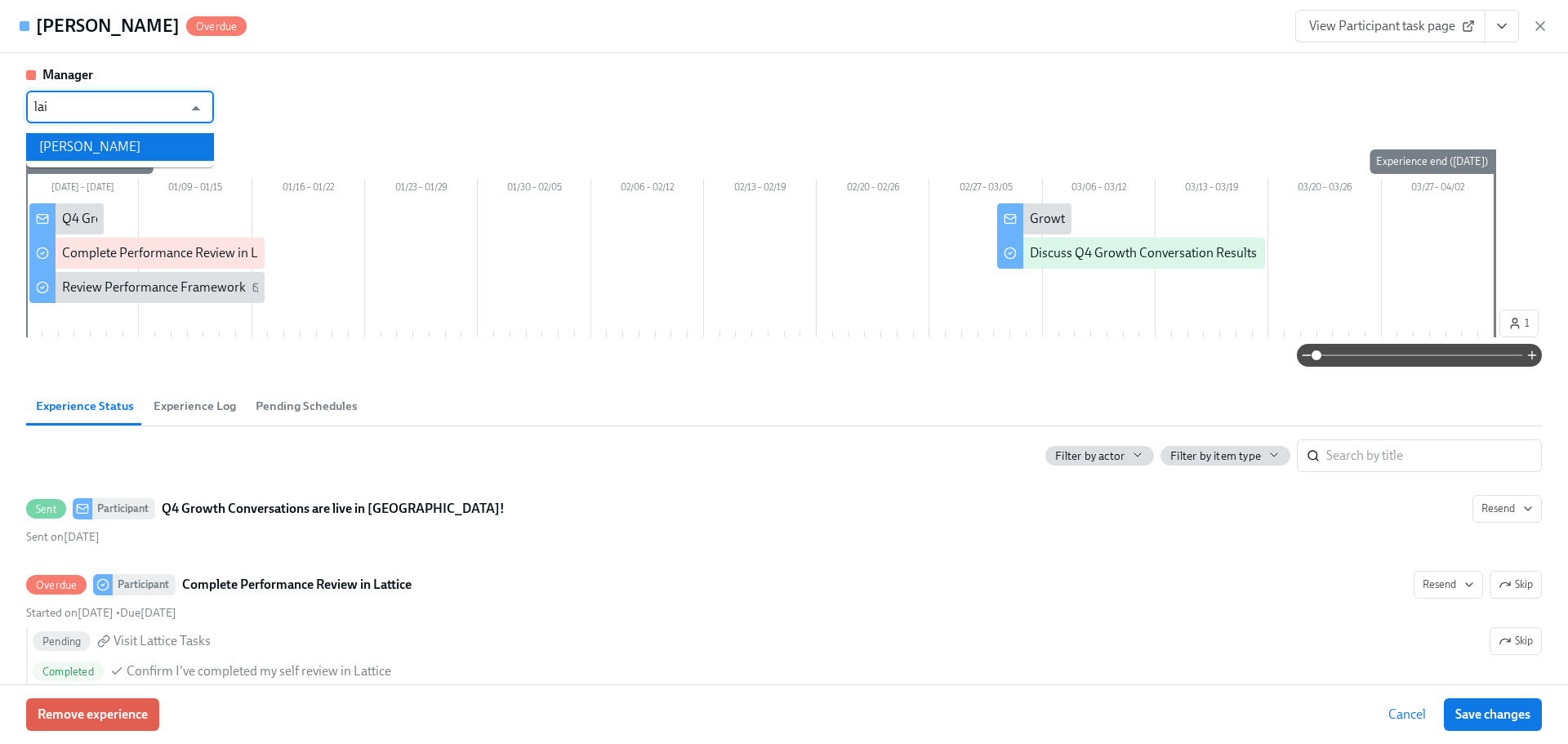
click at [145, 141] on li "[PERSON_NAME]" at bounding box center [120, 147] width 188 height 28
type input "[PERSON_NAME]"
drag, startPoint x: 1519, startPoint y: 719, endPoint x: 1462, endPoint y: 710, distance: 57.7
click at [1519, 718] on span "Save changes" at bounding box center [1493, 715] width 75 height 17
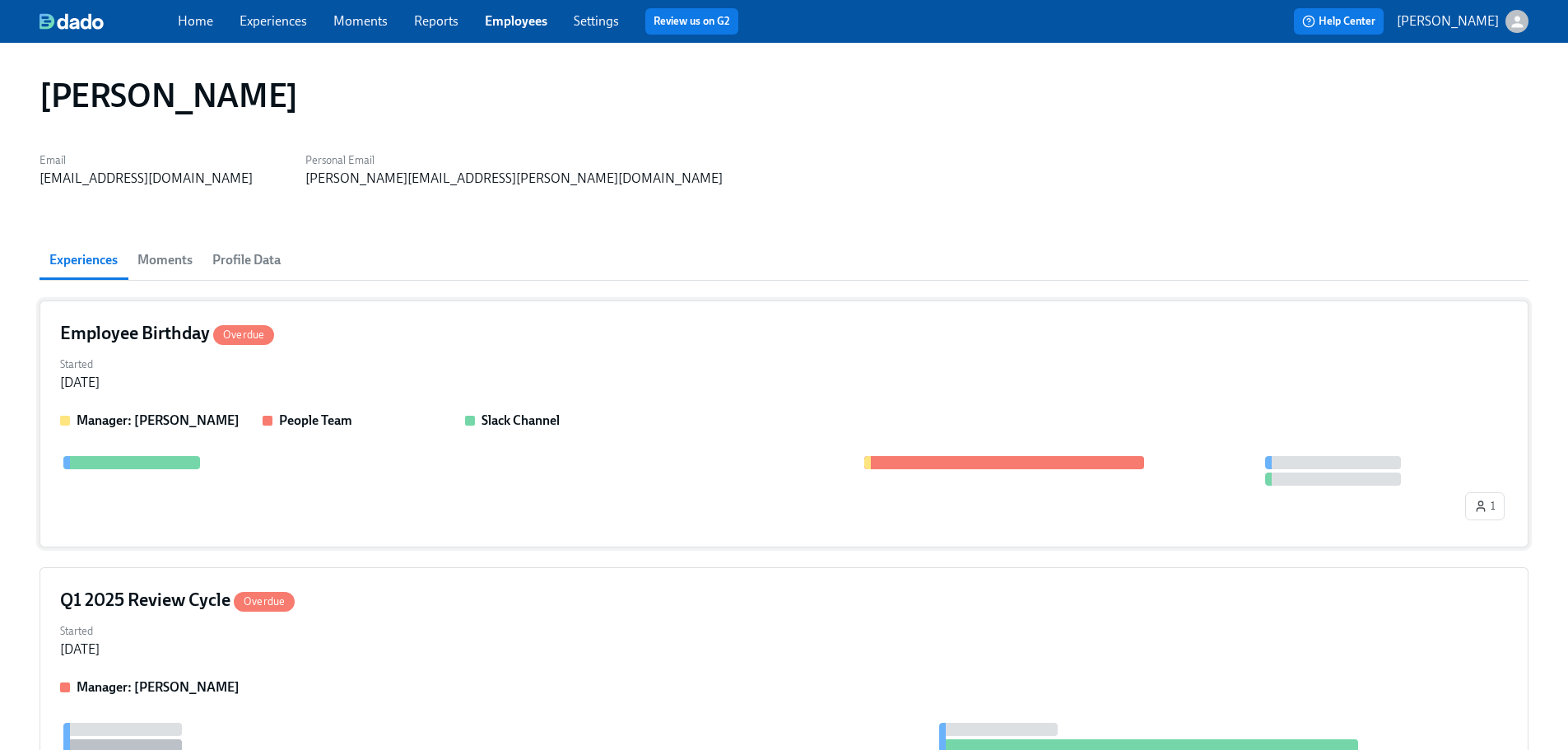
click at [439, 343] on div "Employee Birthday Overdue" at bounding box center [784, 333] width 1448 height 25
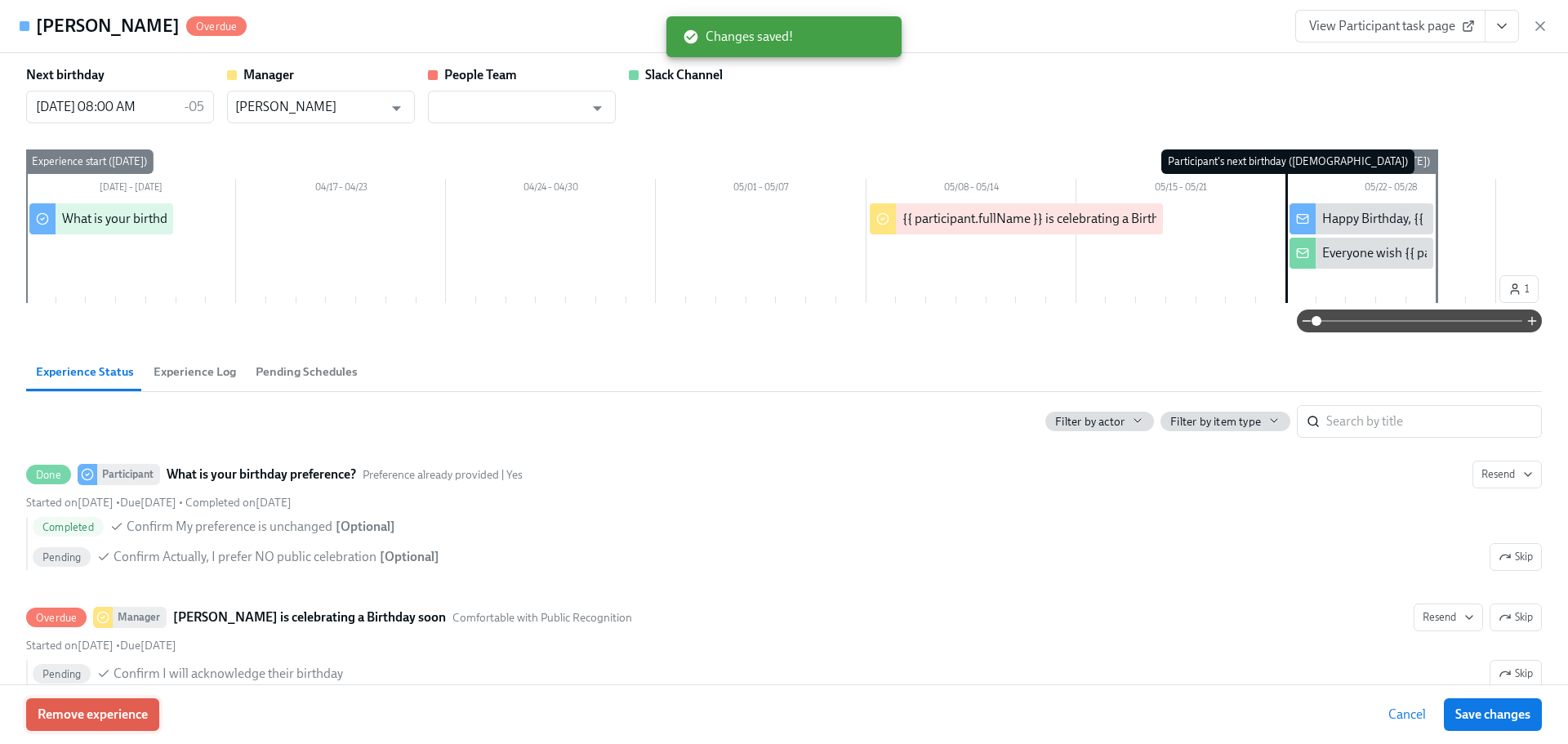
click at [126, 701] on button "Remove experience" at bounding box center [92, 714] width 134 height 32
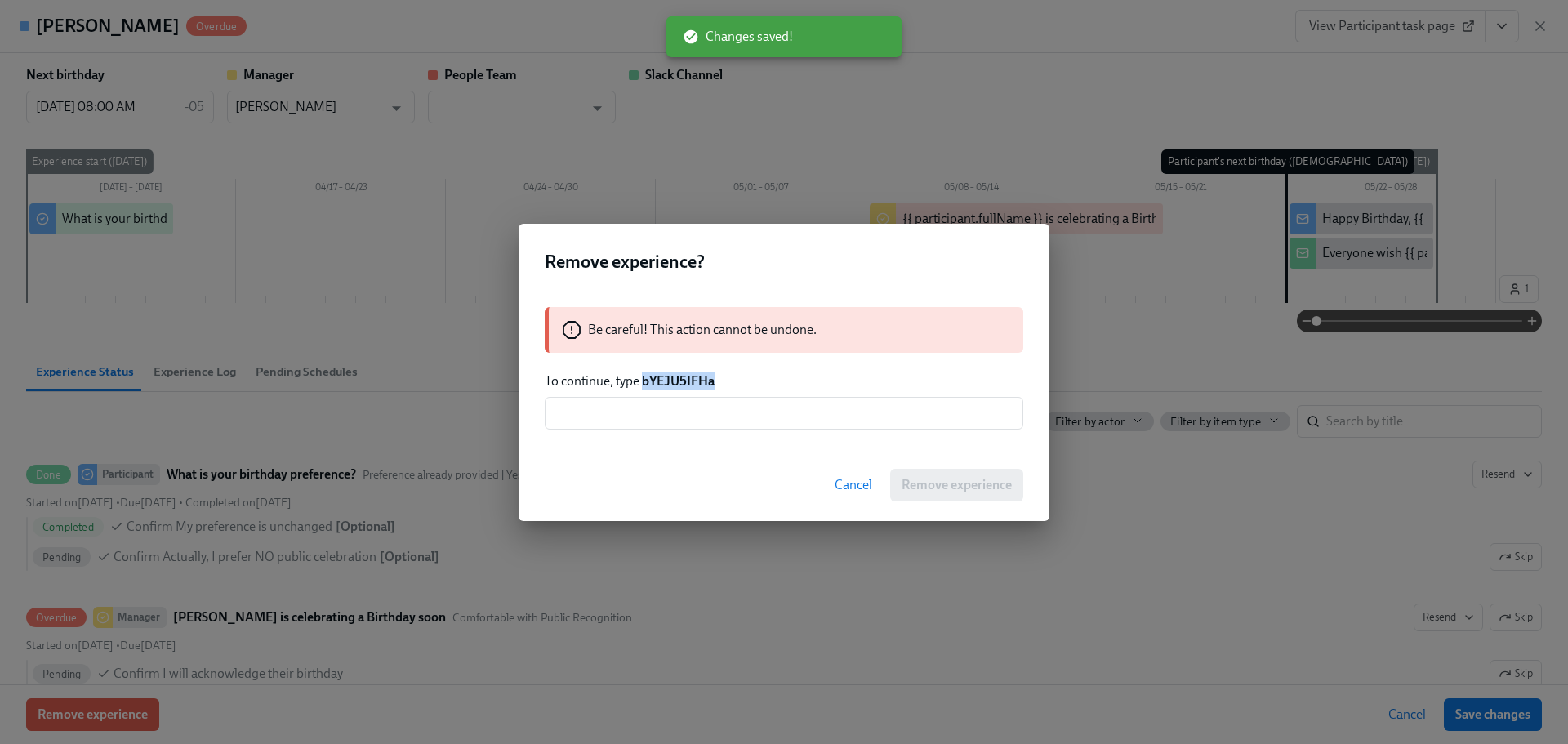
drag, startPoint x: 734, startPoint y: 379, endPoint x: 644, endPoint y: 379, distance: 90.0
click at [644, 379] on p "To continue, type bYEJU5IFHa" at bounding box center [784, 381] width 479 height 18
copy strong "bYEJU5IFHa"
click at [639, 412] on input "text" at bounding box center [784, 413] width 479 height 32
paste input "bYEJU5IFHa"
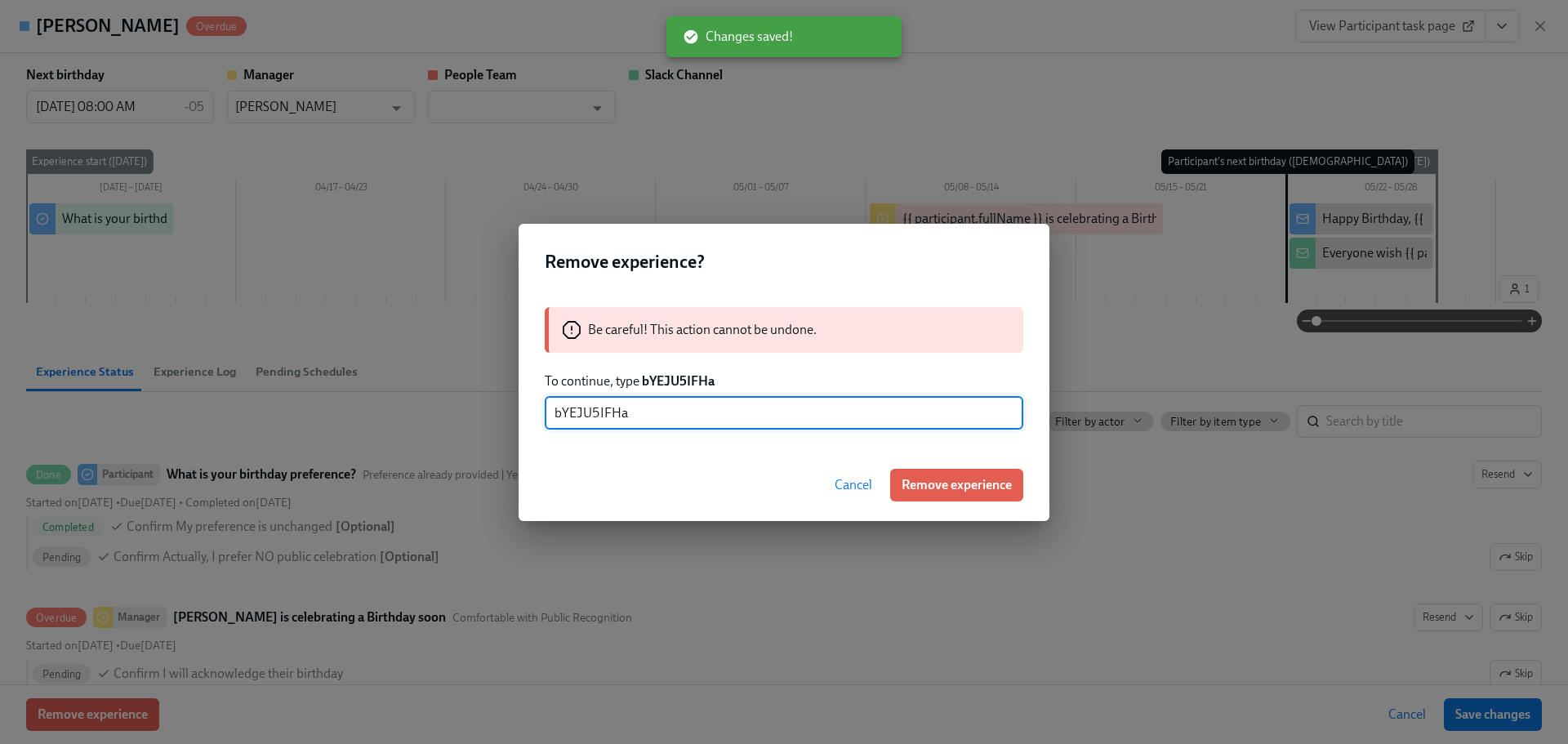
type input "bYEJU5IFHa"
click at [996, 472] on button "Remove experience" at bounding box center [957, 484] width 134 height 32
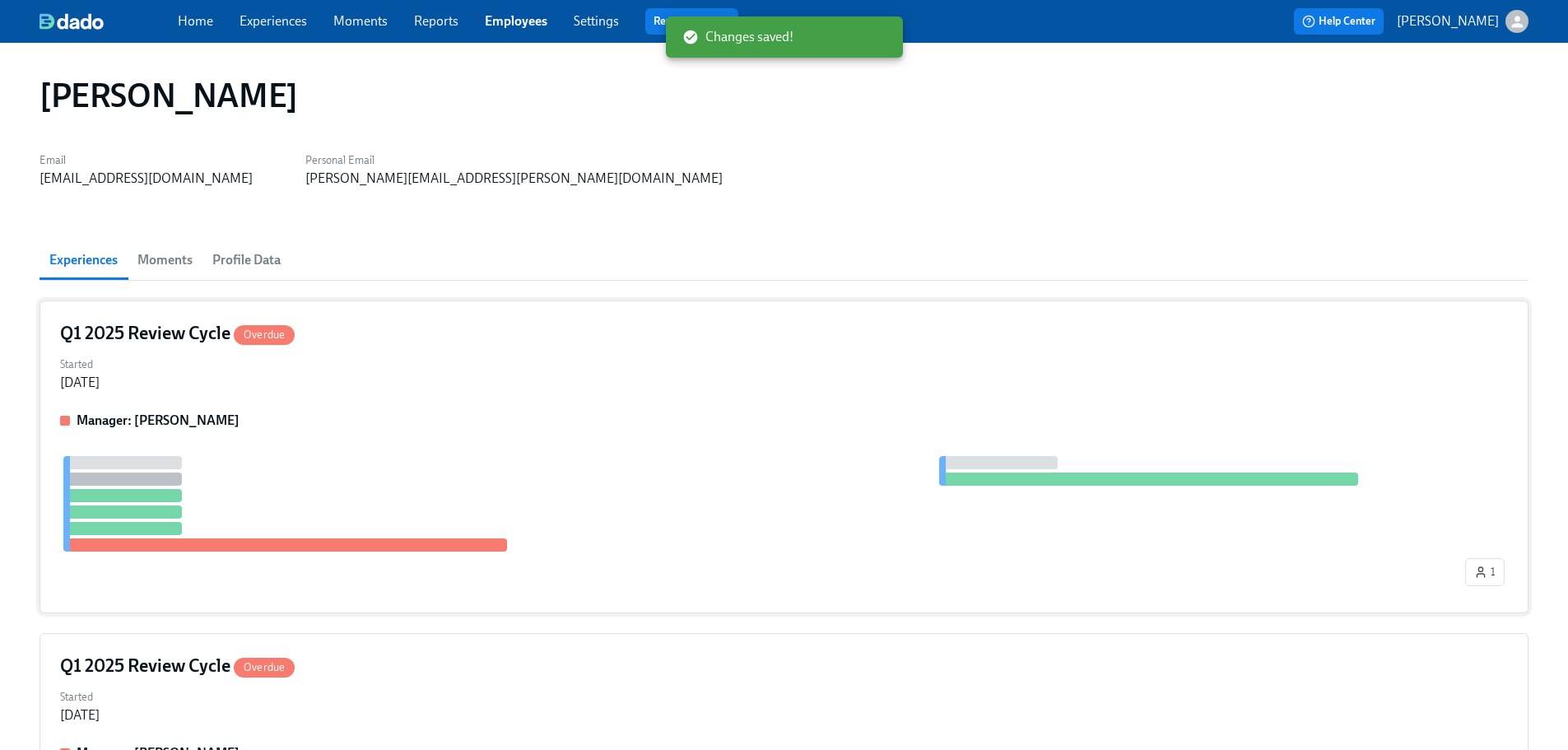
click at [450, 426] on div "Manager: [PERSON_NAME]" at bounding box center [784, 420] width 1448 height 19
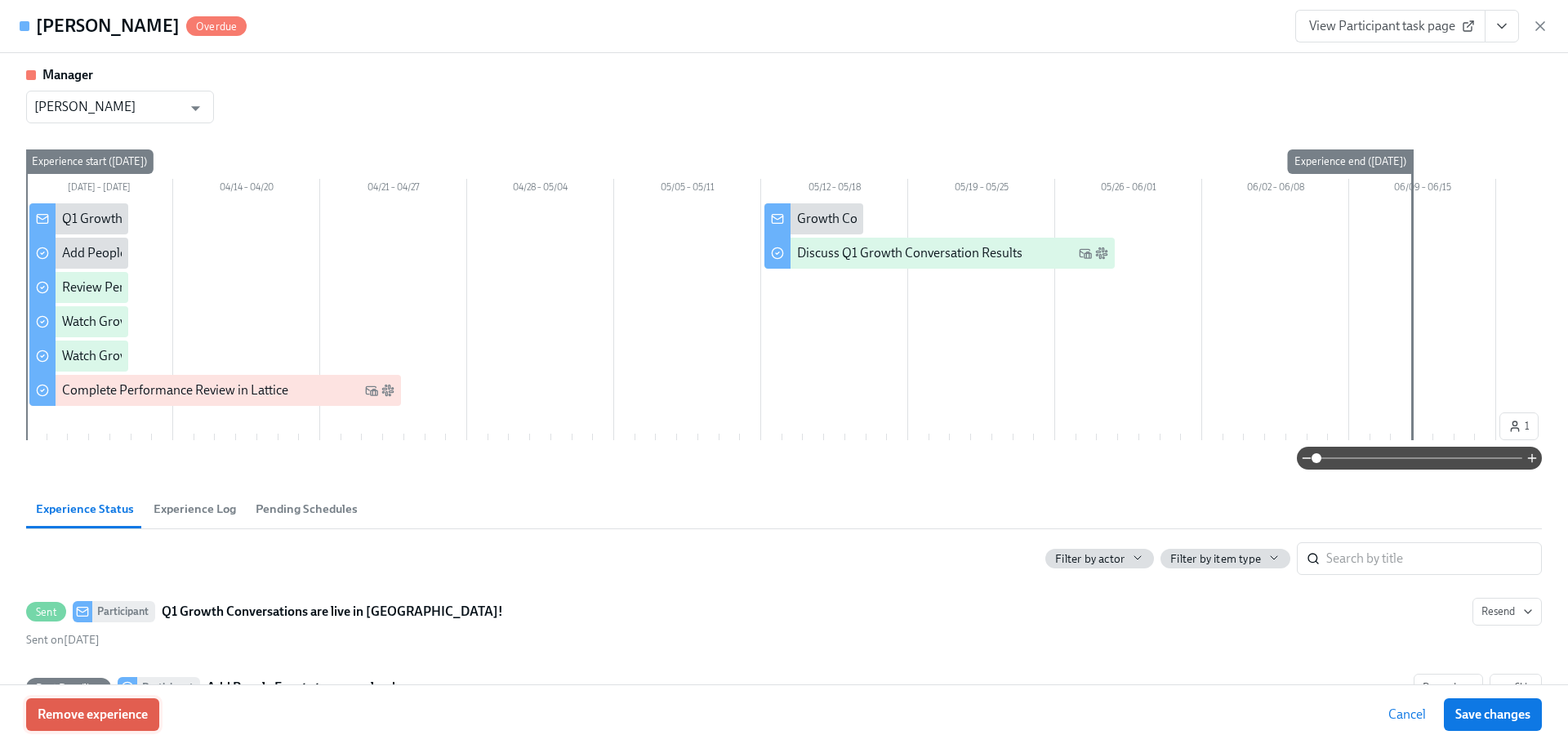
click at [152, 715] on button "Remove experience" at bounding box center [92, 714] width 134 height 32
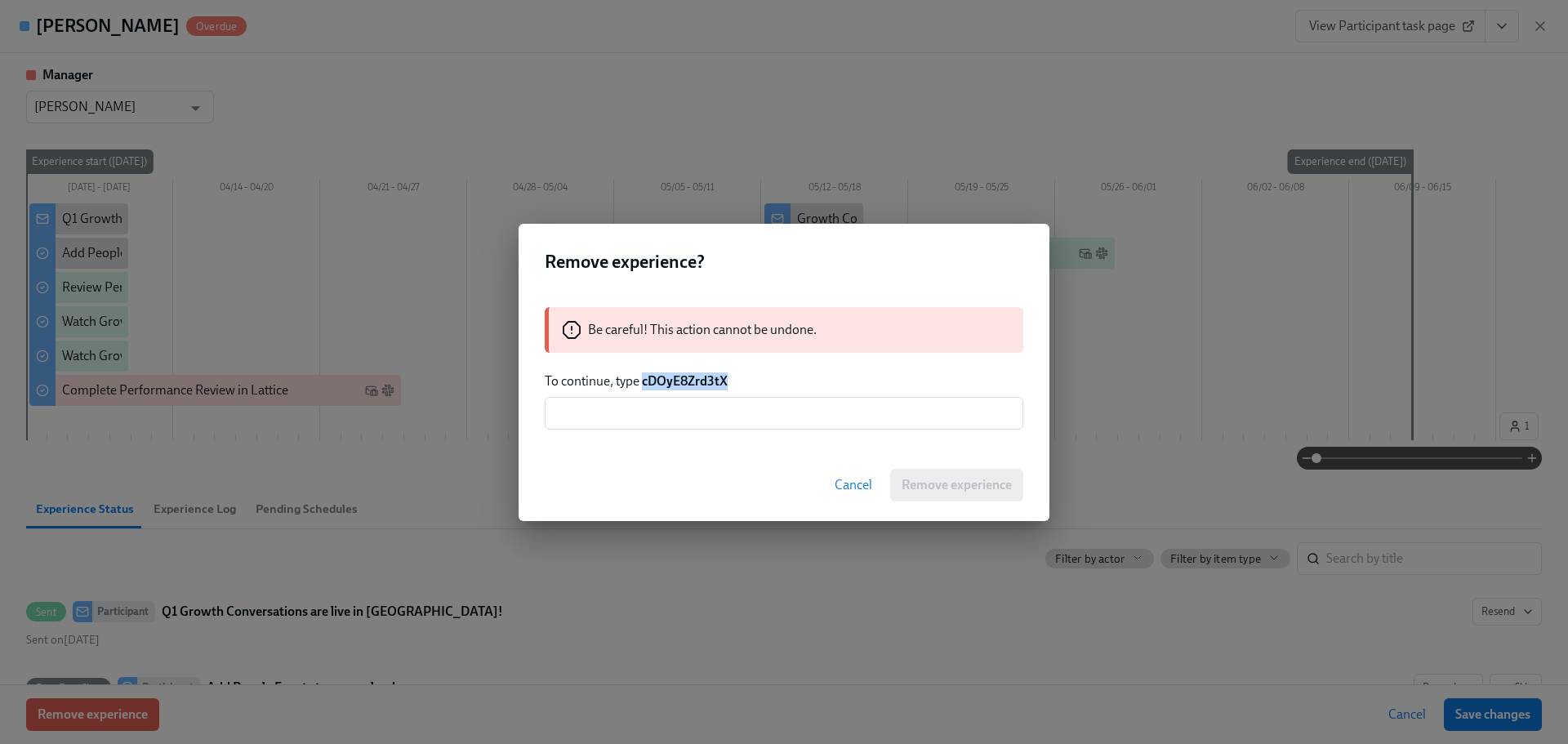
drag, startPoint x: 735, startPoint y: 384, endPoint x: 642, endPoint y: 384, distance: 93.0
click at [642, 384] on p "To continue, type cDOyE8Zrd3tX" at bounding box center [784, 381] width 479 height 18
copy strong "cDOyE8Zrd3tX"
click at [682, 421] on input "text" at bounding box center [784, 413] width 479 height 32
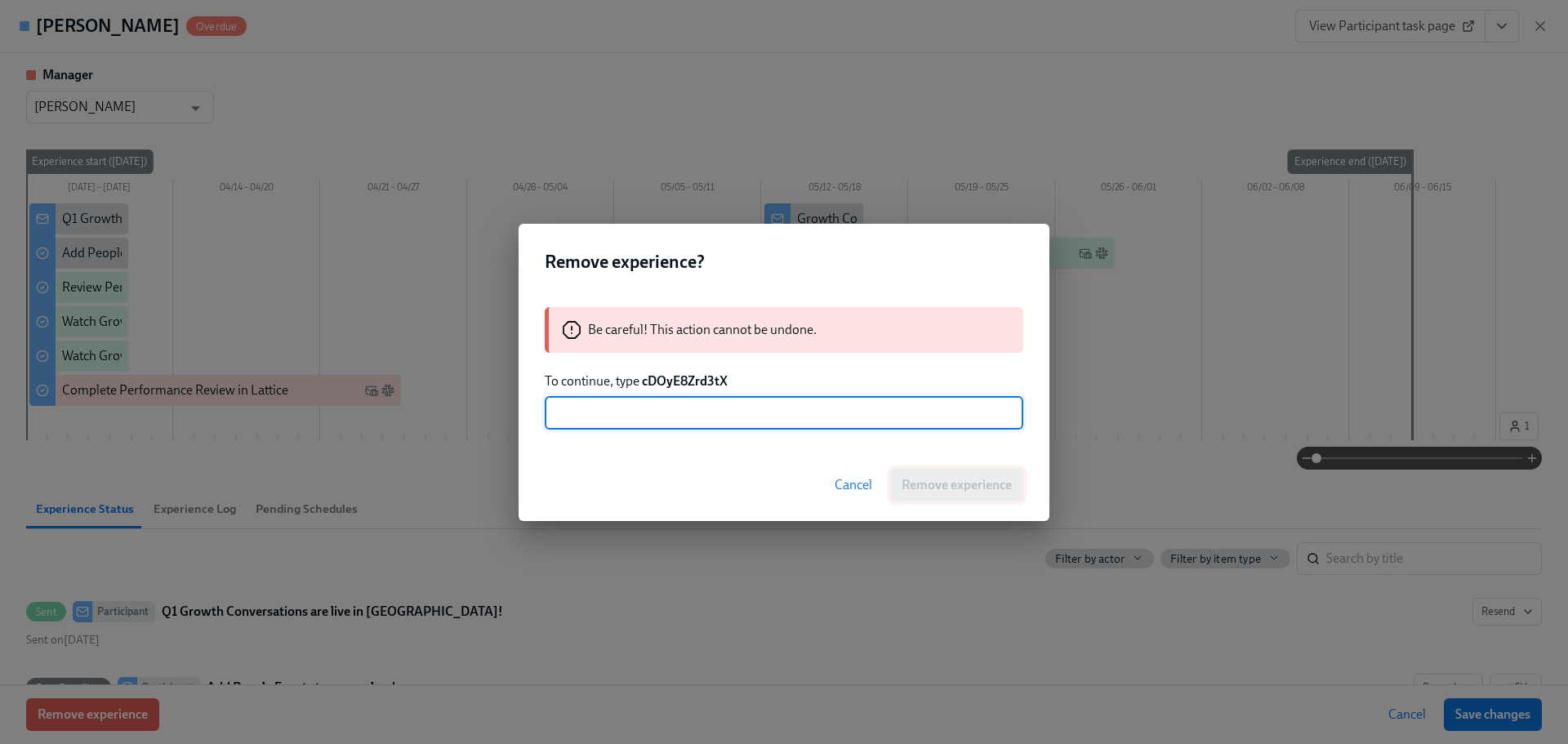
paste input "cDOyE8Zrd3tX"
type input "cDOyE8Zrd3tX"
click at [983, 494] on button "Remove experience" at bounding box center [957, 484] width 134 height 32
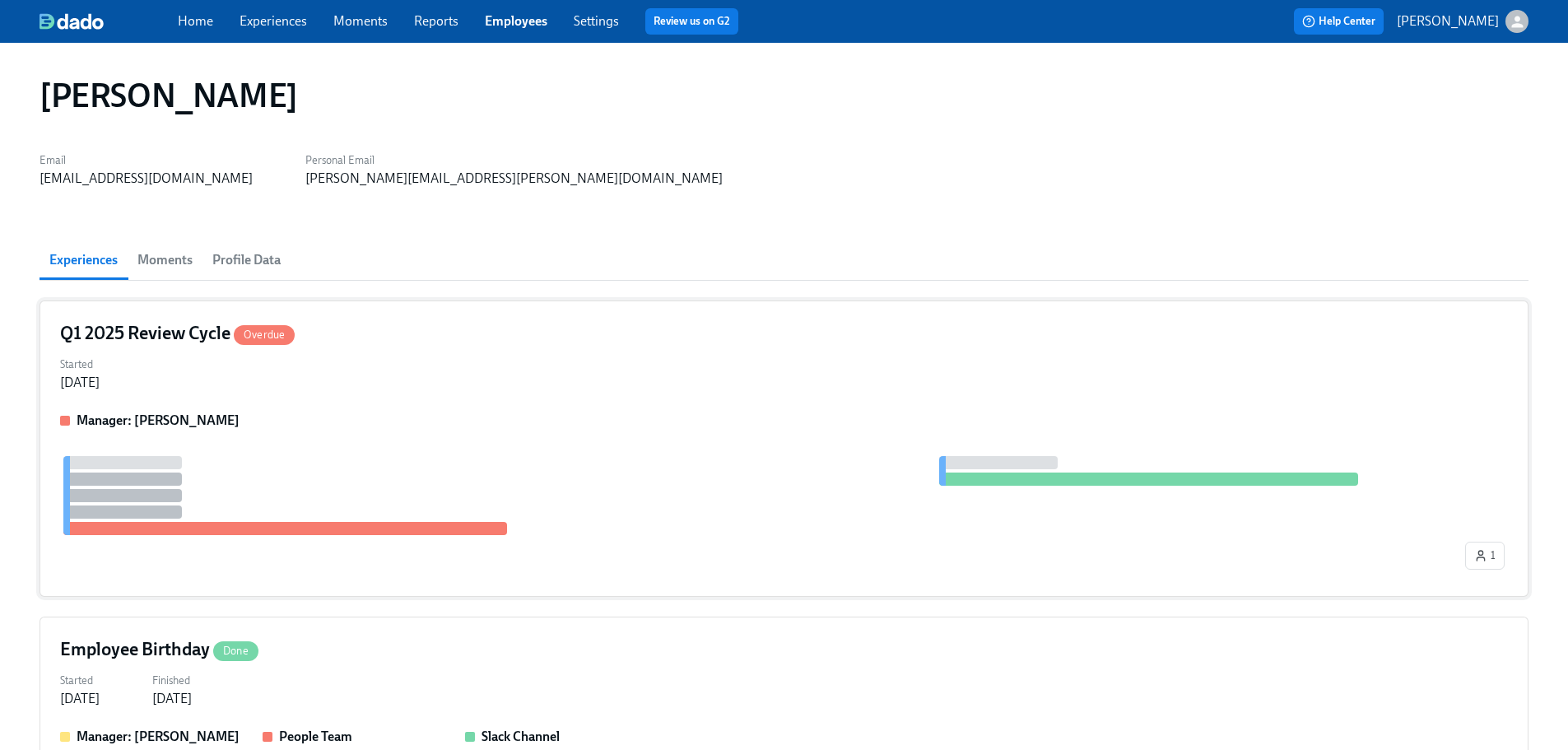
click at [498, 381] on div "Started [DATE]" at bounding box center [784, 372] width 1448 height 40
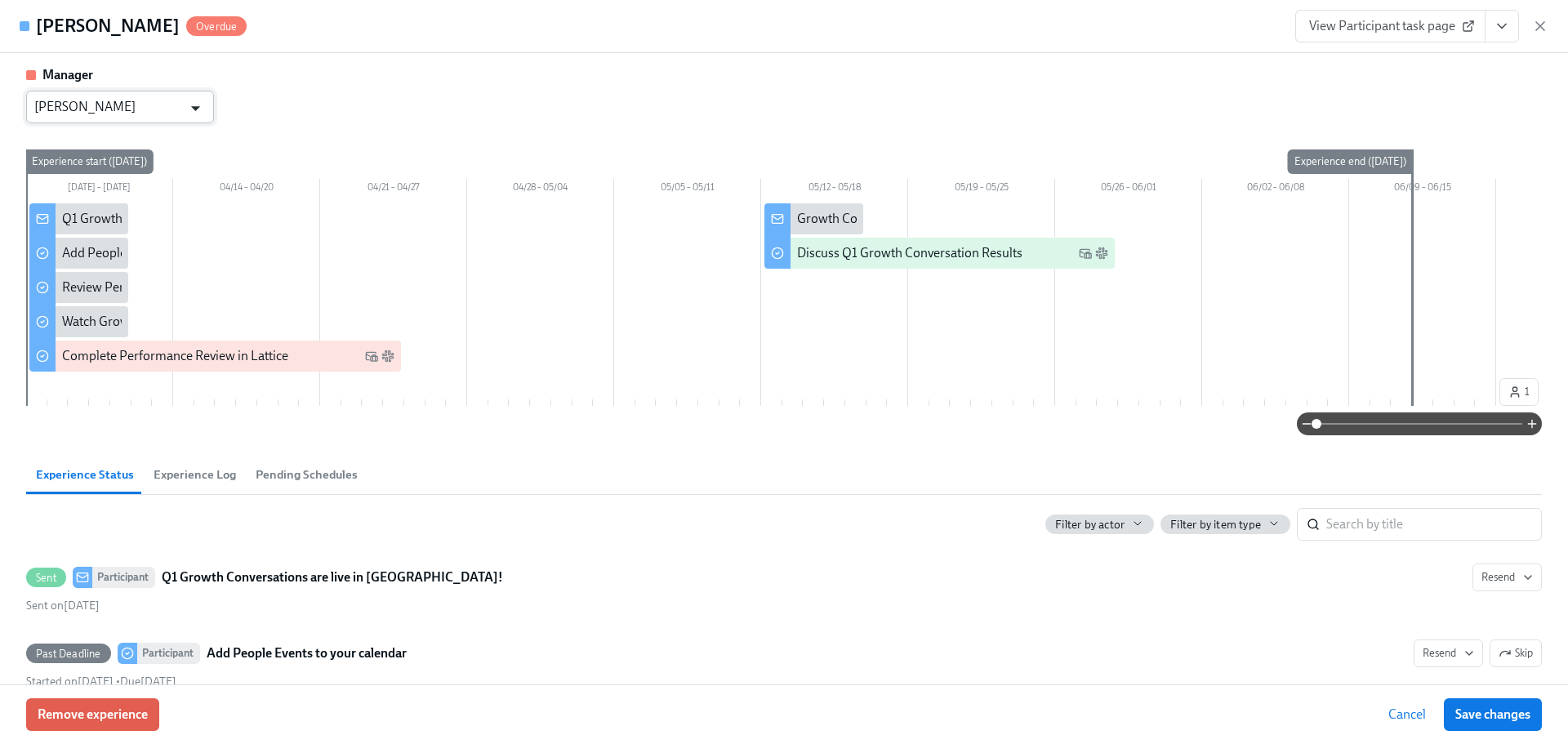
click at [206, 105] on button "Open" at bounding box center [195, 108] width 25 height 25
click at [157, 145] on li "[PERSON_NAME]" at bounding box center [120, 147] width 188 height 28
type input "[PERSON_NAME]"
click at [1497, 709] on span "Save changes" at bounding box center [1493, 715] width 75 height 17
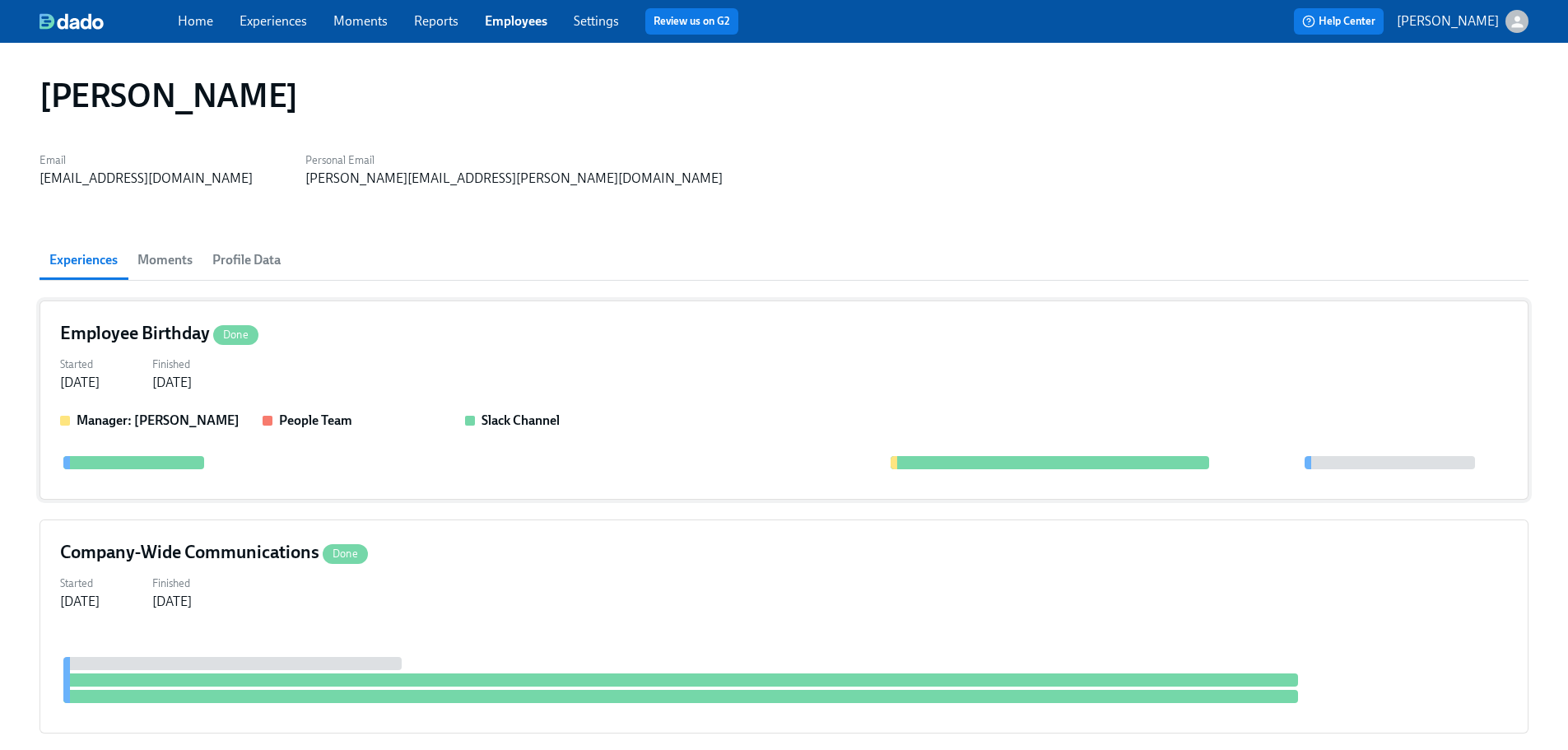
click at [501, 356] on div "Started [DATE] Finished [DATE]" at bounding box center [784, 372] width 1448 height 40
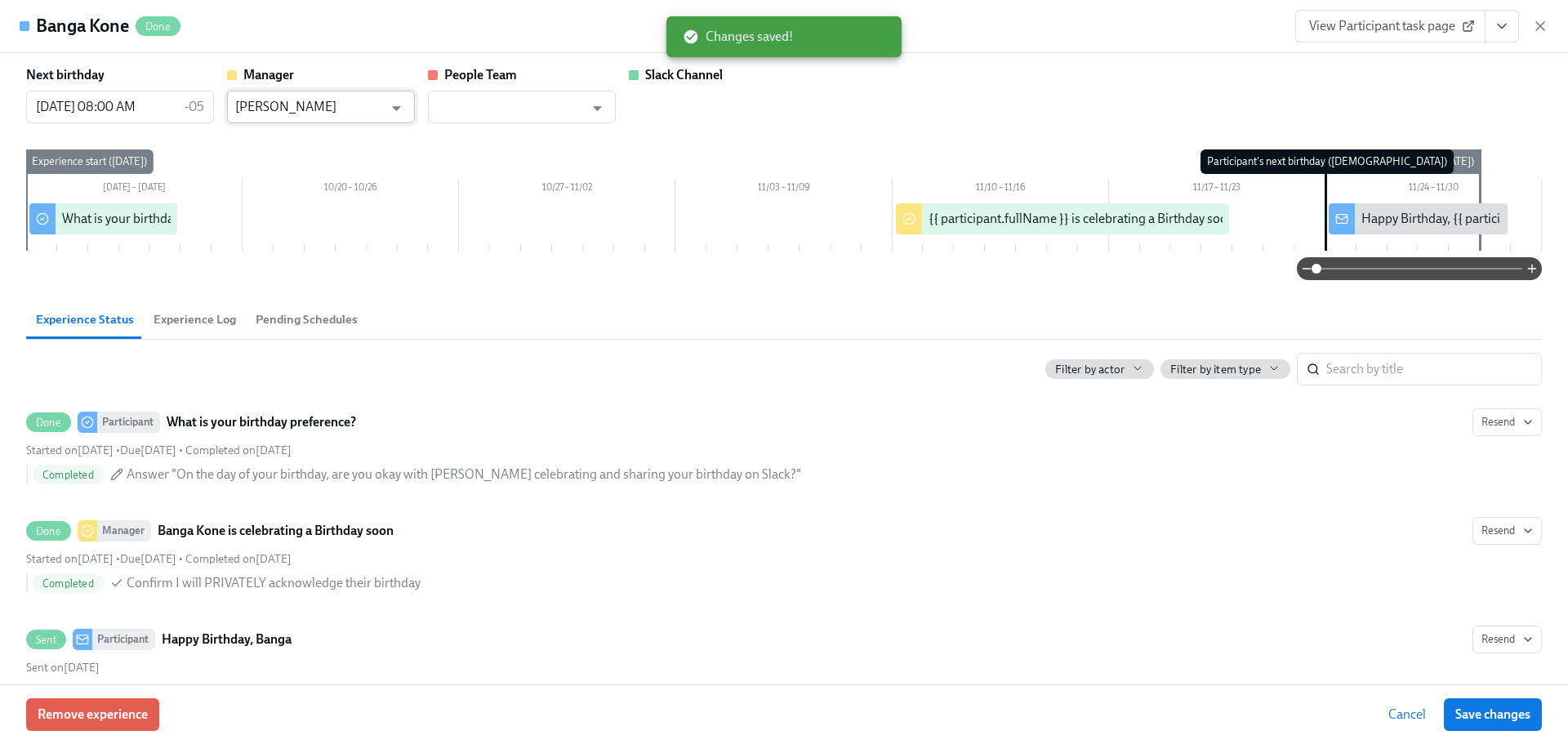
click at [314, 106] on input "[PERSON_NAME]" at bounding box center [308, 106] width 148 height 32
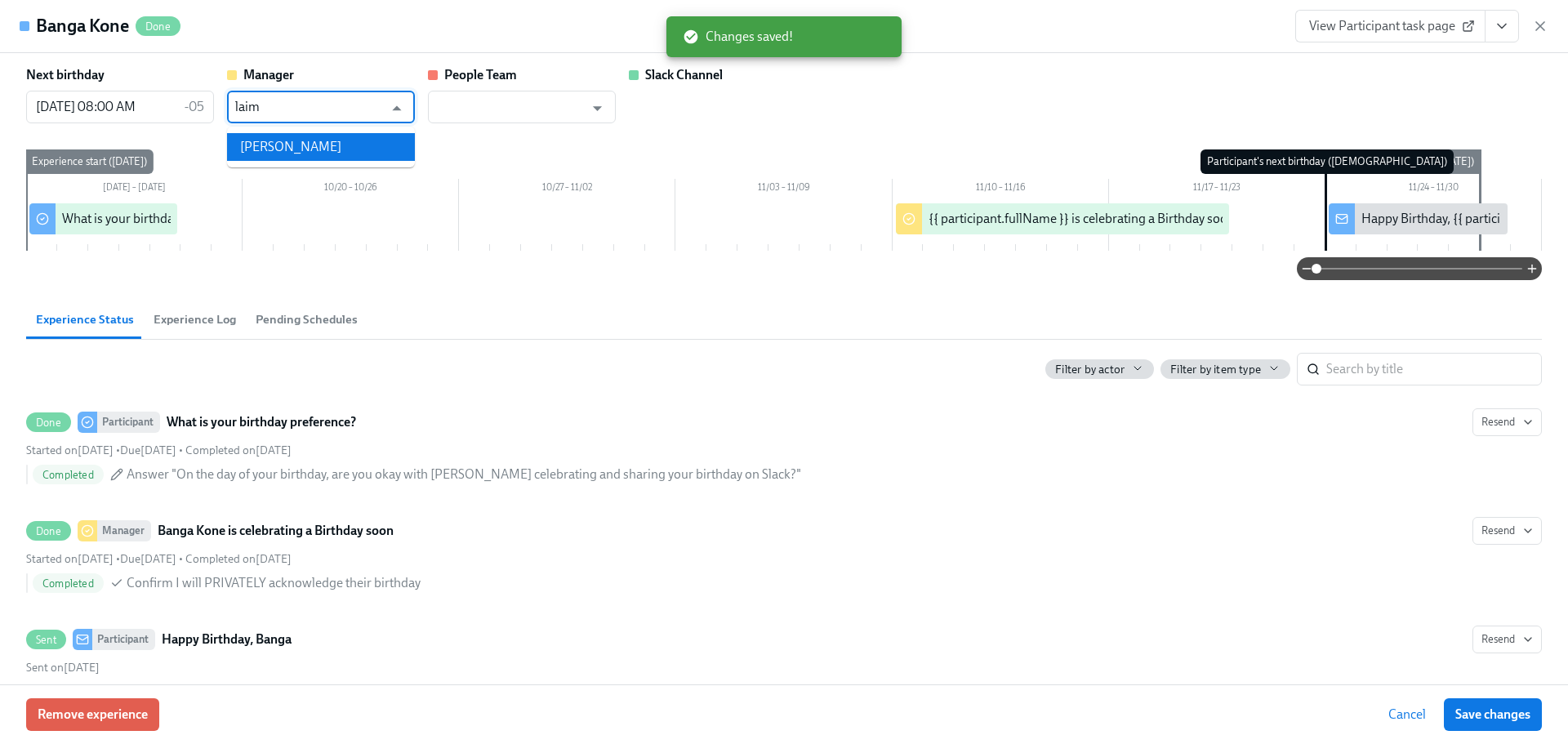
click at [338, 150] on li "[PERSON_NAME]" at bounding box center [321, 147] width 188 height 28
type input "[PERSON_NAME]"
click at [1461, 718] on span "Save changes" at bounding box center [1493, 715] width 75 height 17
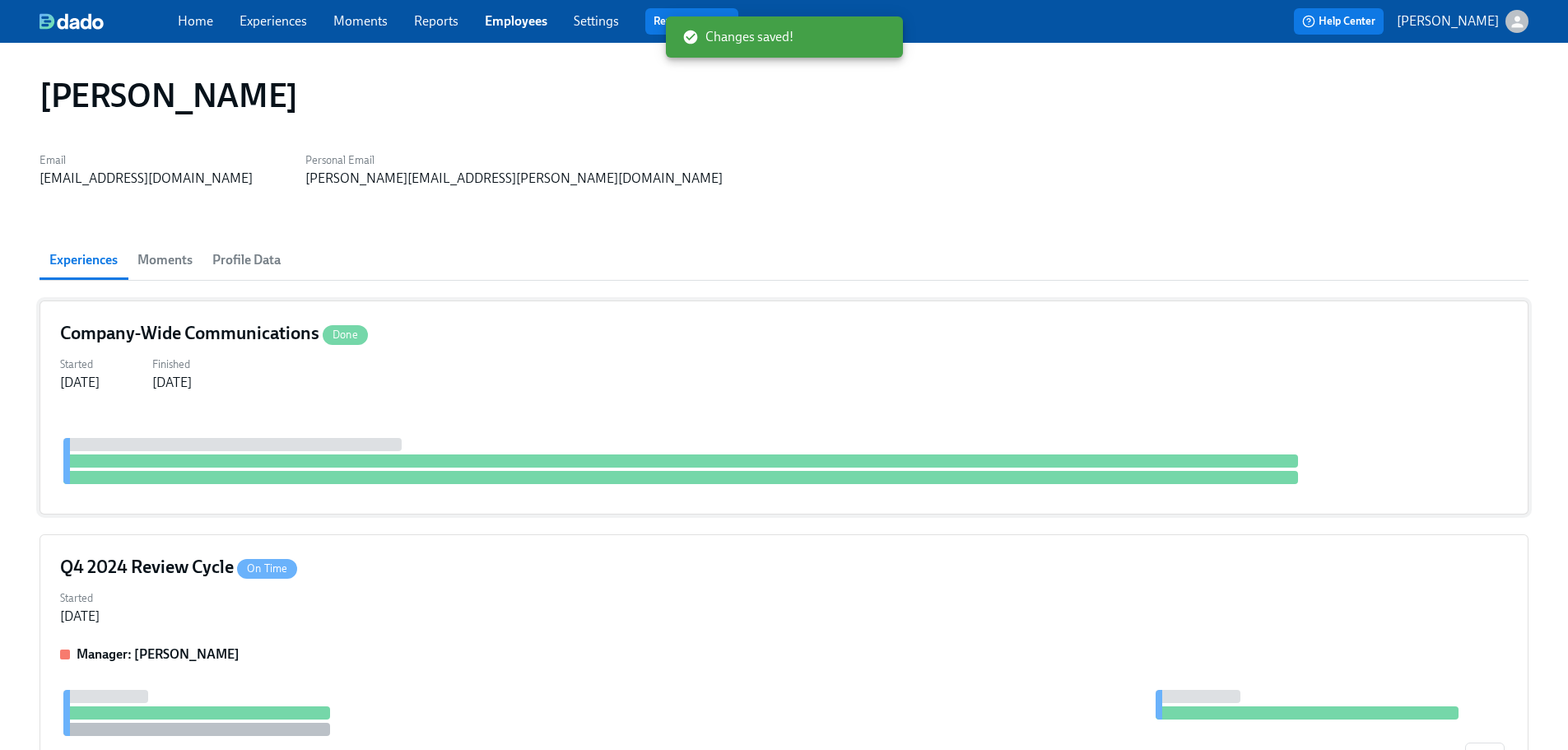
click at [533, 338] on div "Company-Wide Communications Done" at bounding box center [784, 333] width 1448 height 25
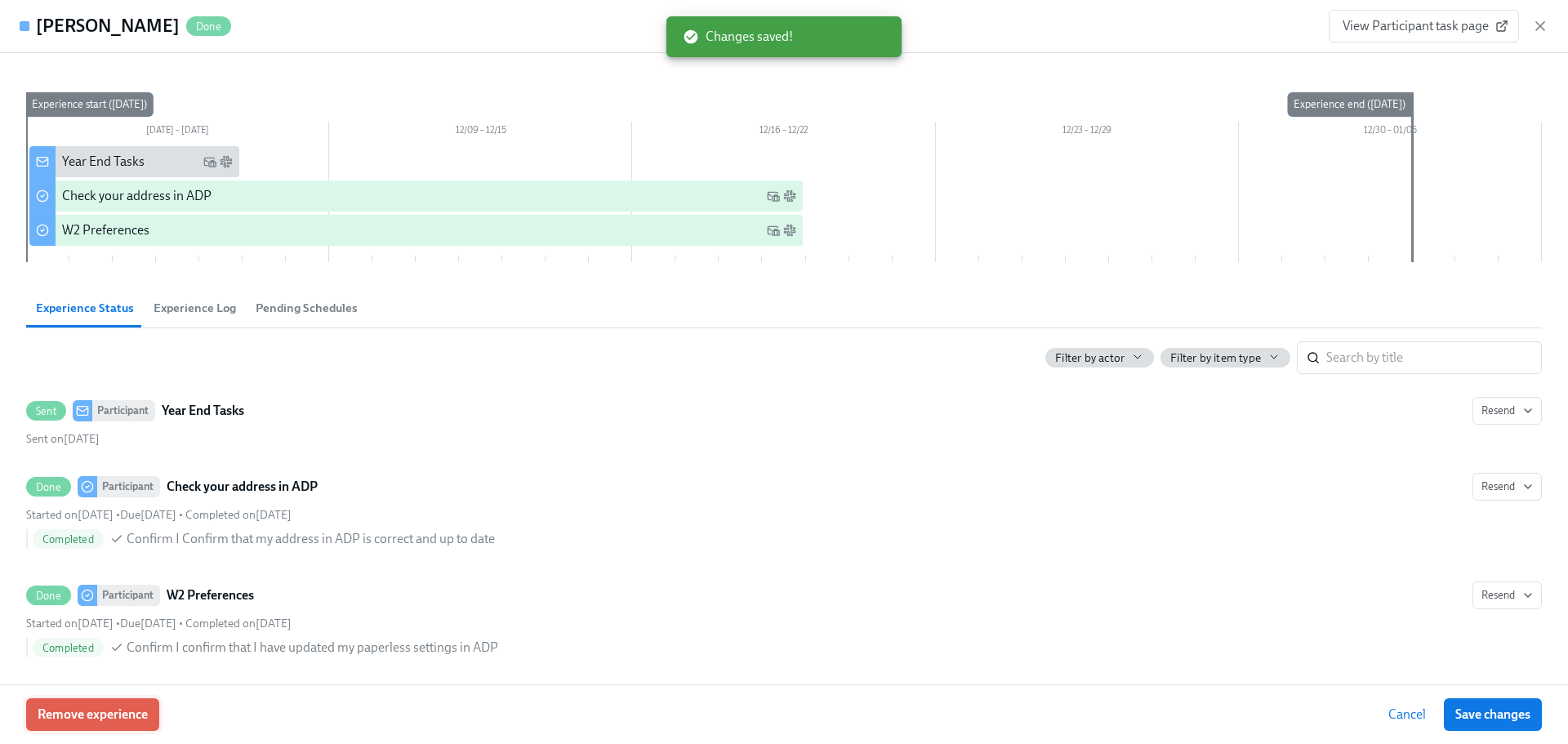
click at [121, 717] on span "Remove experience" at bounding box center [93, 715] width 110 height 17
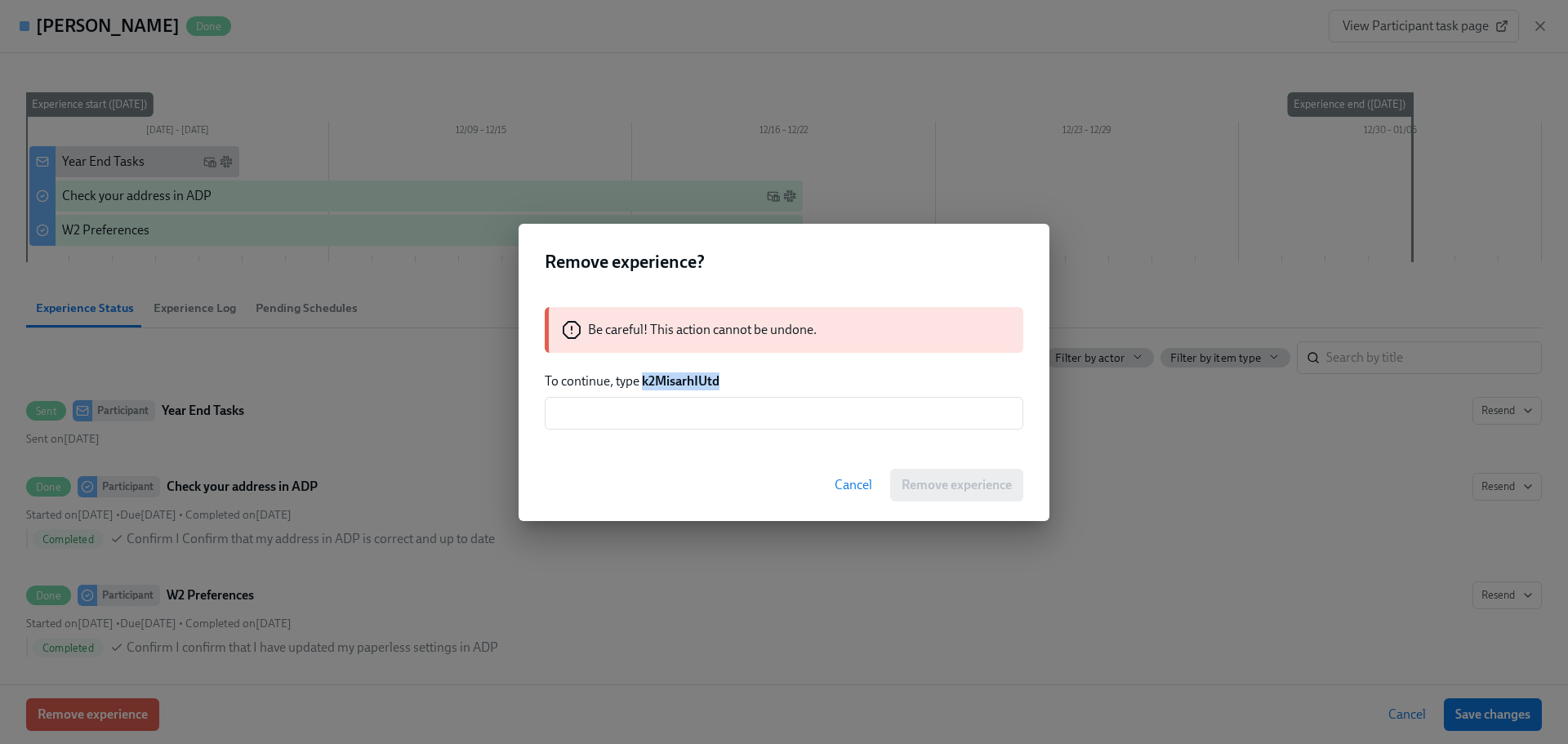
drag, startPoint x: 714, startPoint y: 382, endPoint x: 642, endPoint y: 379, distance: 72.1
click at [642, 379] on p "To continue, type k2MisarhIUtd" at bounding box center [784, 381] width 479 height 18
copy strong "k2MisarhIUtd"
click at [714, 398] on input "text" at bounding box center [784, 413] width 479 height 32
paste input "k2MisarhIUtd"
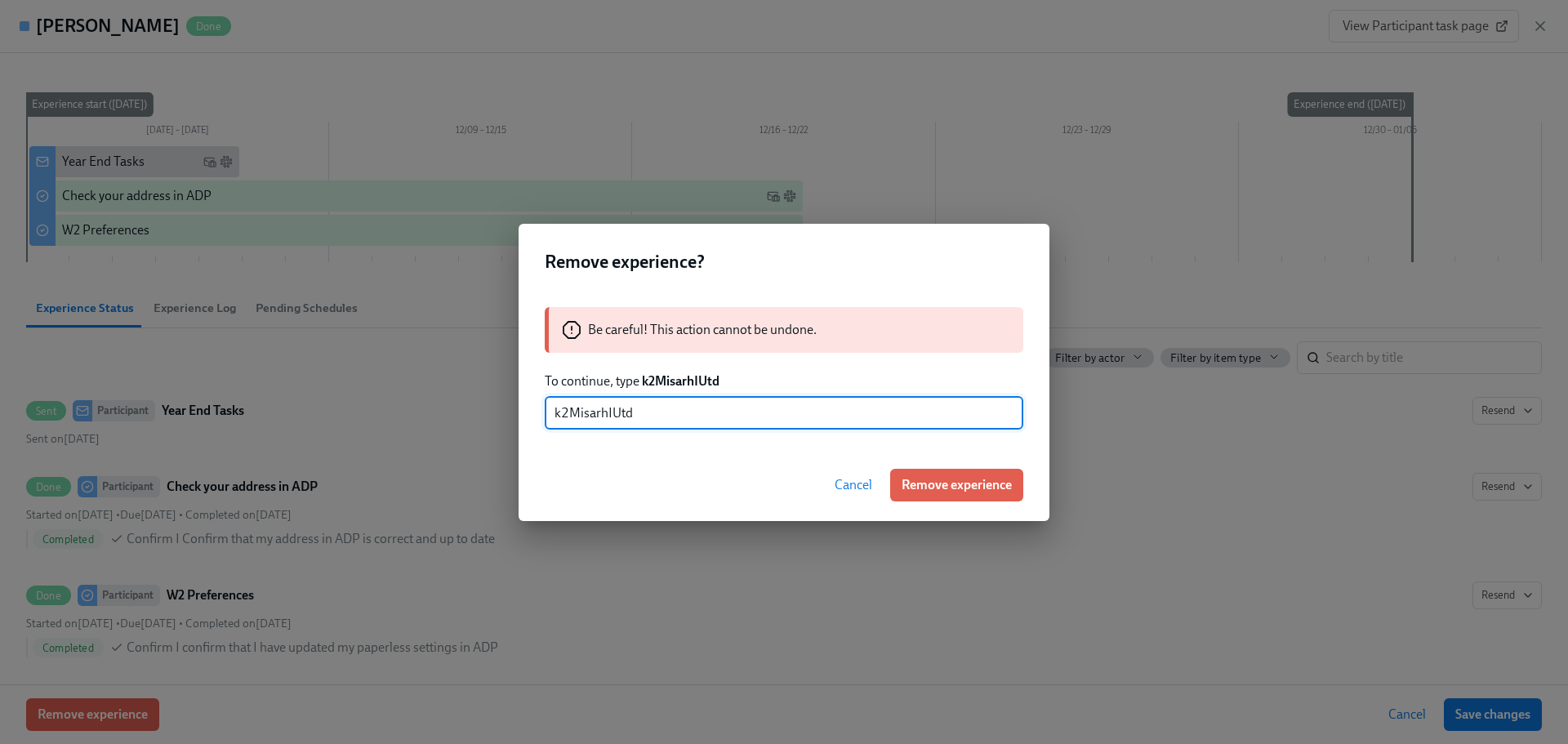
type input "k2MisarhIUtd"
click at [938, 484] on span "Remove experience" at bounding box center [957, 485] width 110 height 17
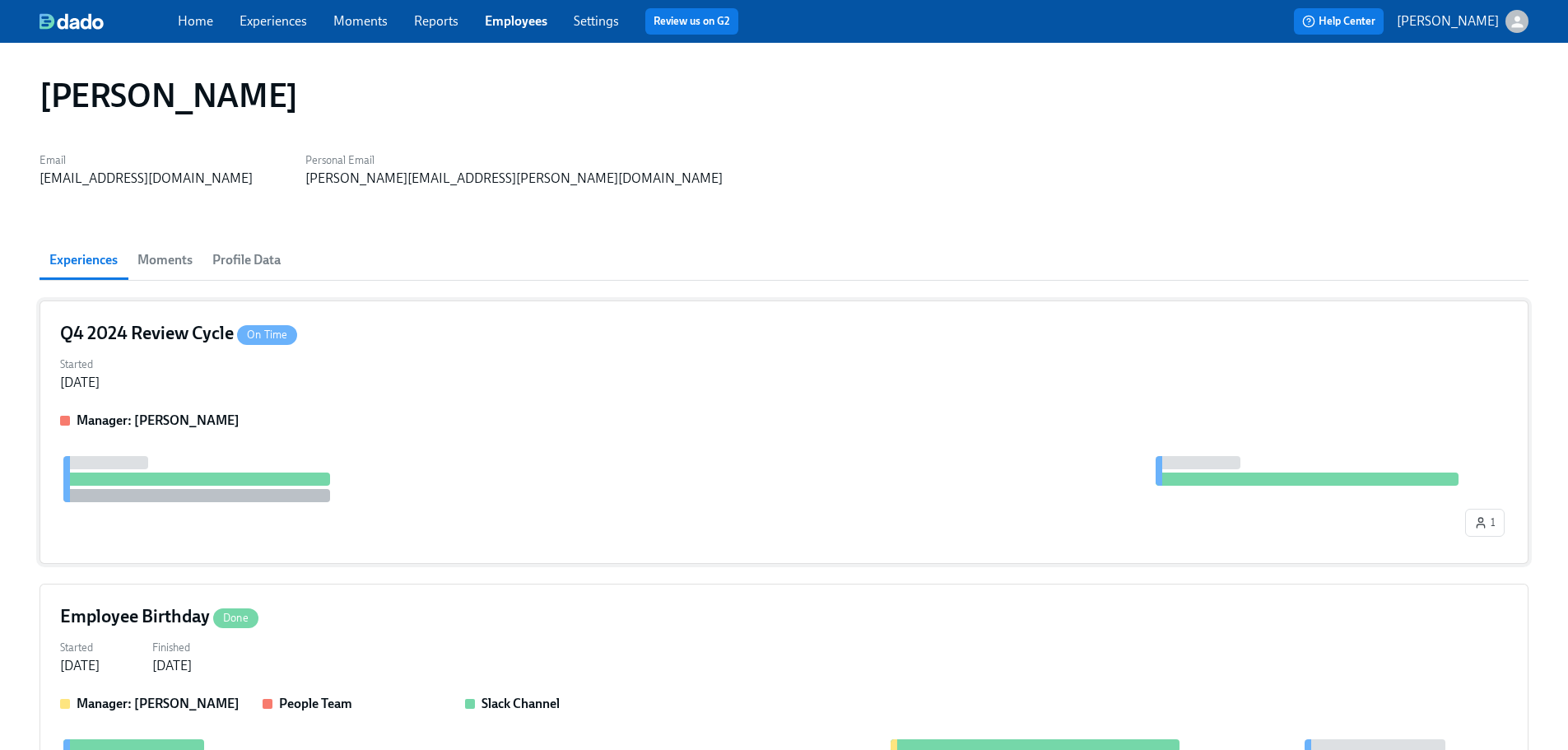
click at [457, 356] on div "Started [DATE]" at bounding box center [784, 372] width 1448 height 40
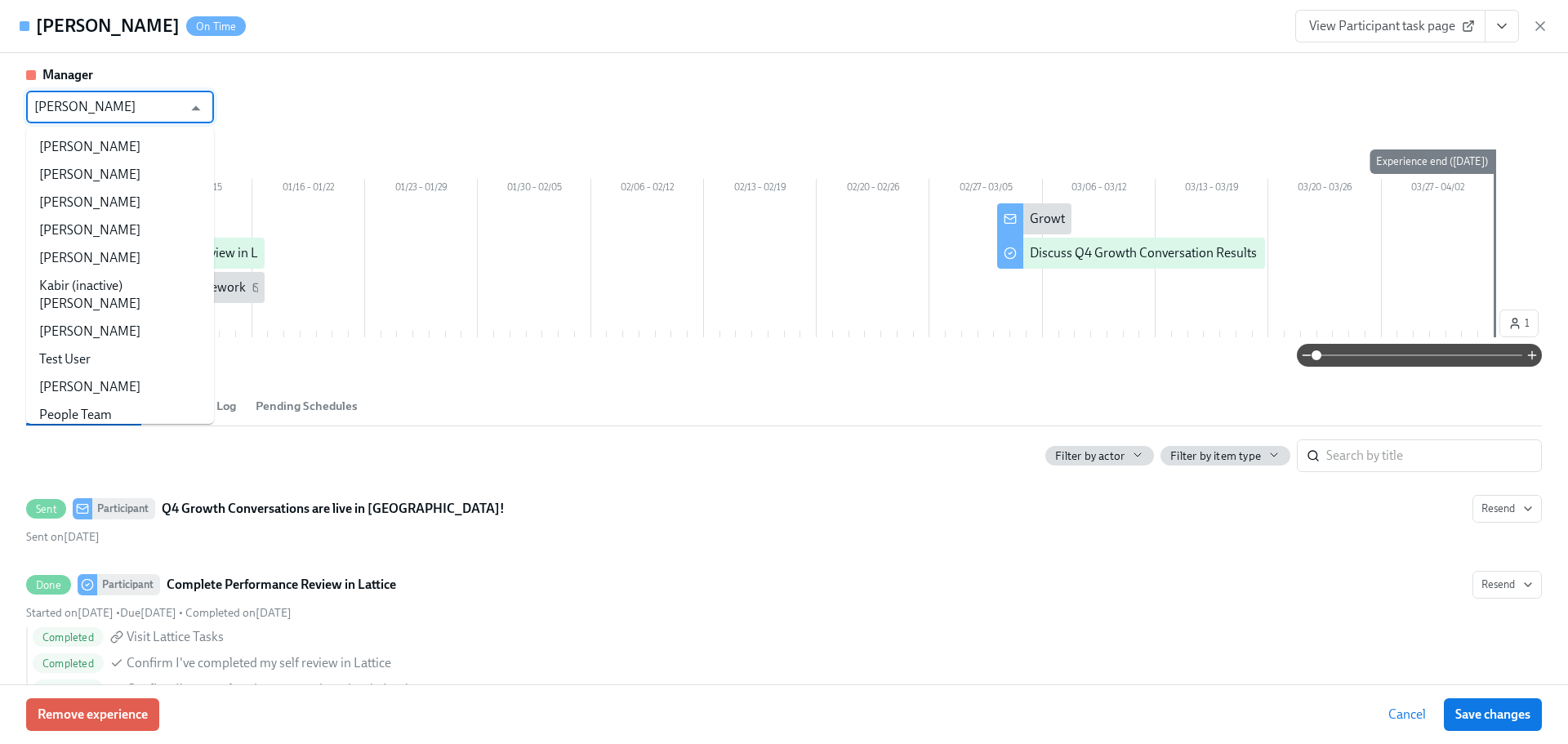
click at [134, 115] on input "[PERSON_NAME]" at bounding box center [108, 106] width 148 height 32
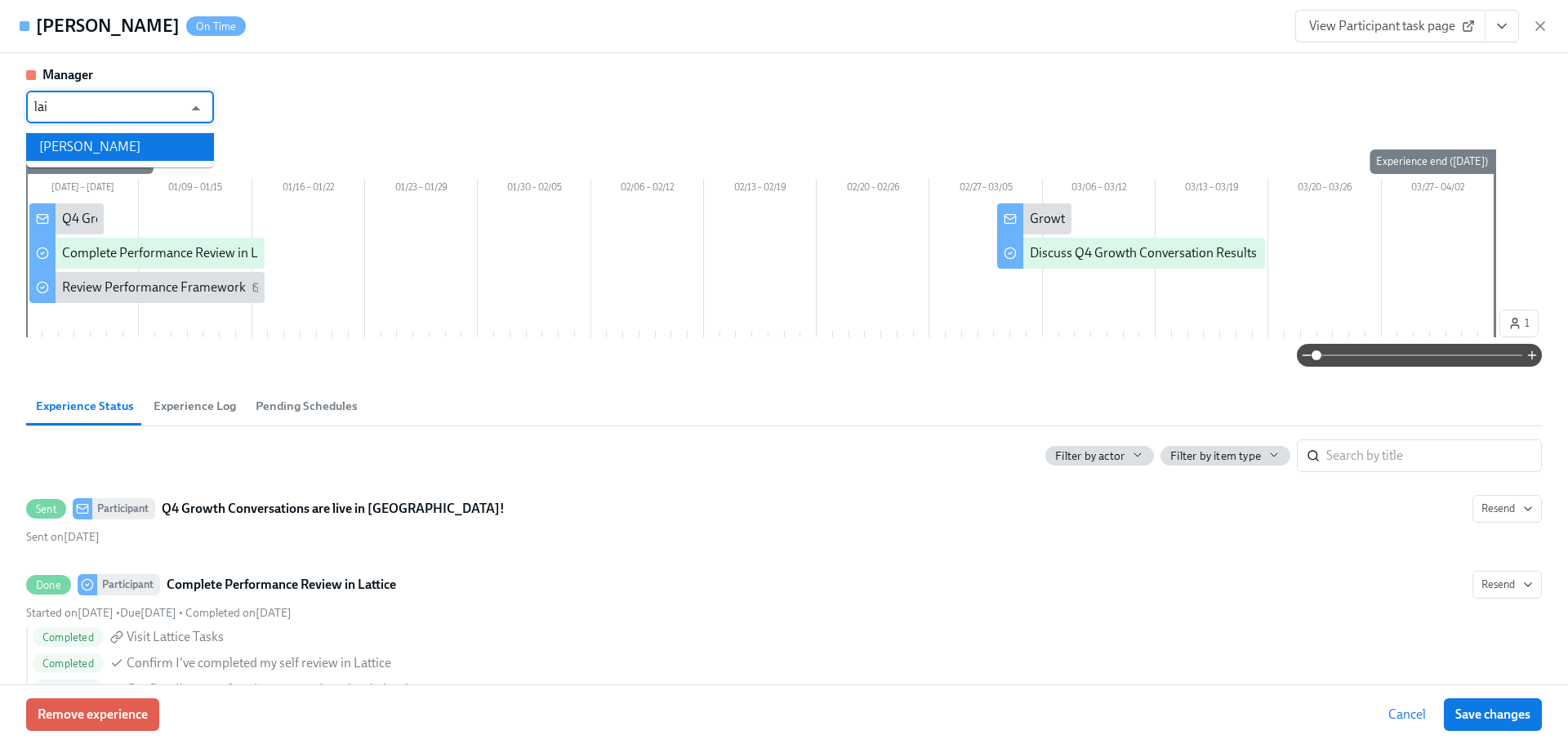
click at [152, 145] on li "[PERSON_NAME]" at bounding box center [120, 147] width 188 height 28
type input "[PERSON_NAME]"
click at [1462, 729] on button "Save changes" at bounding box center [1493, 714] width 98 height 32
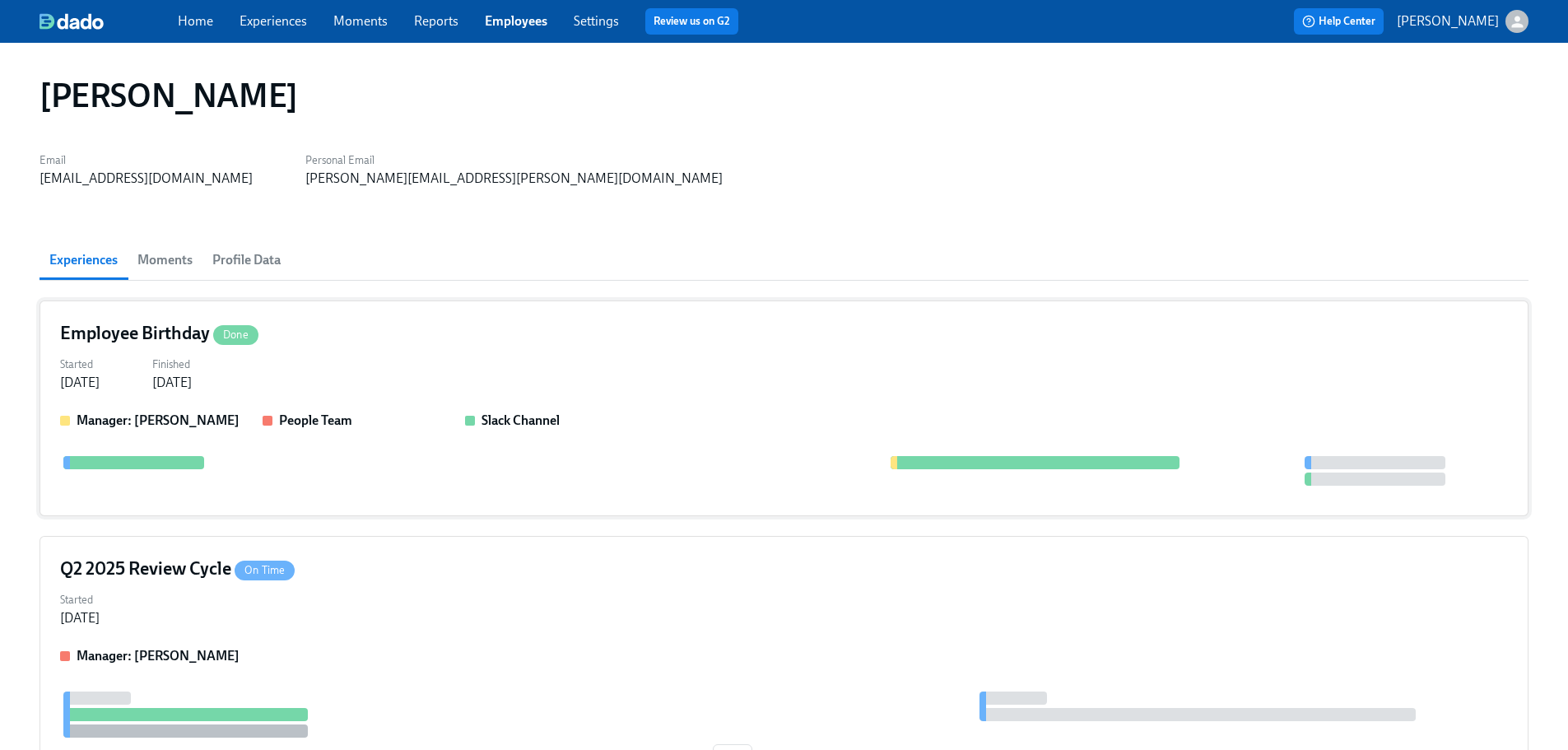
click at [422, 369] on div "Started [DATE] Finished [DATE]" at bounding box center [784, 372] width 1448 height 40
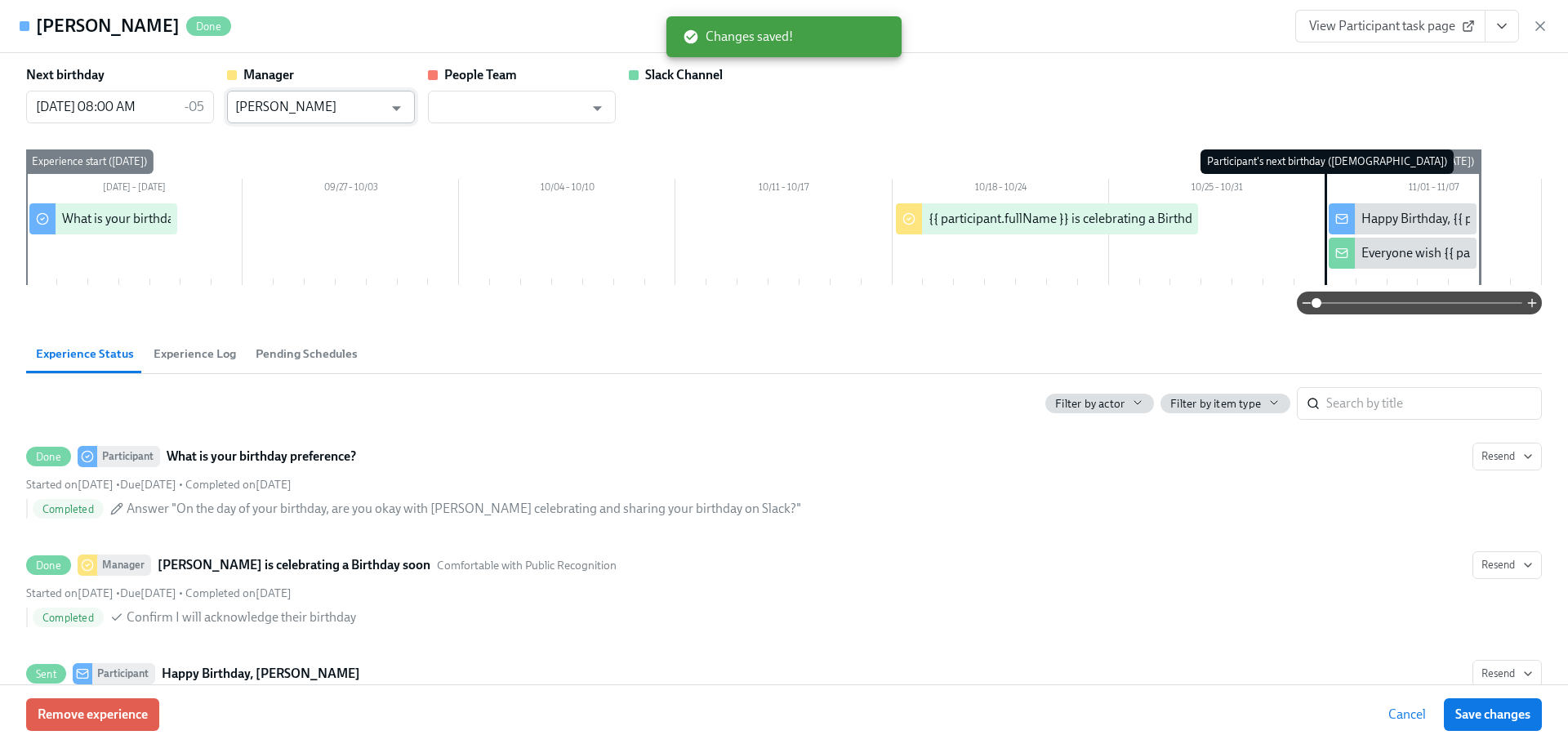
click at [352, 98] on input "[PERSON_NAME]" at bounding box center [308, 106] width 148 height 32
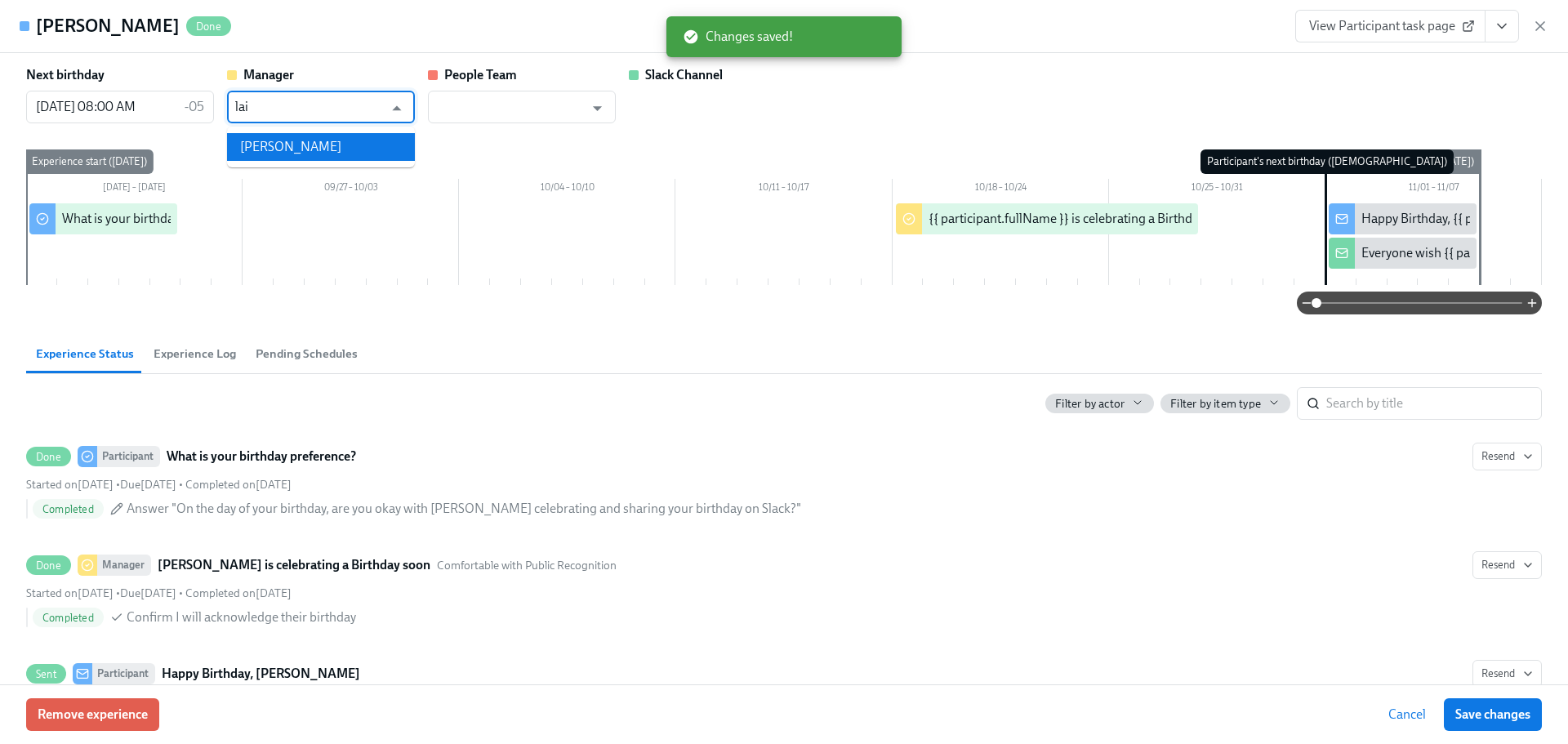
click at [336, 130] on ul "[PERSON_NAME]" at bounding box center [321, 146] width 188 height 41
click at [344, 151] on li "[PERSON_NAME]" at bounding box center [321, 147] width 188 height 28
type input "[PERSON_NAME]"
click at [1481, 704] on button "Save changes" at bounding box center [1493, 714] width 98 height 32
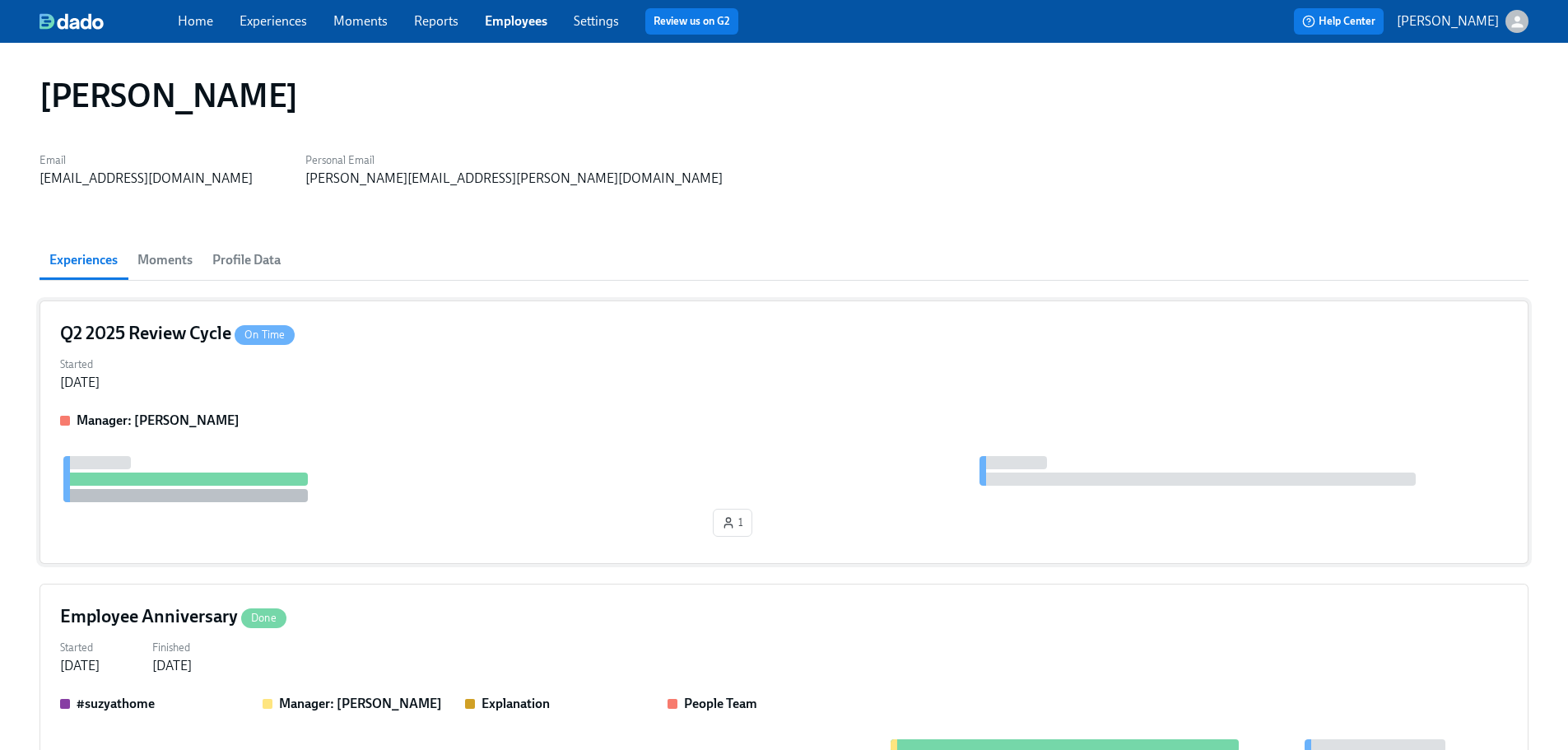
click at [390, 359] on div "Started [DATE]" at bounding box center [784, 372] width 1448 height 40
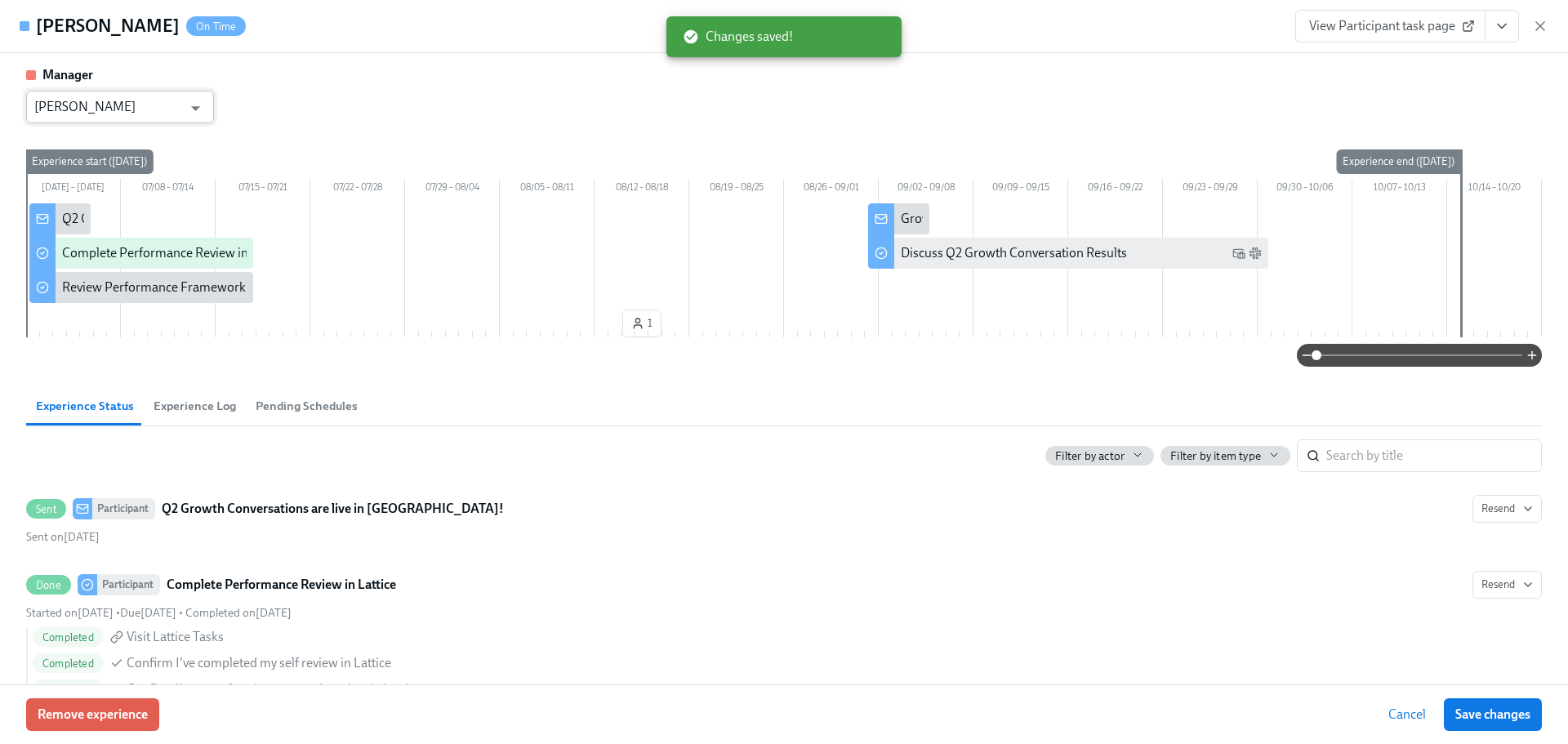
click at [128, 108] on input "[PERSON_NAME]" at bounding box center [108, 106] width 148 height 32
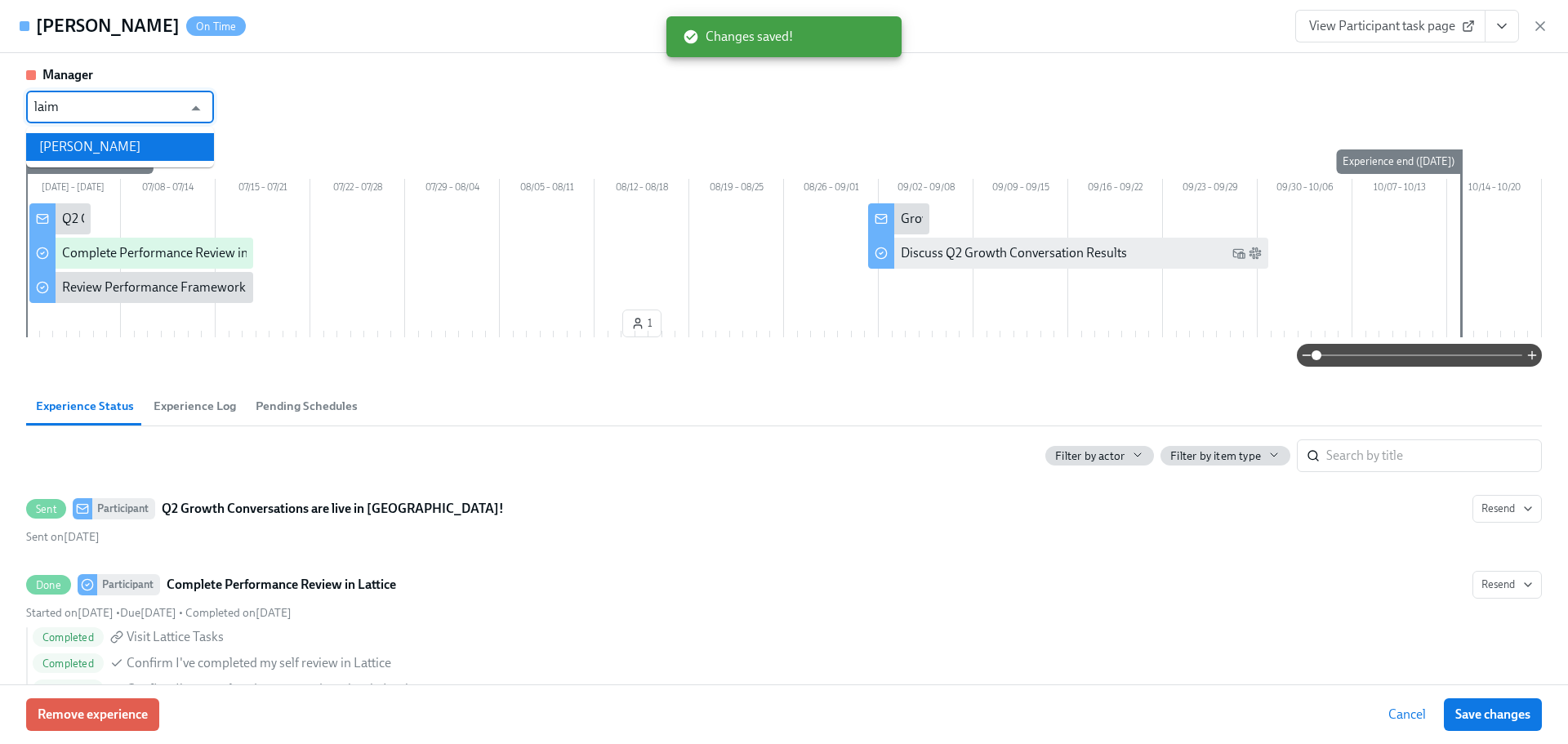
click at [141, 150] on li "[PERSON_NAME]" at bounding box center [120, 147] width 188 height 28
type input "[PERSON_NAME]"
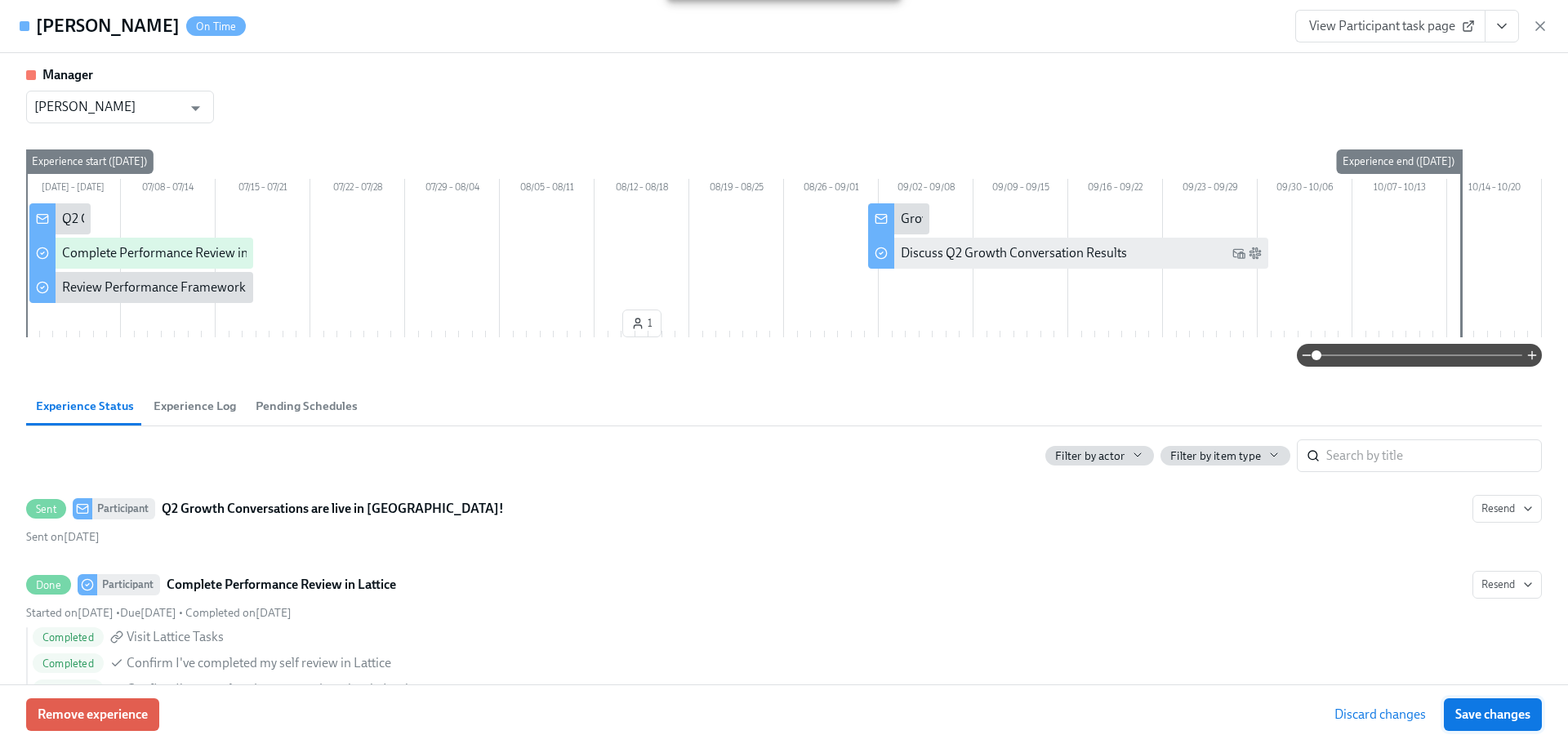
click at [1487, 730] on button "Save changes" at bounding box center [1493, 714] width 98 height 32
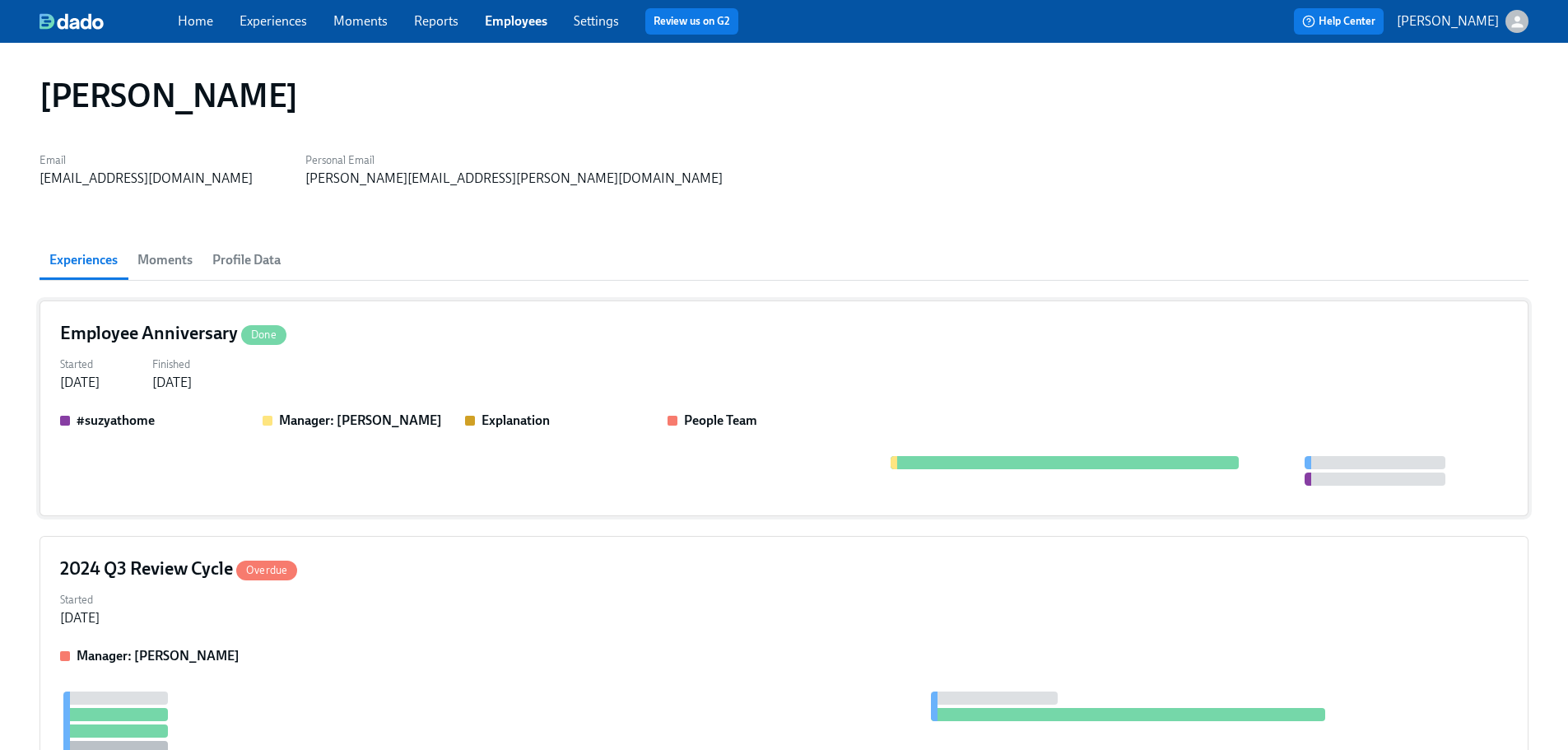
click at [500, 340] on div "Employee Anniversary Done" at bounding box center [784, 333] width 1448 height 25
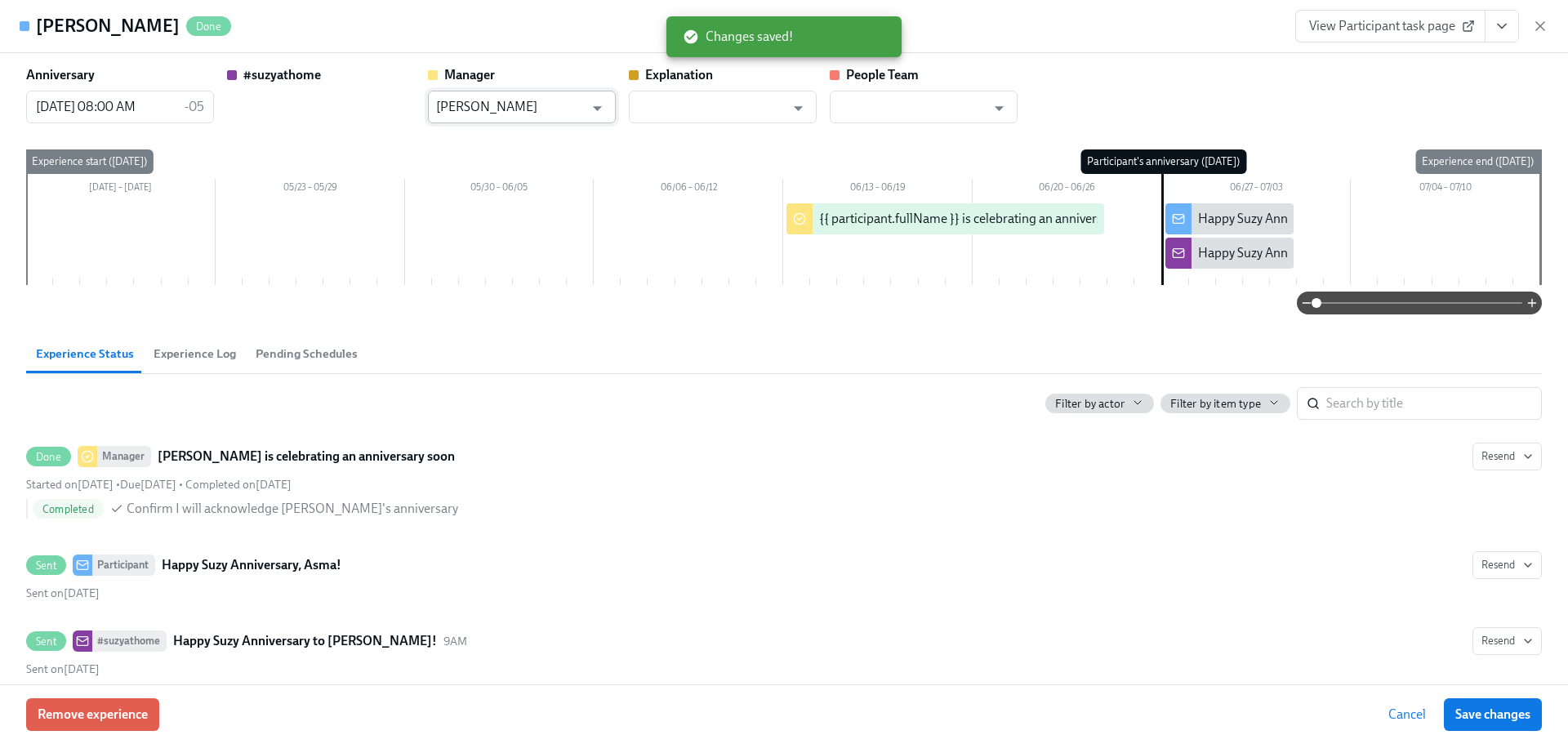
click at [538, 93] on input "[PERSON_NAME]" at bounding box center [510, 106] width 148 height 32
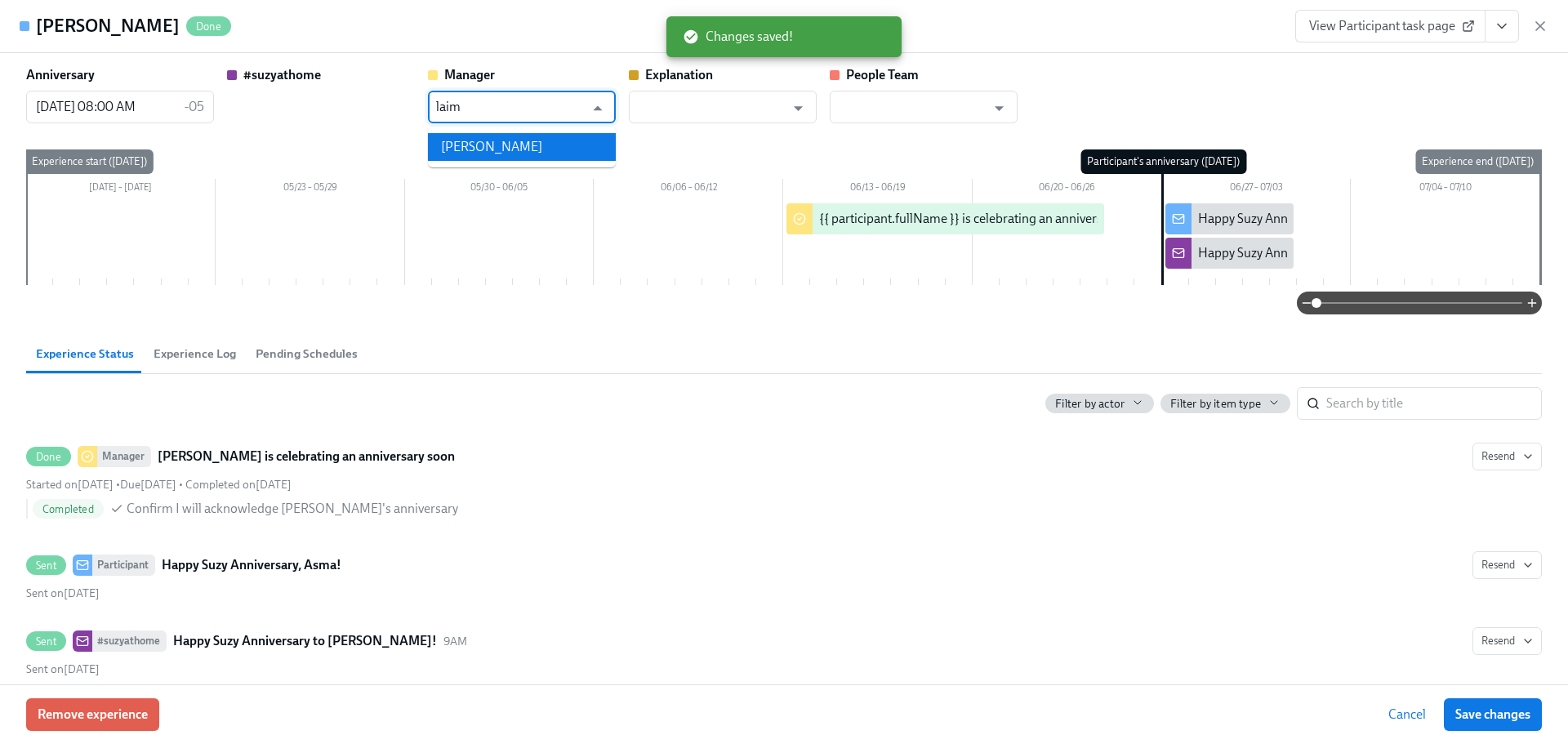
click at [544, 147] on li "[PERSON_NAME]" at bounding box center [522, 147] width 188 height 28
type input "[PERSON_NAME]"
click at [1479, 716] on span "Save changes" at bounding box center [1493, 715] width 75 height 17
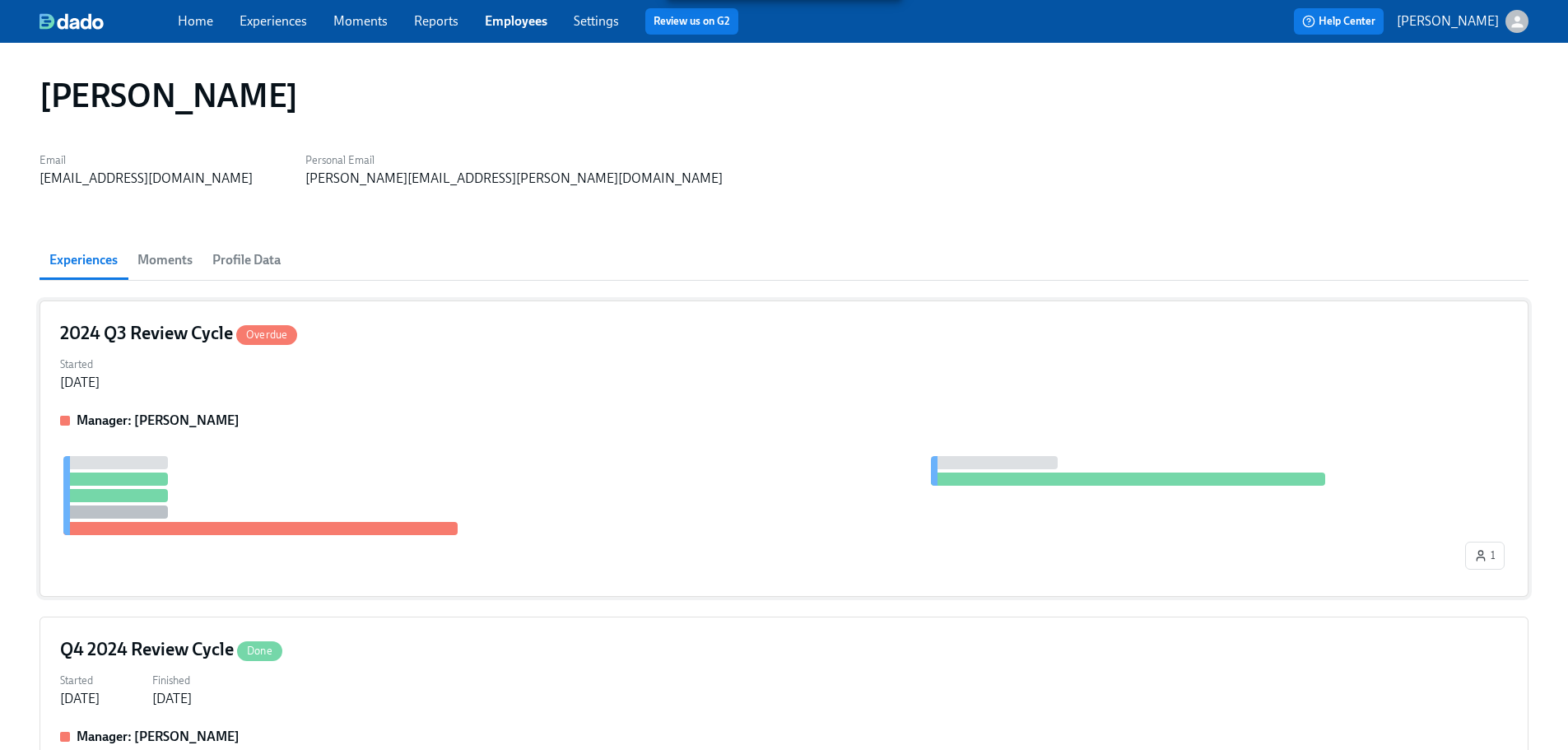
click at [629, 375] on div "Started [DATE]" at bounding box center [784, 372] width 1448 height 40
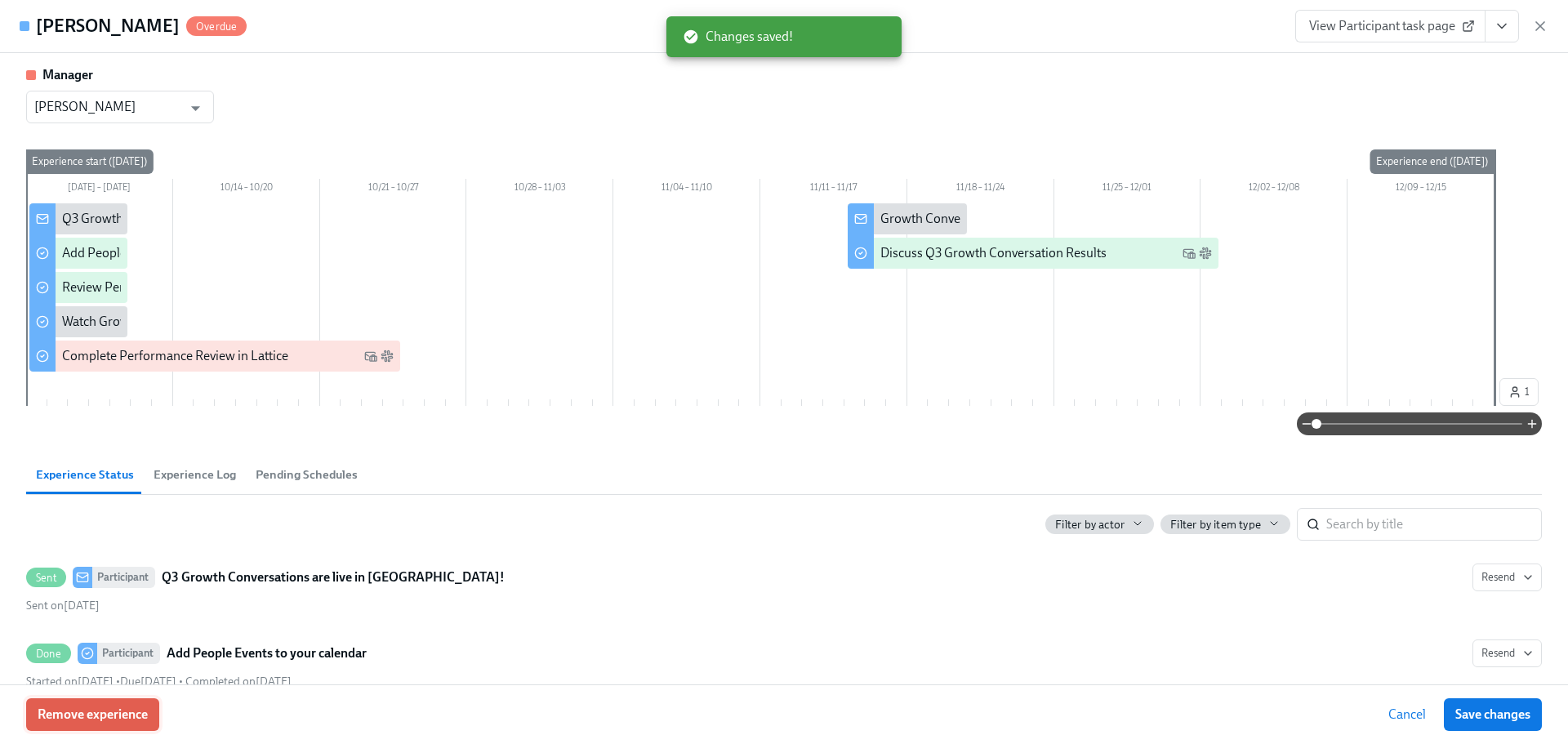
click at [137, 711] on span "Remove experience" at bounding box center [93, 715] width 110 height 17
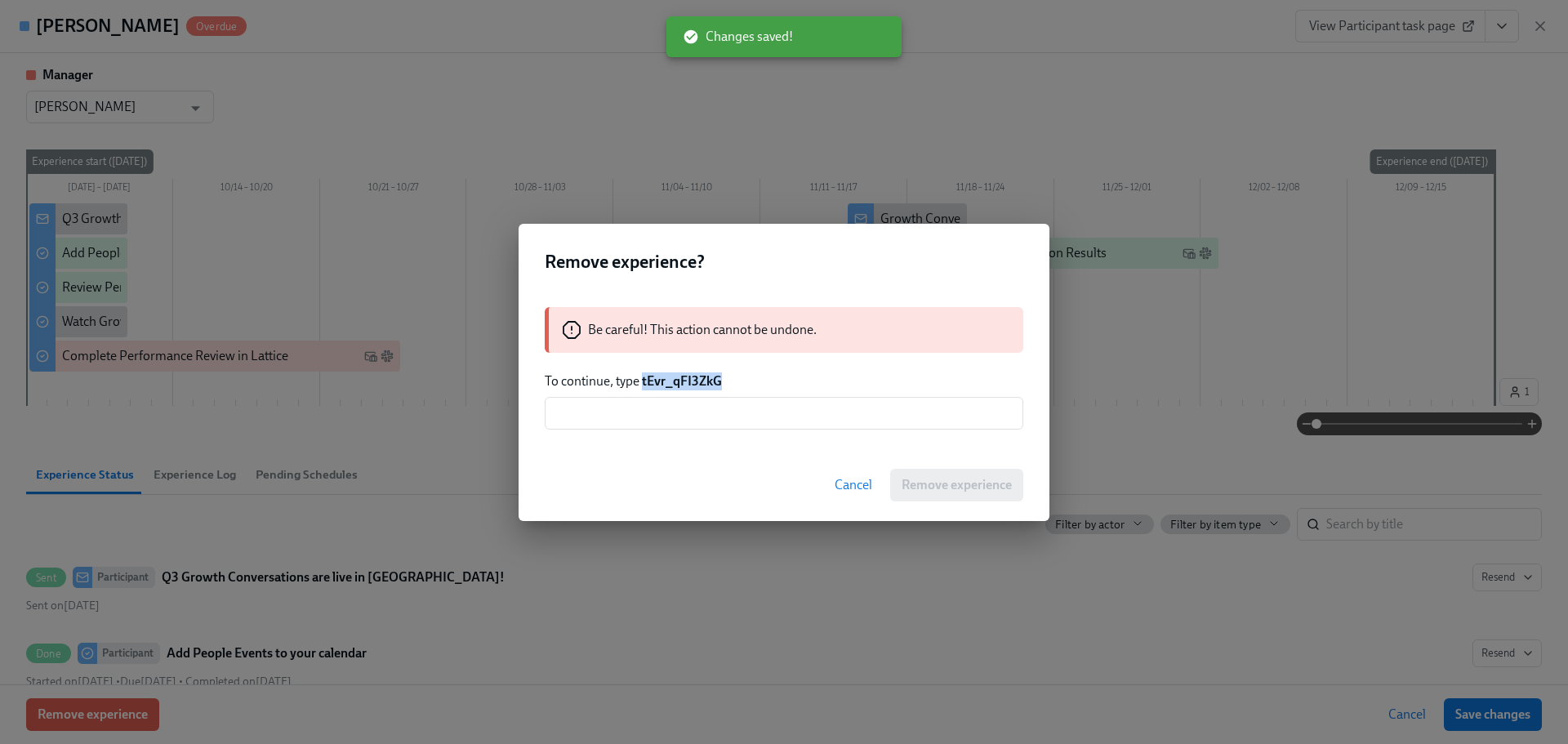
drag, startPoint x: 729, startPoint y: 382, endPoint x: 643, endPoint y: 387, distance: 86.1
click at [643, 387] on p "To continue, type tEvr_qFI3ZkG" at bounding box center [784, 381] width 479 height 18
copy strong "tEvr_qFI3ZkG"
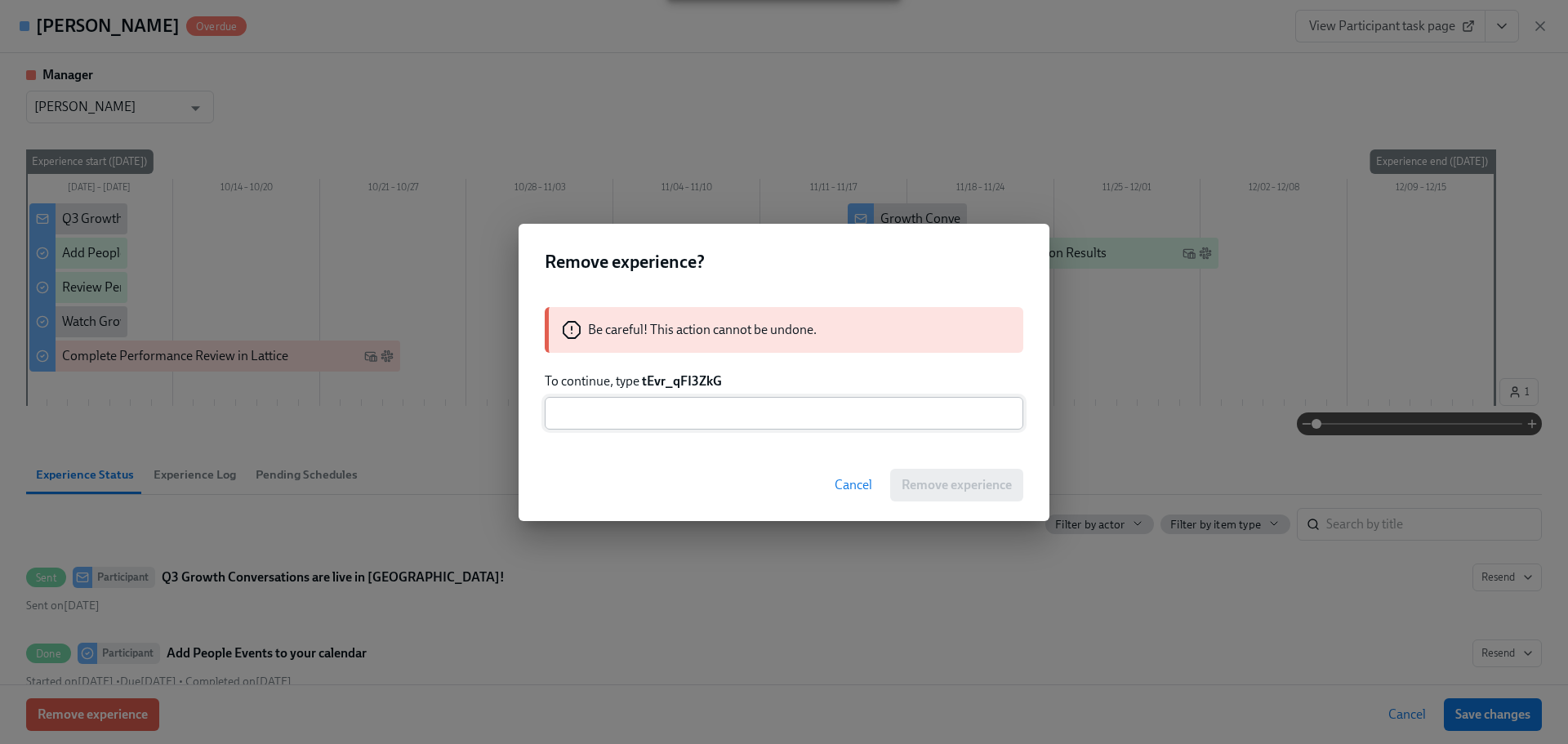
click at [659, 413] on input "text" at bounding box center [784, 413] width 479 height 32
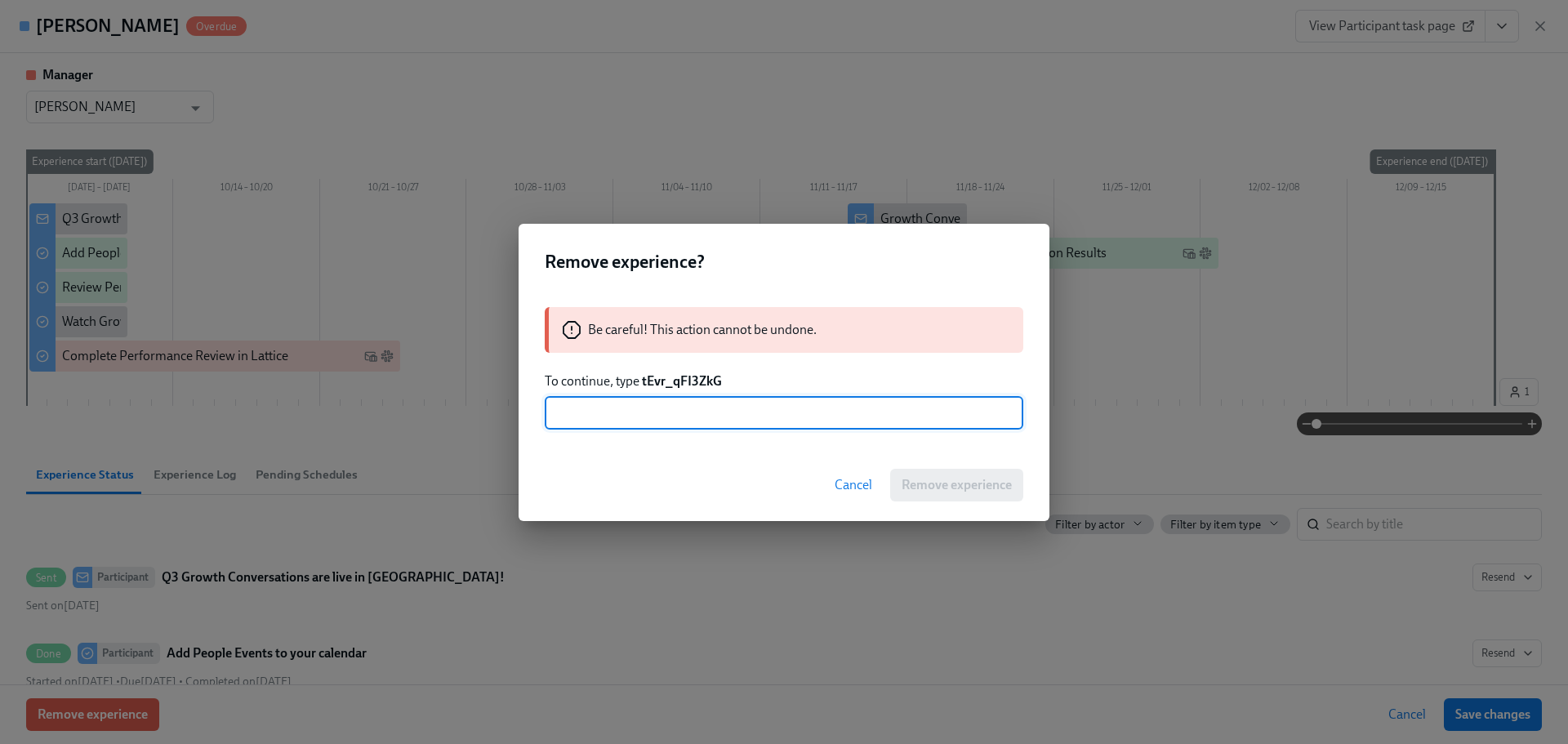
paste input "tEvr_qFI3ZkG"
type input "tEvr_qFI3ZkG"
click at [898, 484] on button "Remove experience" at bounding box center [957, 484] width 134 height 32
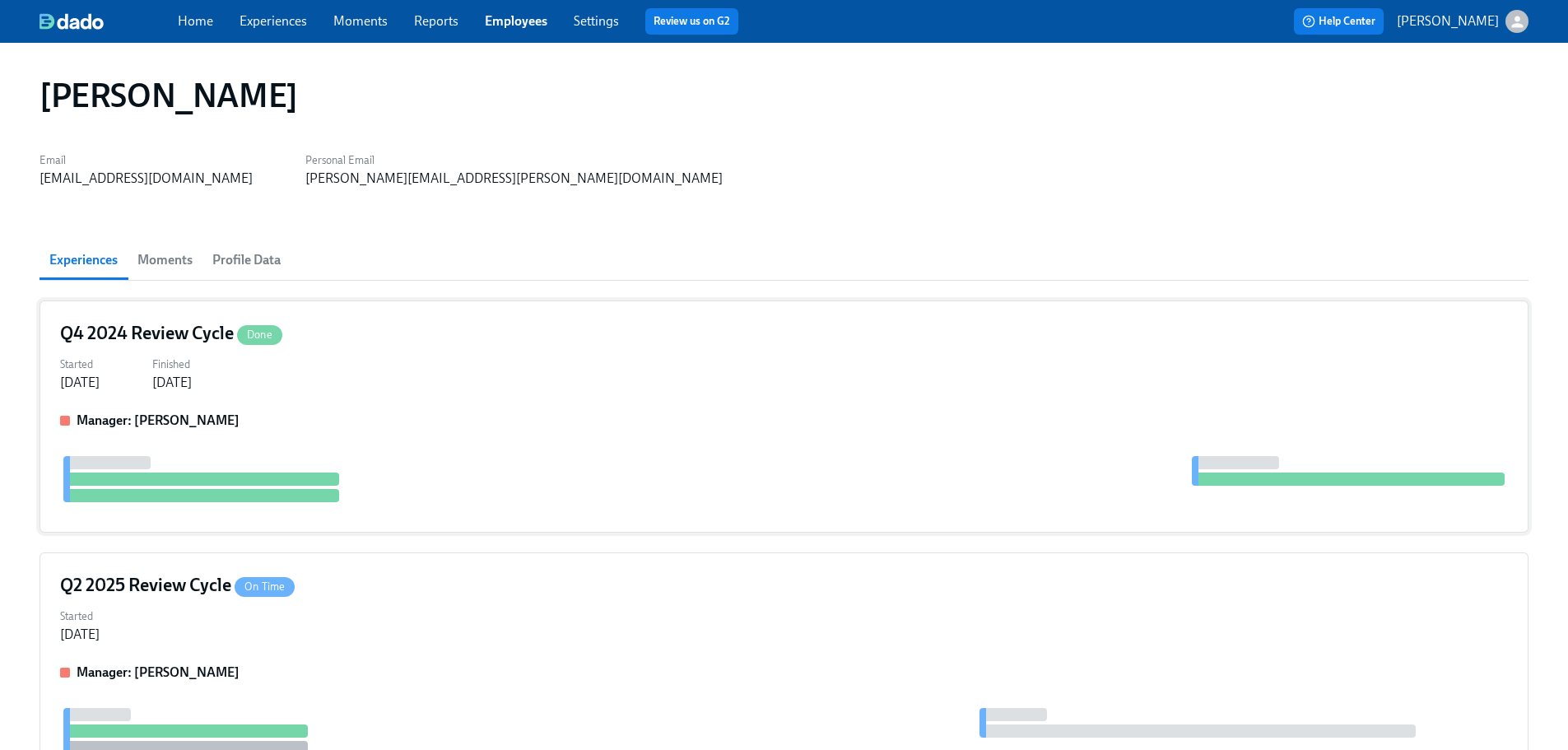
click at [486, 390] on div "Started [DATE] Finished [DATE]" at bounding box center [784, 372] width 1448 height 40
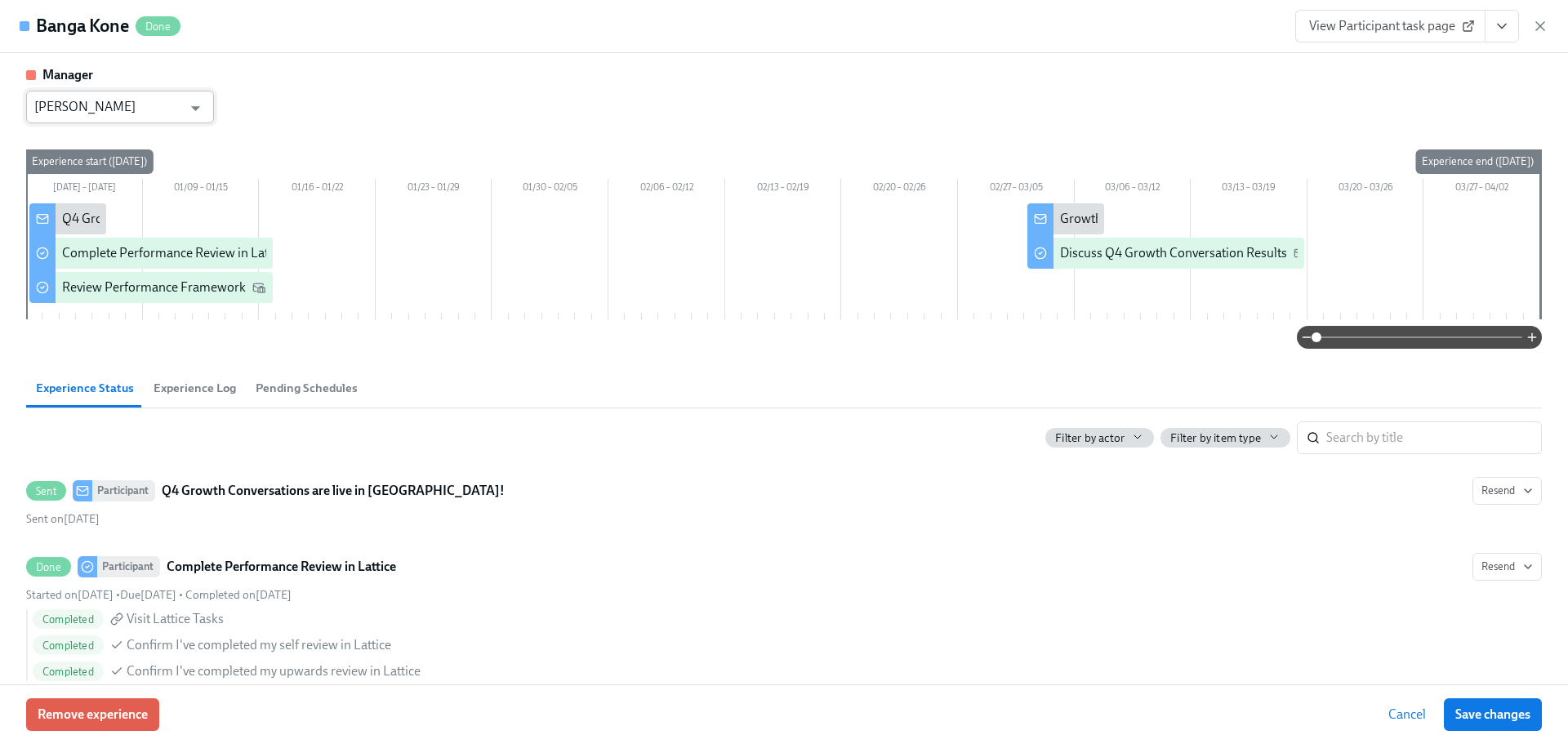
click at [179, 102] on input "[PERSON_NAME]" at bounding box center [108, 106] width 148 height 32
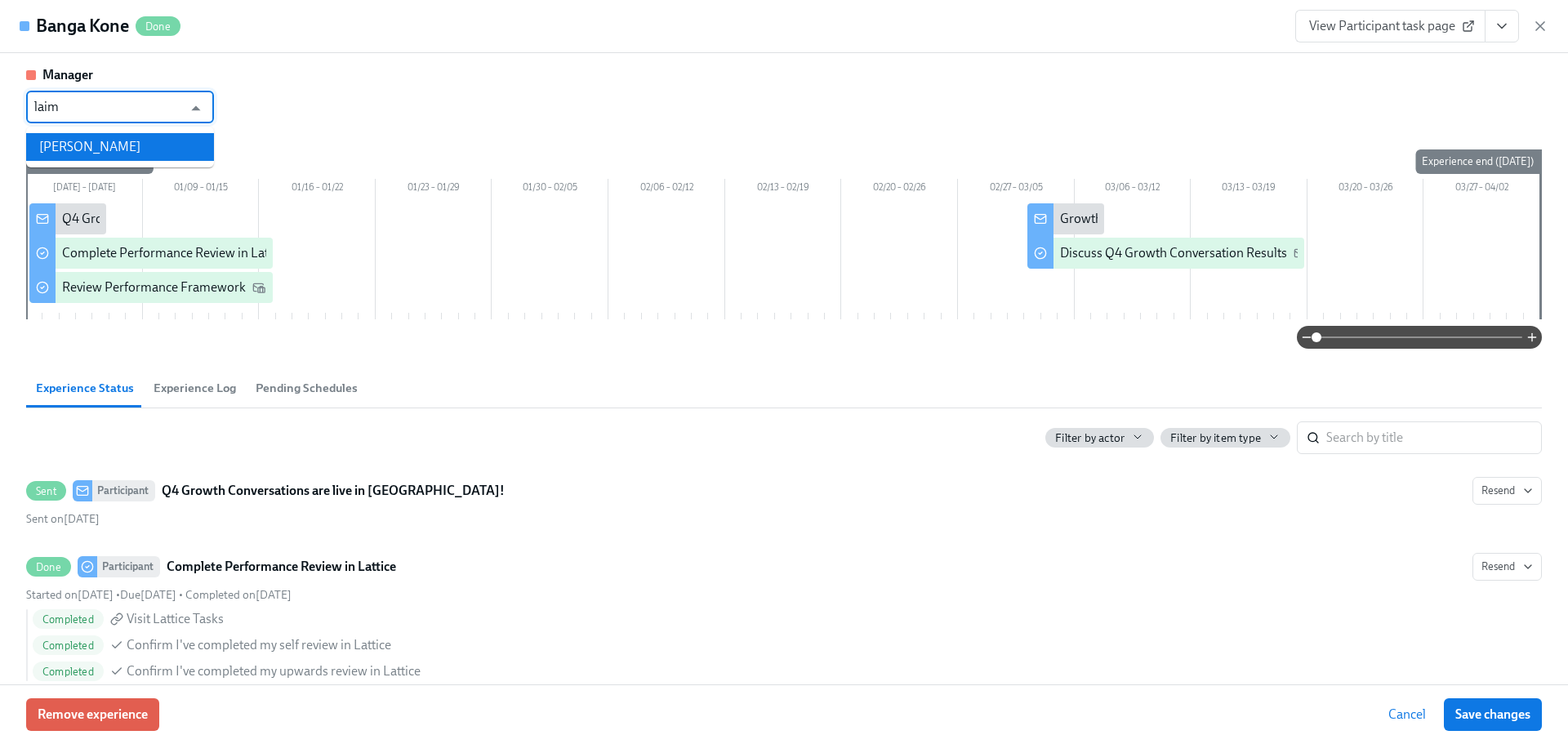
click at [143, 150] on li "[PERSON_NAME]" at bounding box center [120, 147] width 188 height 28
type input "[PERSON_NAME]"
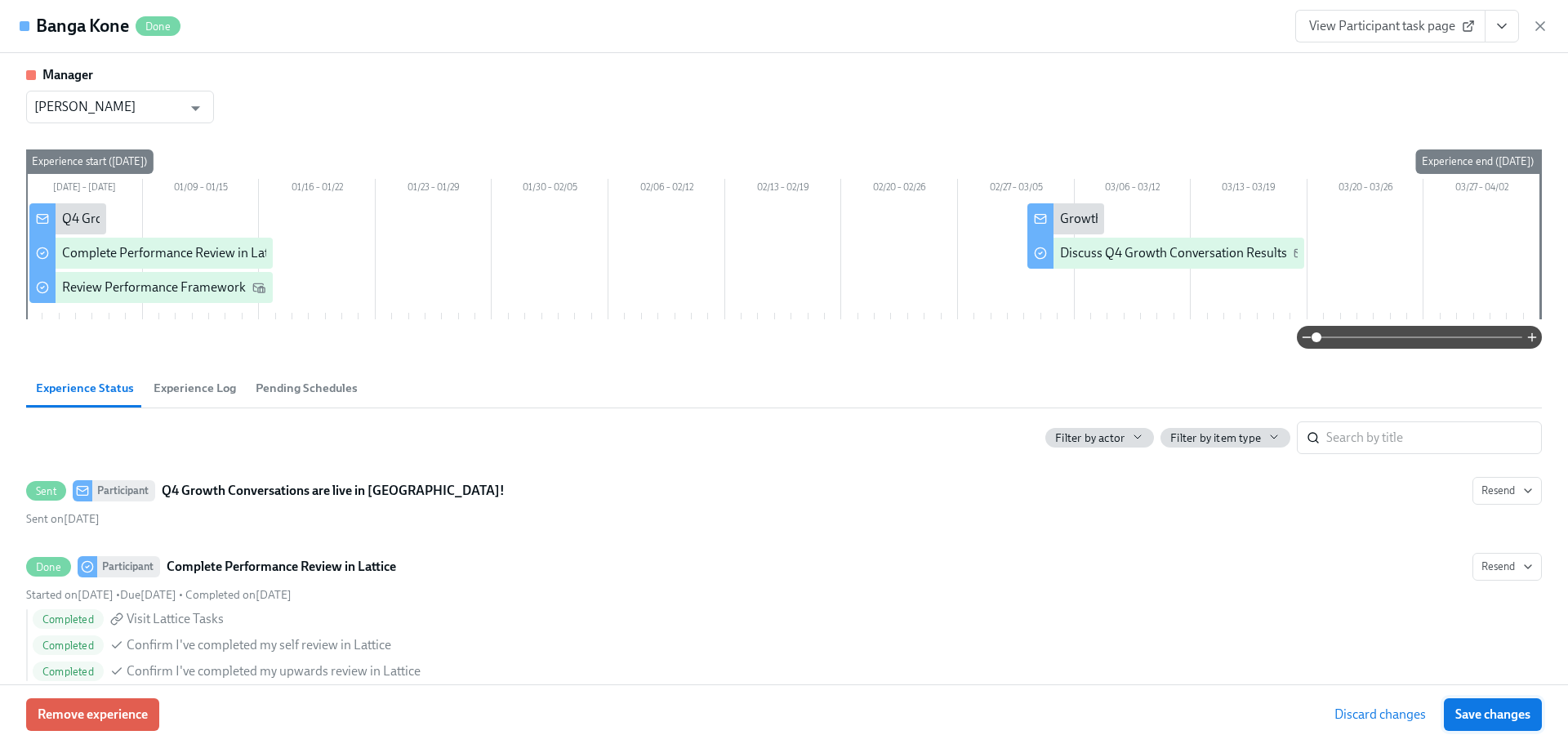
click at [1512, 721] on span "Save changes" at bounding box center [1493, 715] width 75 height 17
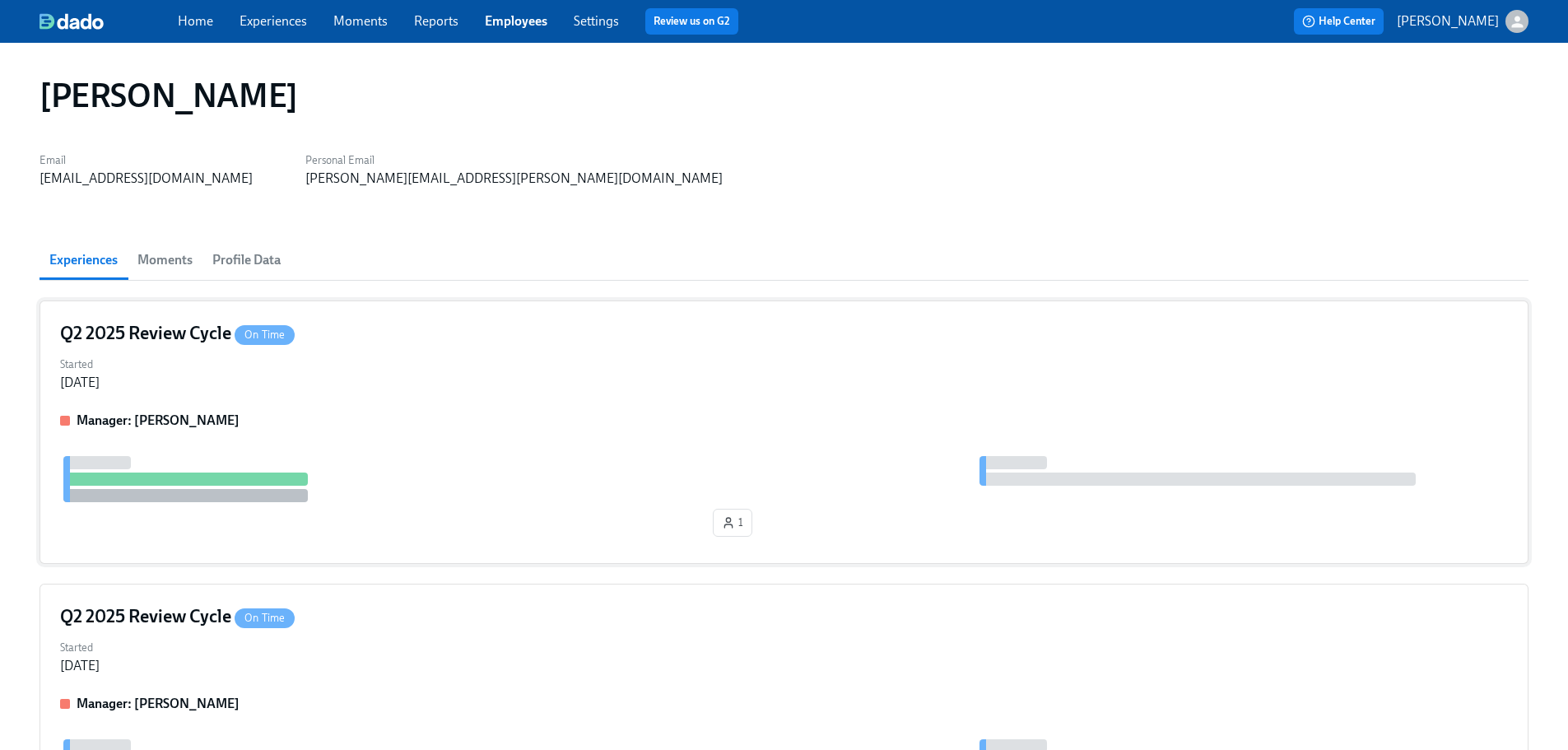
click at [535, 397] on div "Q2 2025 Review Cycle On Time Started [DATE] Manager: [PERSON_NAME] 1" at bounding box center [784, 433] width 1489 height 264
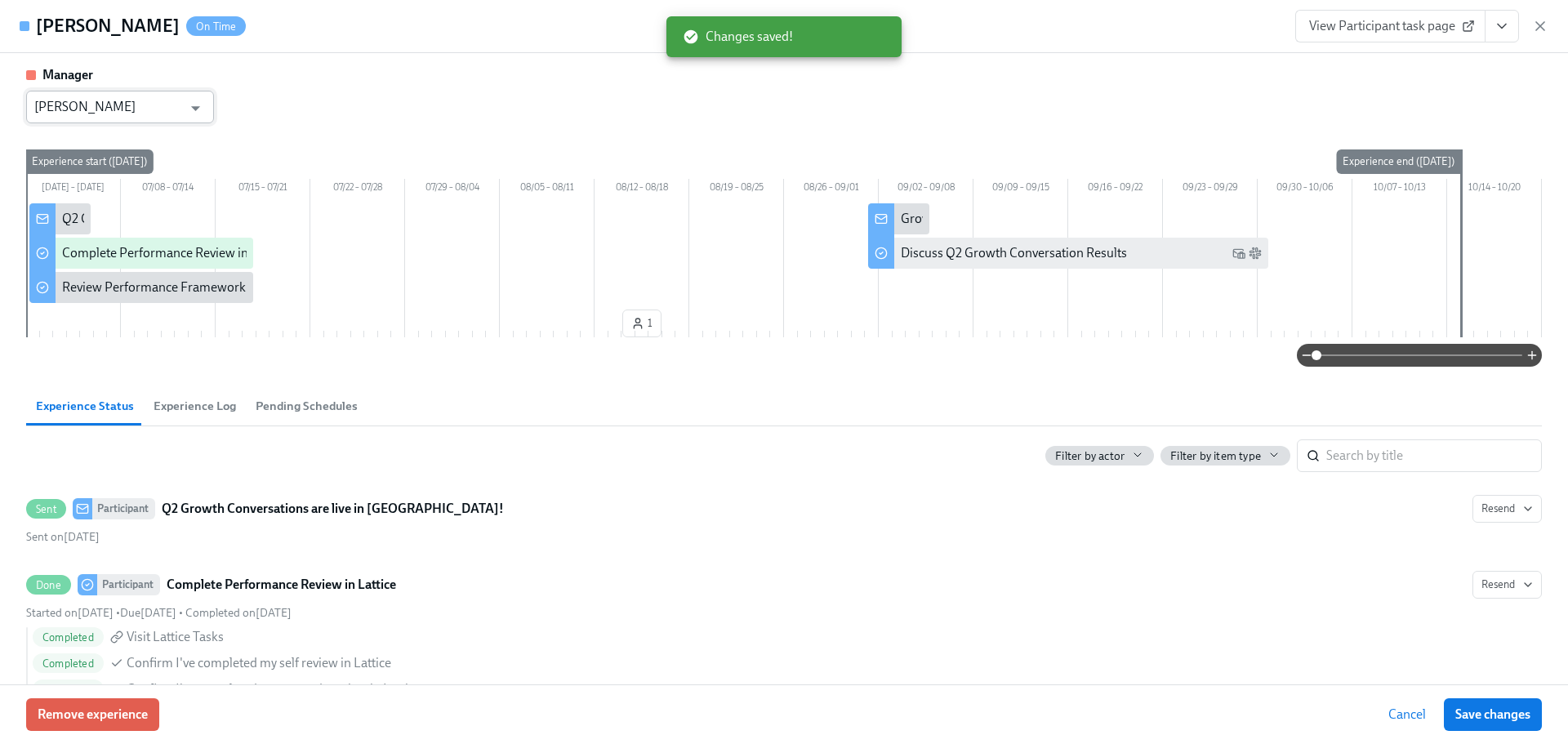
click at [75, 104] on input "[PERSON_NAME]" at bounding box center [108, 106] width 148 height 32
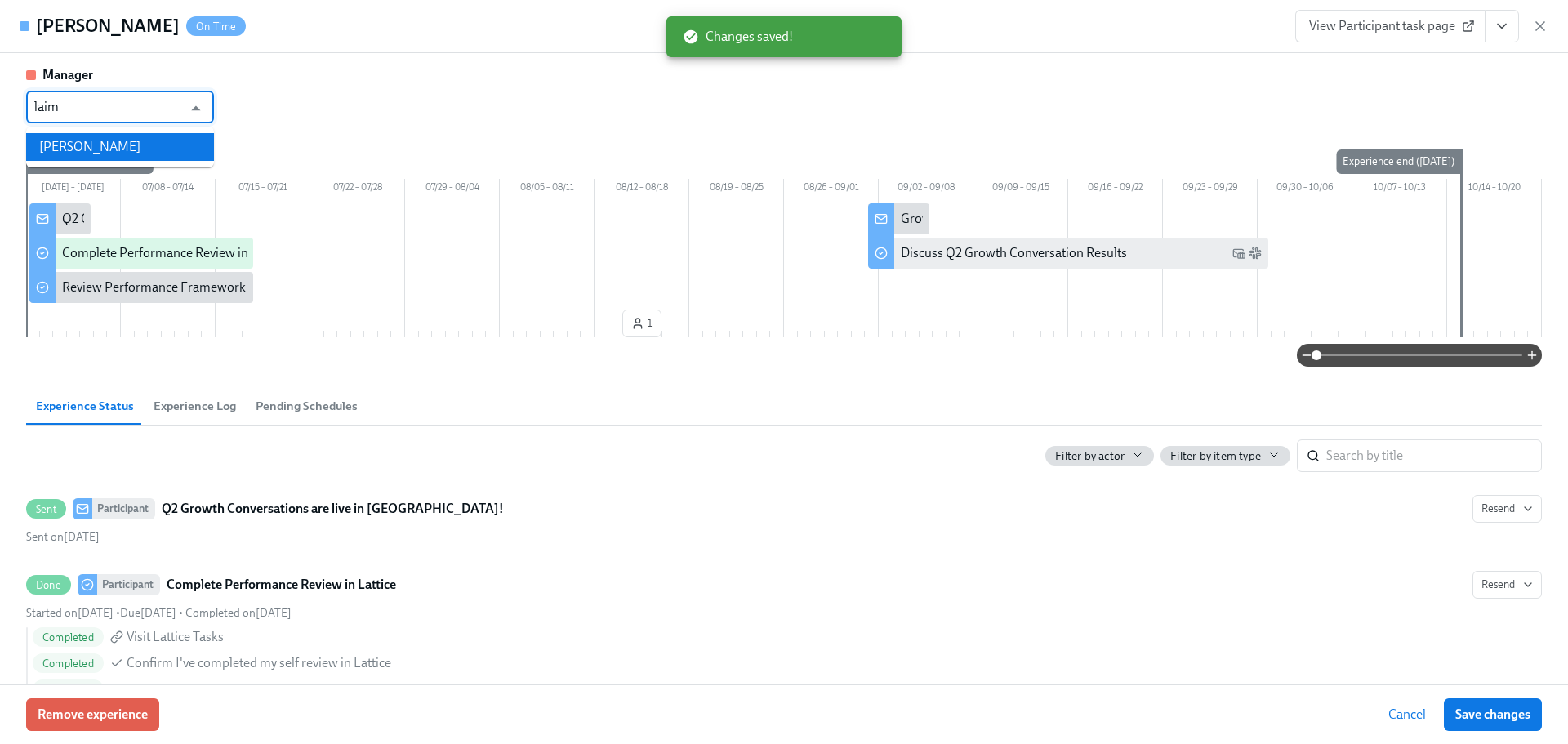
click at [121, 143] on li "[PERSON_NAME]" at bounding box center [120, 147] width 188 height 28
type input "[PERSON_NAME]"
click at [1486, 711] on span "Save changes" at bounding box center [1493, 715] width 75 height 17
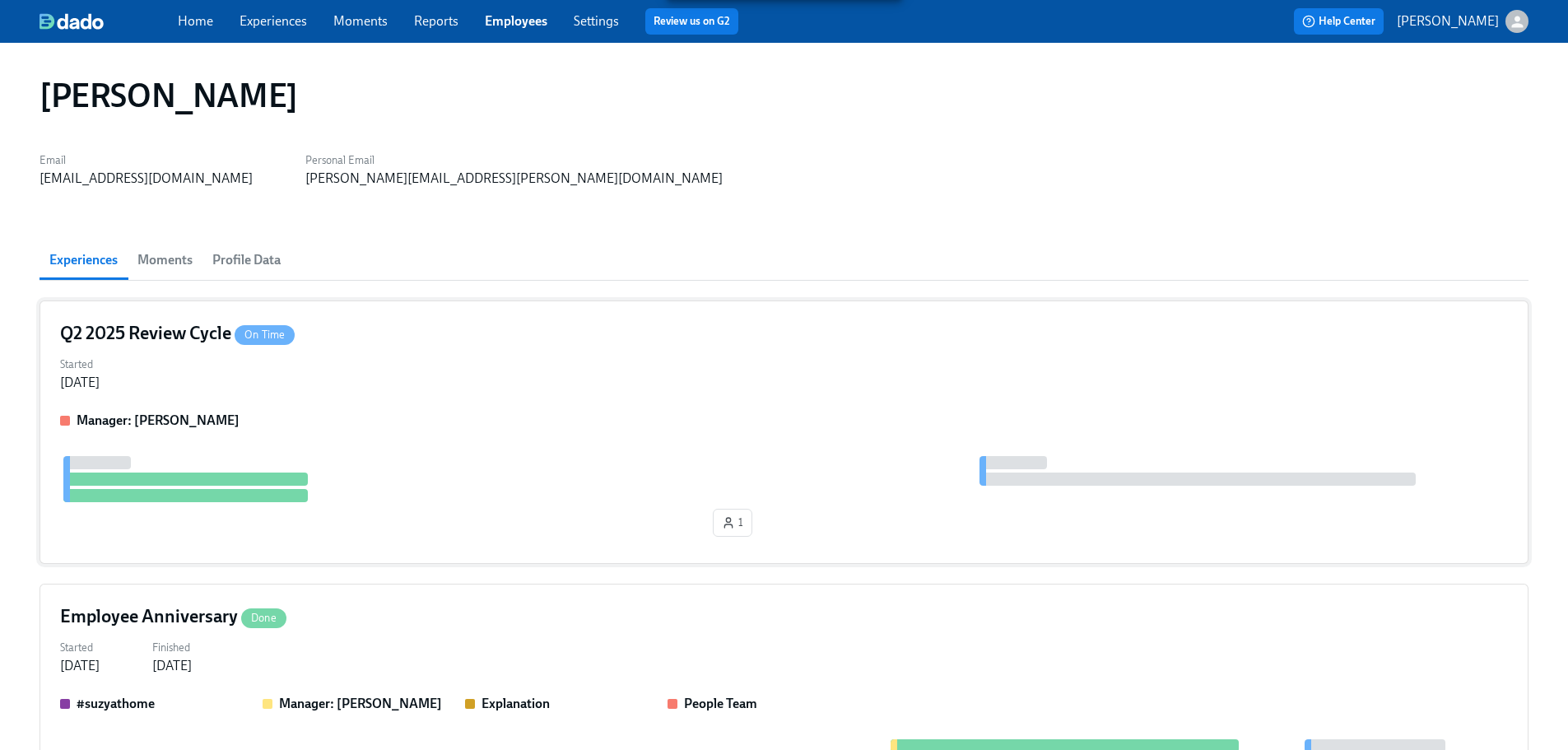
click at [411, 354] on div "Started [DATE]" at bounding box center [784, 372] width 1448 height 40
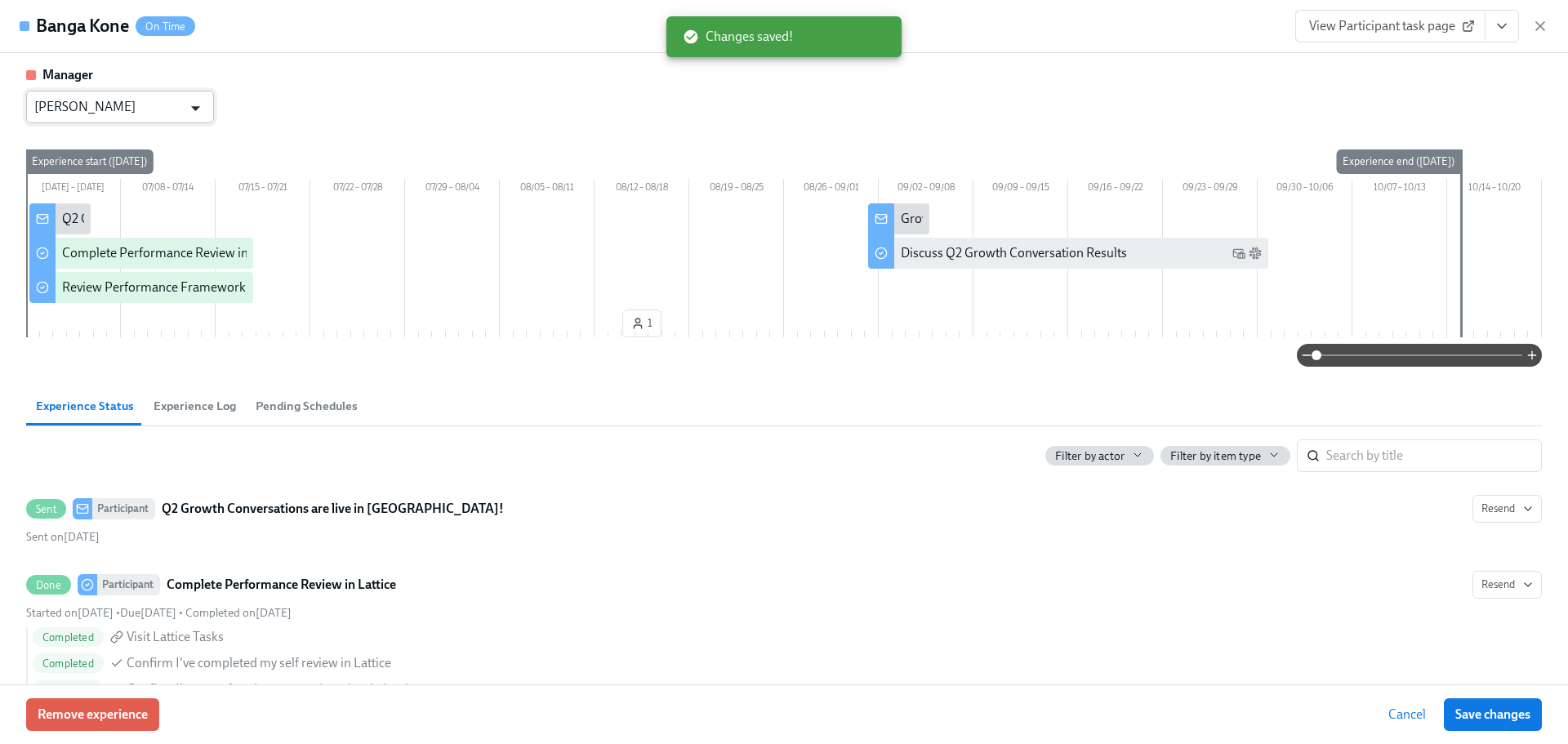
click at [185, 100] on icon "Open" at bounding box center [195, 109] width 22 height 22
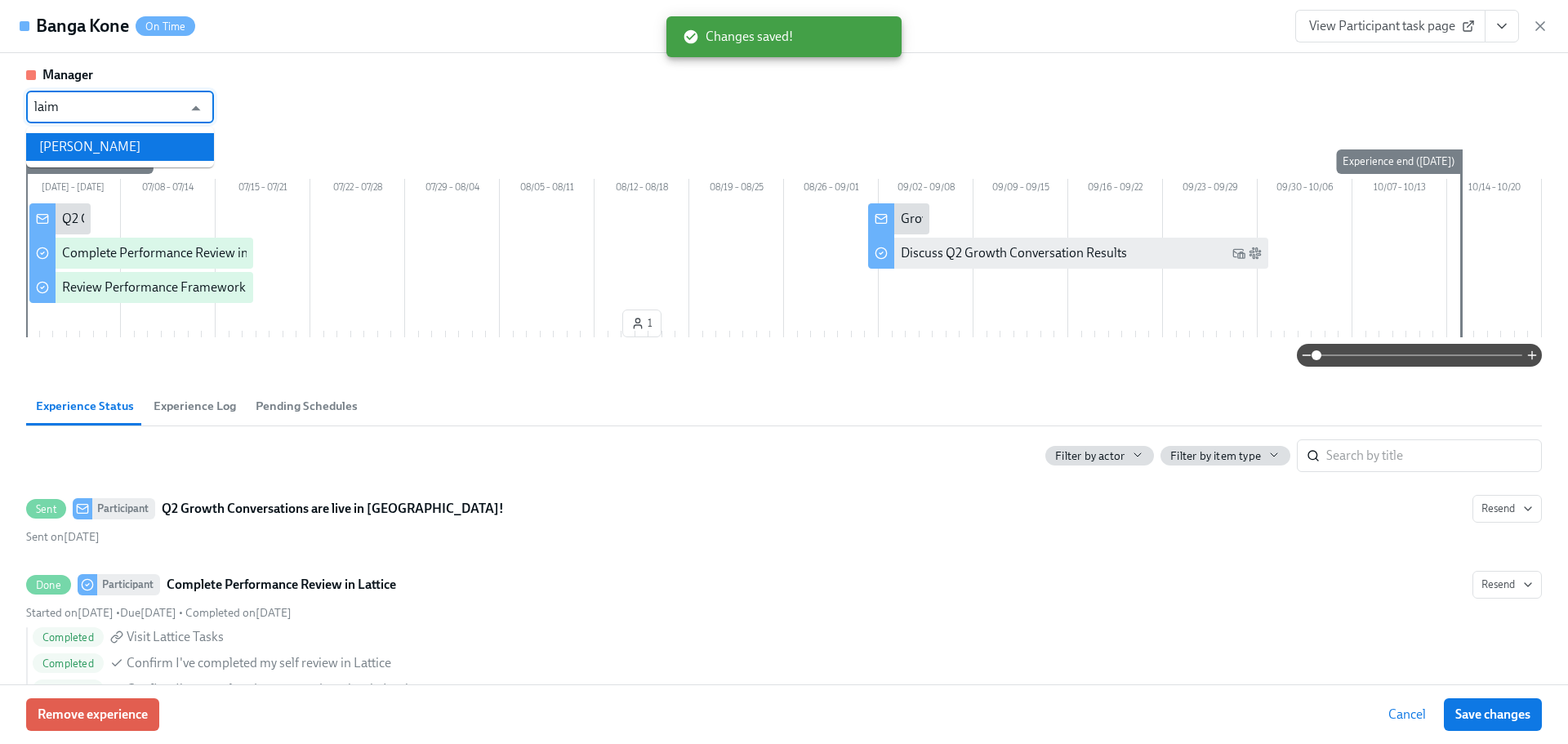
drag, startPoint x: 162, startPoint y: 146, endPoint x: 191, endPoint y: 170, distance: 37.6
click at [162, 145] on li "[PERSON_NAME]" at bounding box center [120, 147] width 188 height 28
type input "[PERSON_NAME]"
click at [1471, 714] on span "Save changes" at bounding box center [1493, 715] width 75 height 17
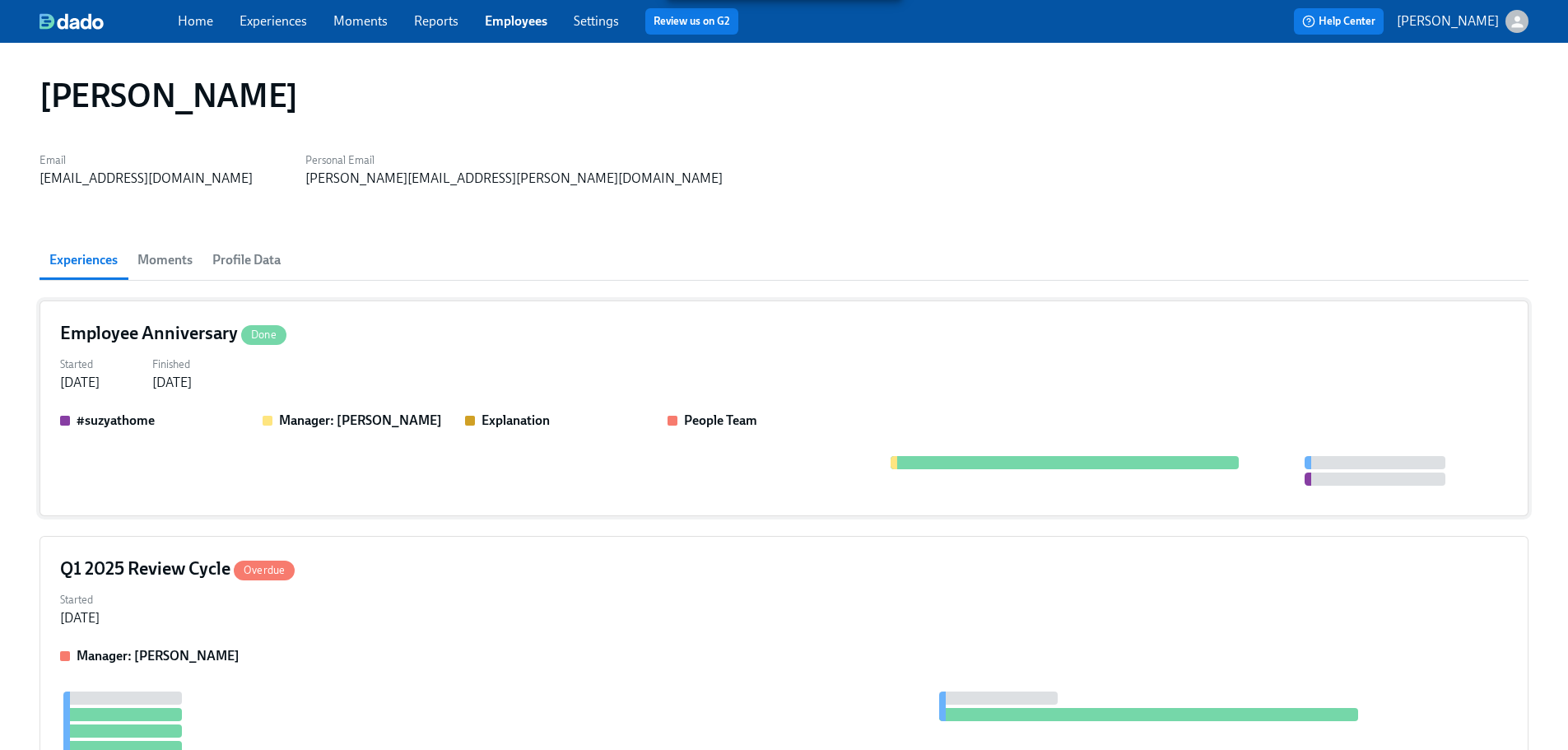
click at [477, 352] on div "Employee Anniversary Done Started [DATE] Finished [DATE] #suzyathome Manager: […" at bounding box center [784, 408] width 1489 height 215
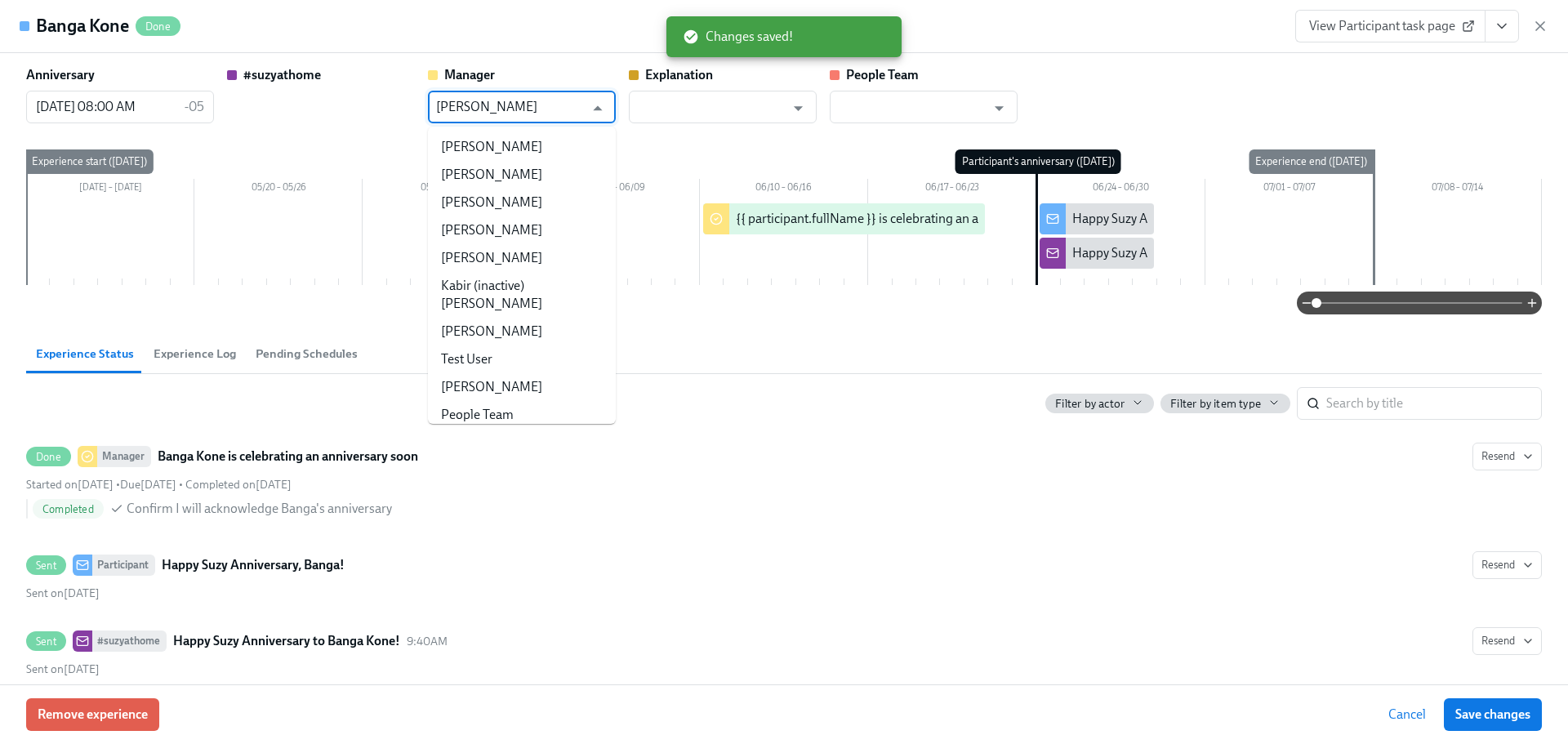
click at [542, 110] on input "[PERSON_NAME]" at bounding box center [510, 106] width 148 height 32
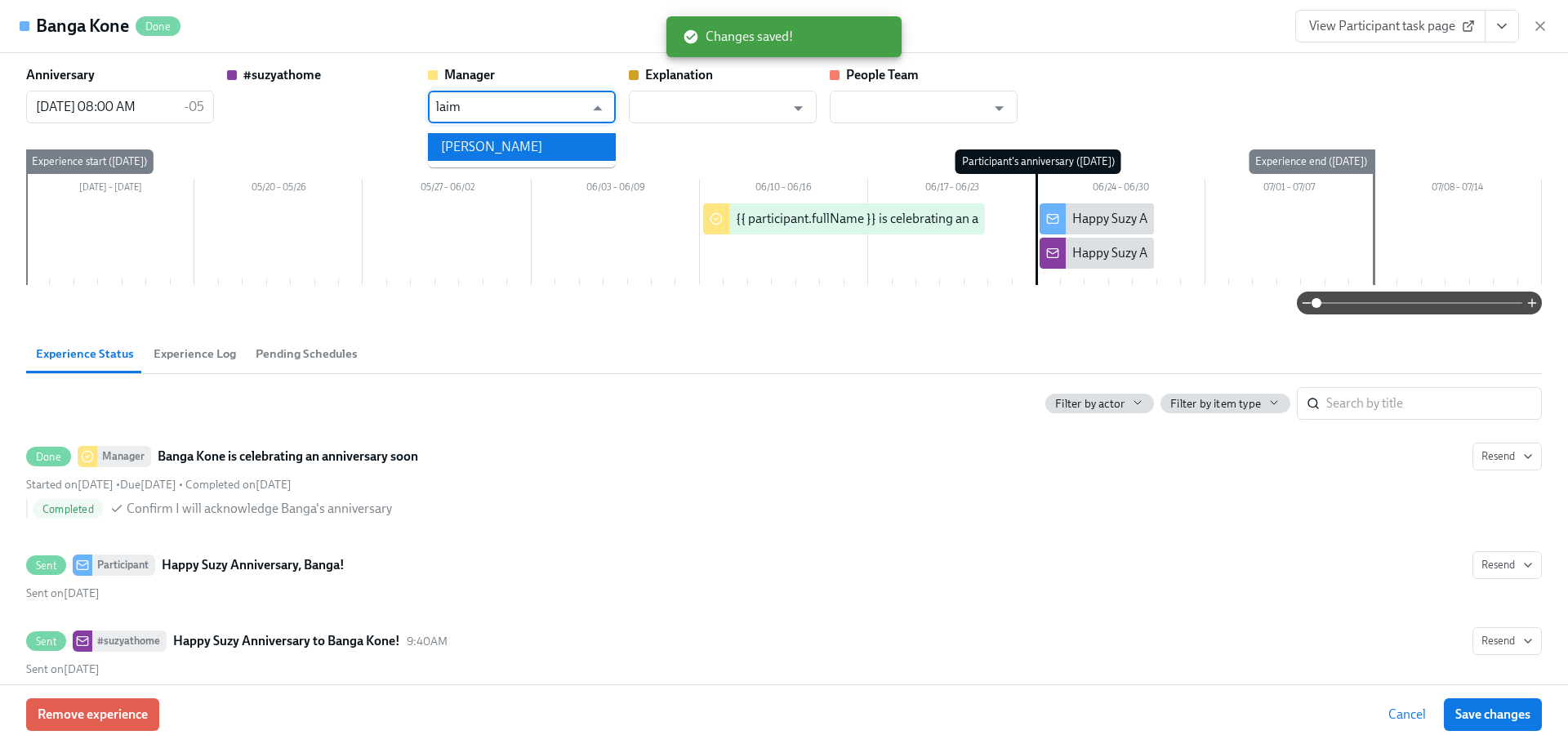
drag, startPoint x: 535, startPoint y: 149, endPoint x: 612, endPoint y: 205, distance: 95.2
click at [534, 149] on li "[PERSON_NAME]" at bounding box center [522, 147] width 188 height 28
type input "[PERSON_NAME]"
click at [1483, 720] on span "Save changes" at bounding box center [1493, 715] width 75 height 17
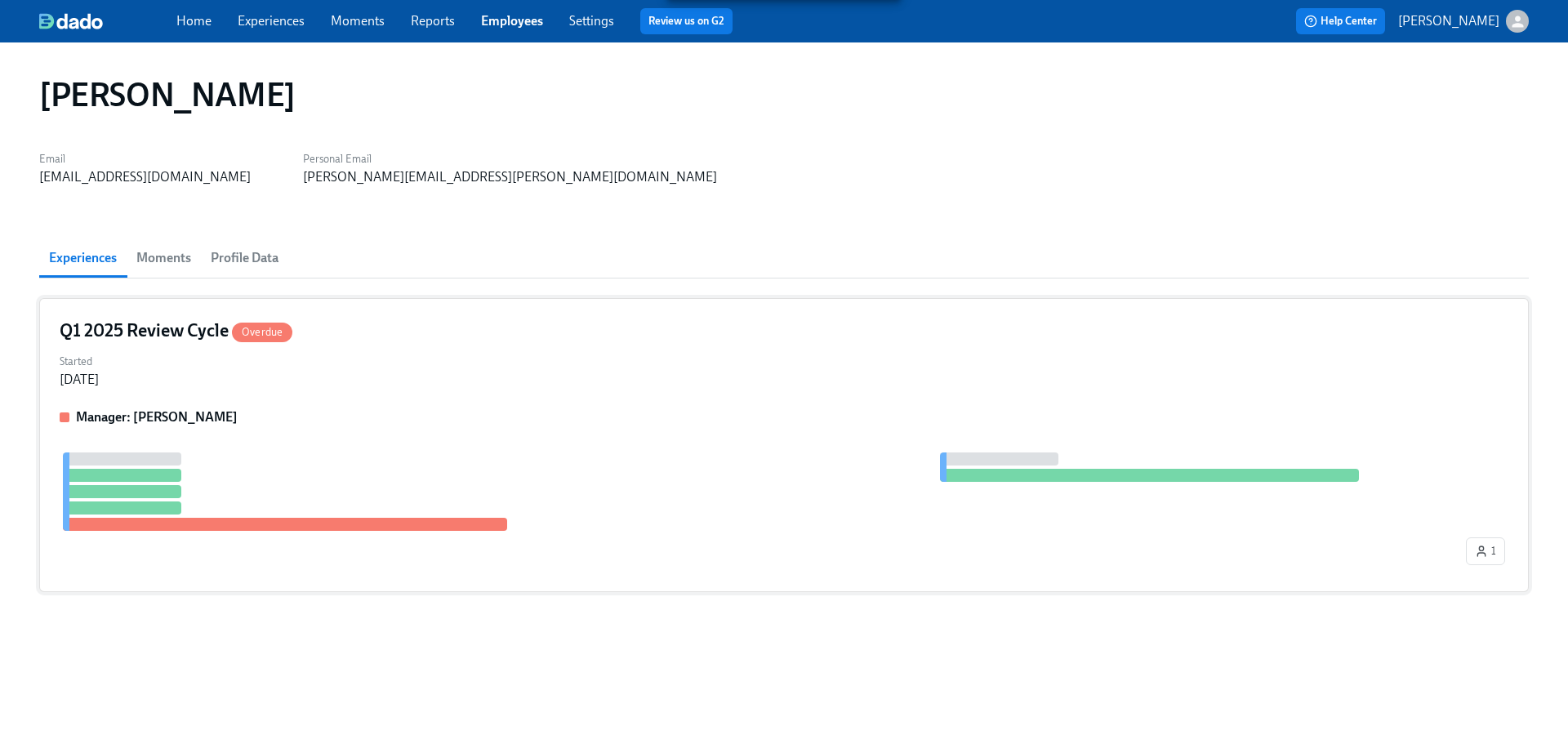
click at [464, 386] on div "Started [DATE]" at bounding box center [784, 369] width 1448 height 40
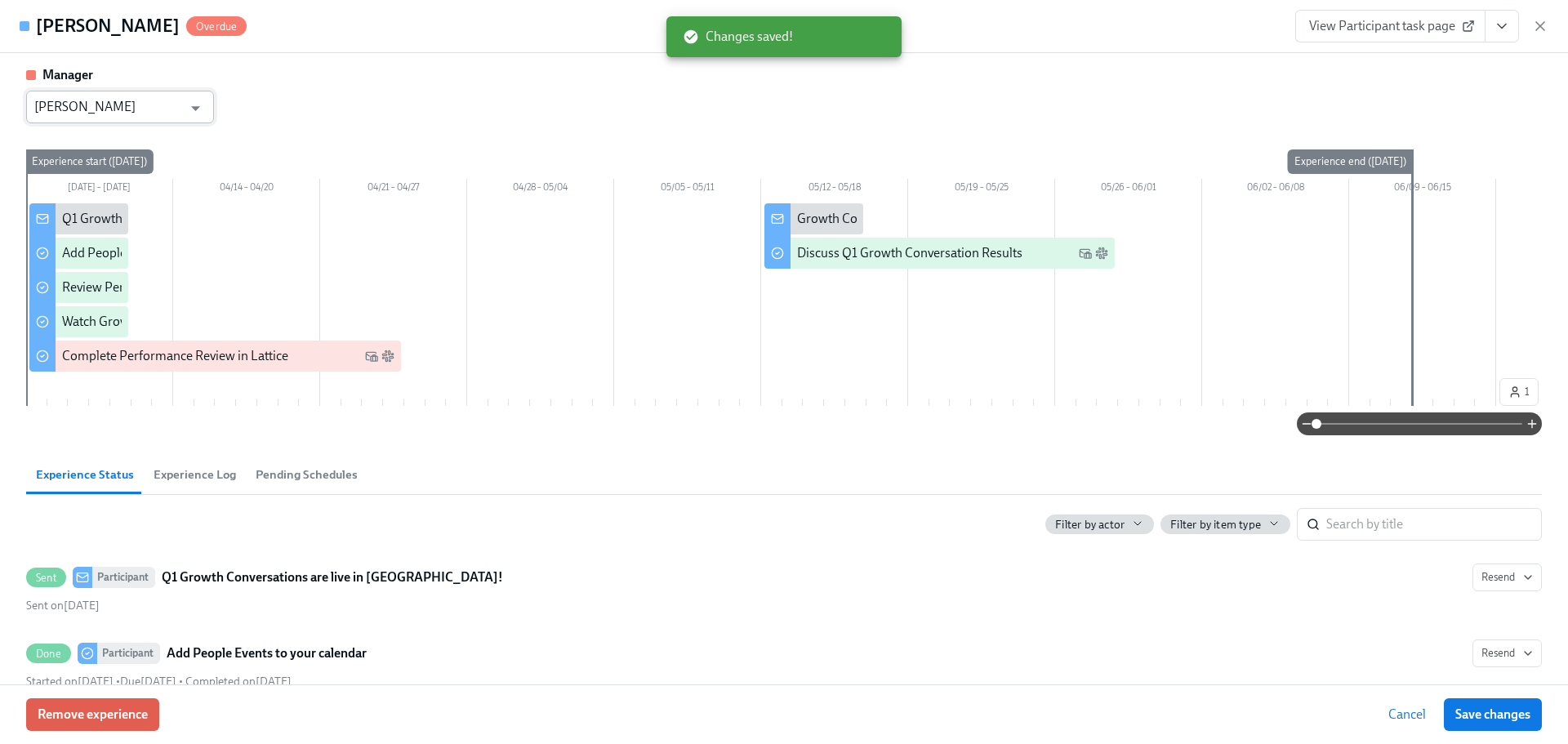
click at [117, 113] on input "[PERSON_NAME]" at bounding box center [108, 106] width 148 height 32
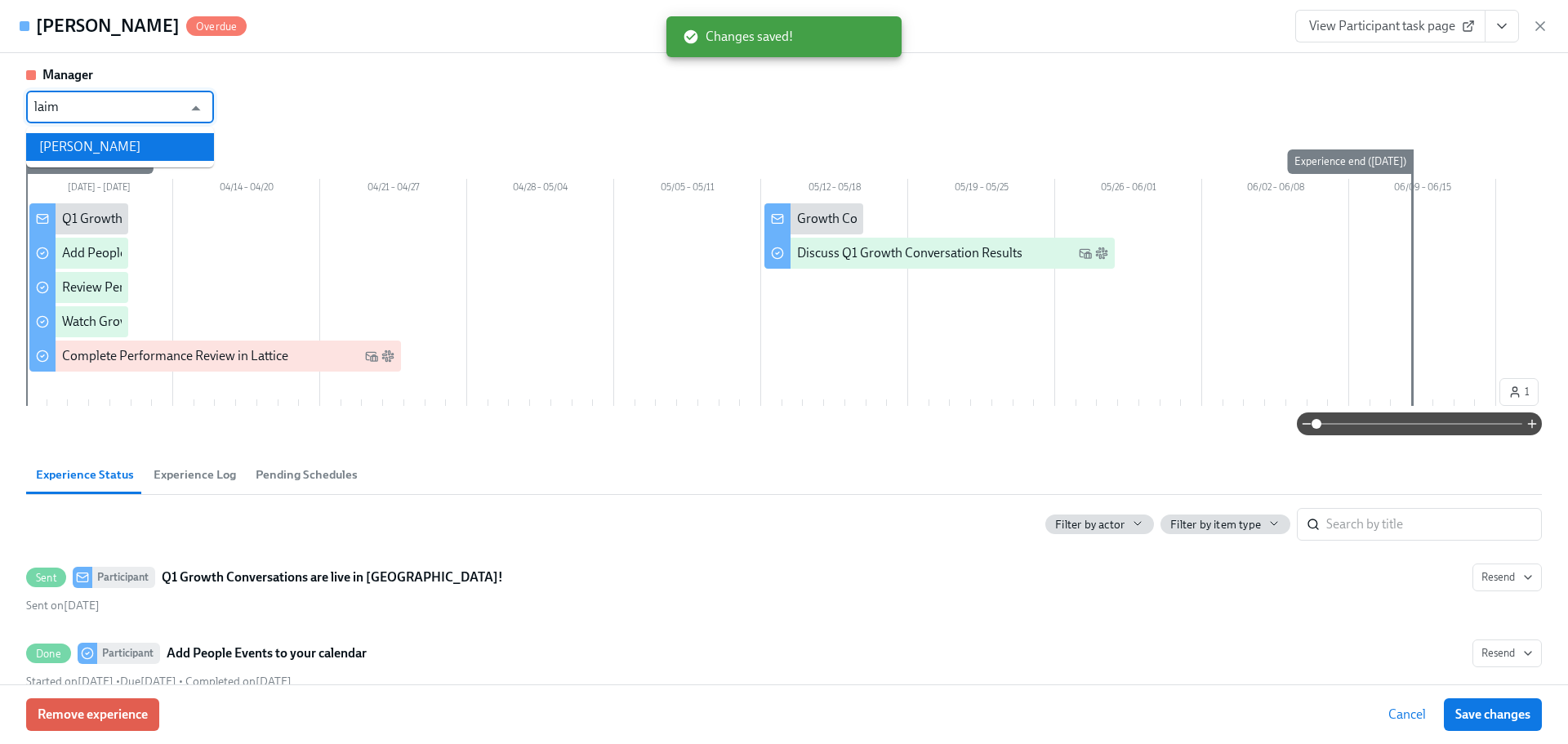
click at [158, 148] on li "[PERSON_NAME]" at bounding box center [120, 147] width 188 height 28
type input "[PERSON_NAME]"
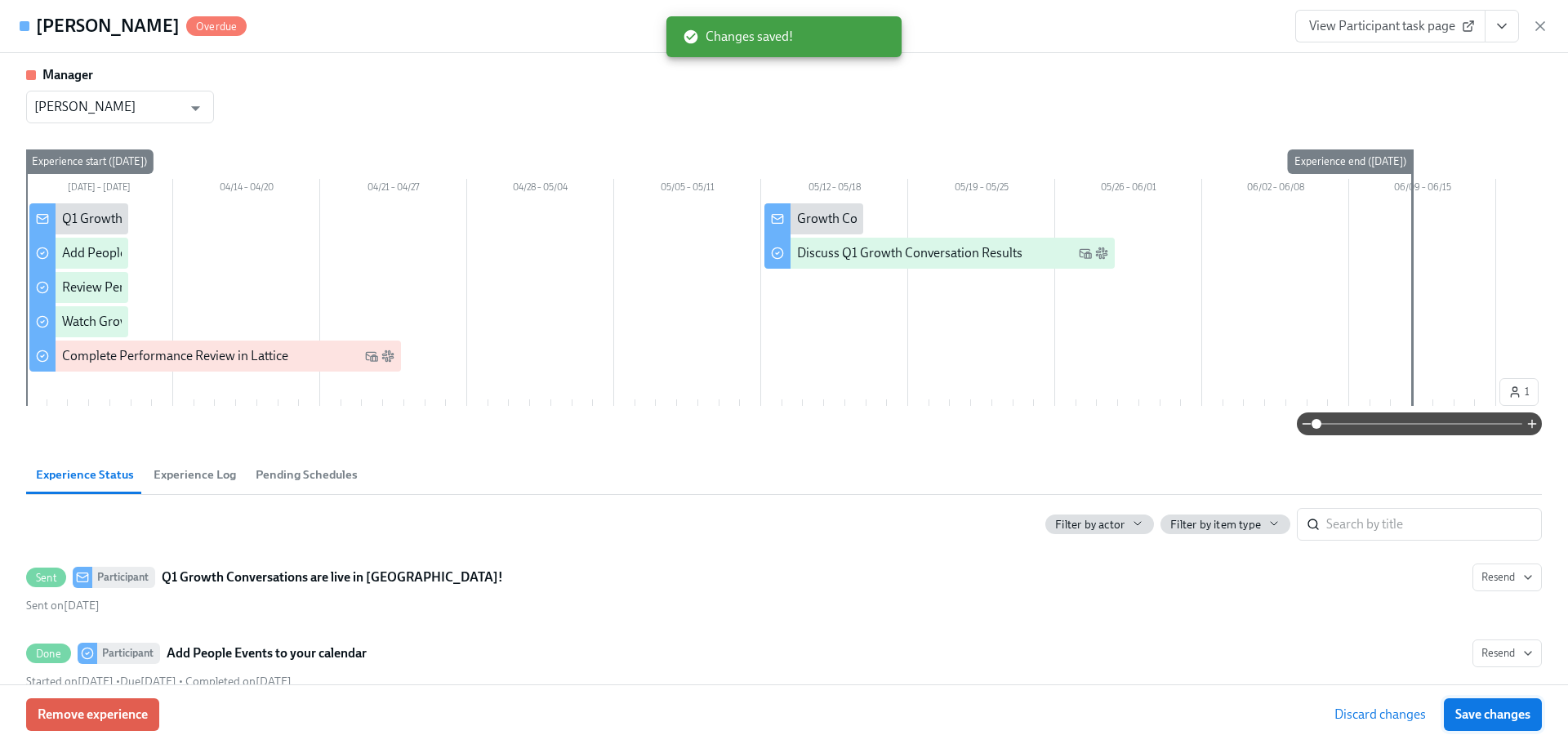
click at [1477, 727] on button "Save changes" at bounding box center [1493, 714] width 98 height 32
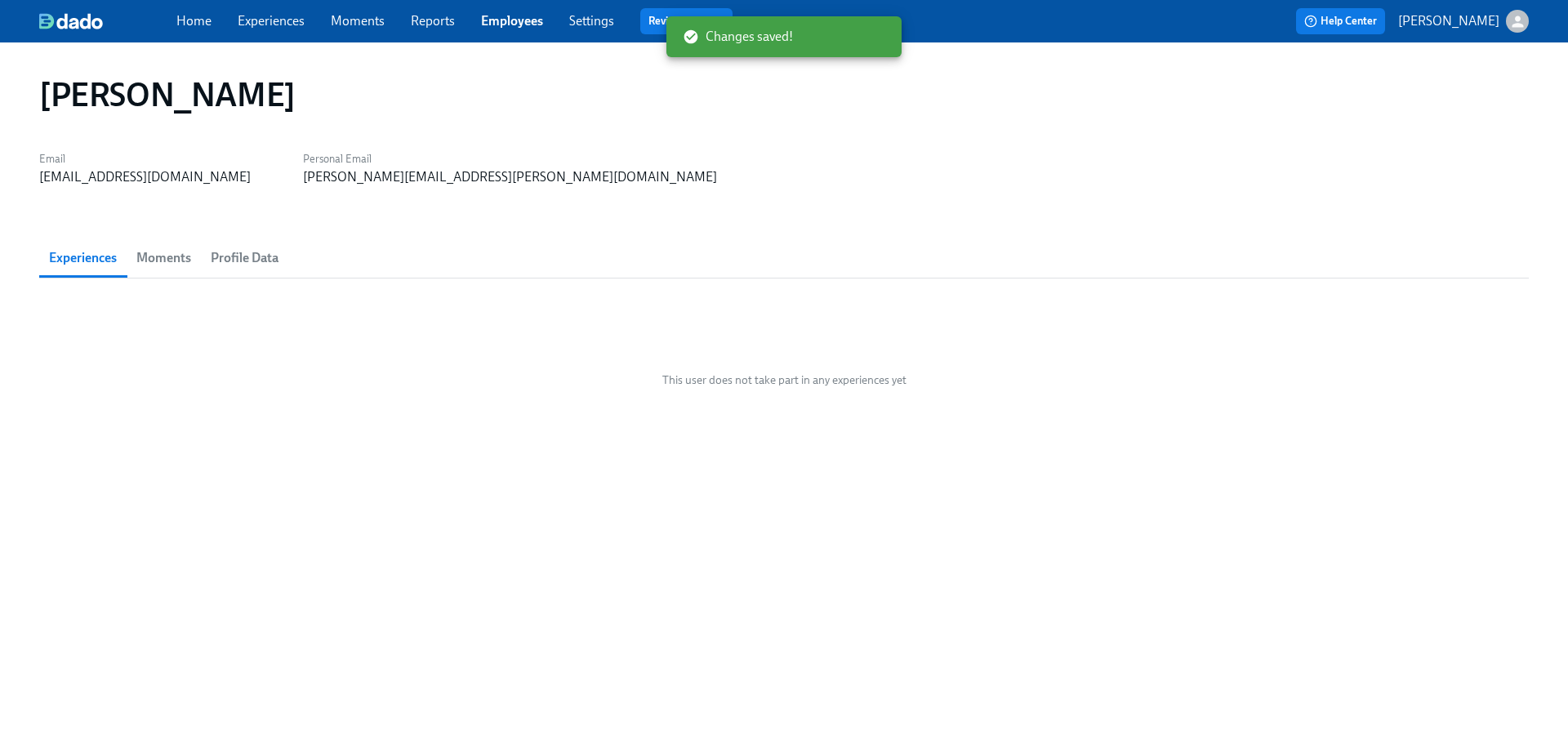
click at [199, 14] on link "Home" at bounding box center [194, 20] width 35 height 16
